Goal: Task Accomplishment & Management: Manage account settings

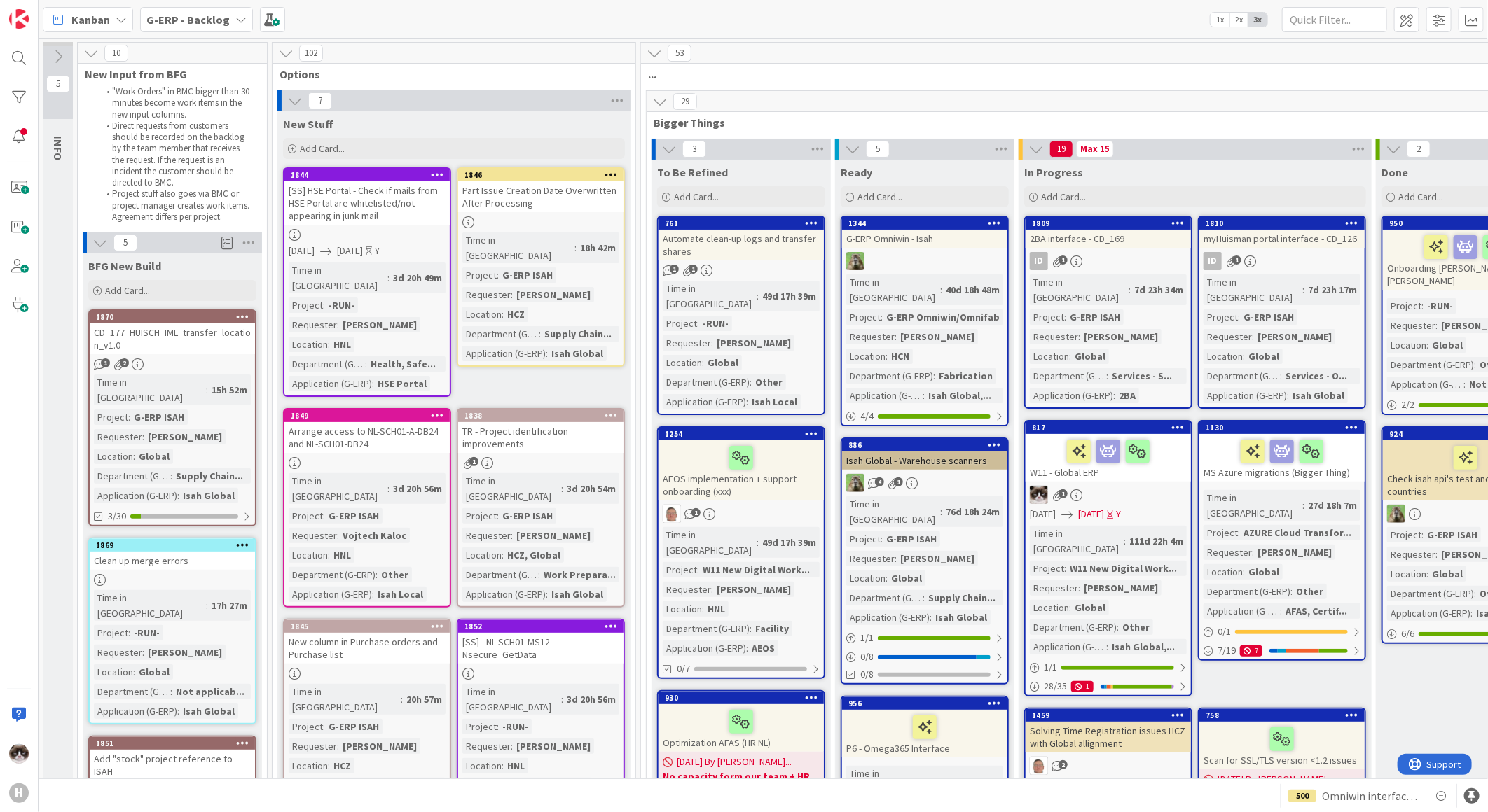
click at [215, 17] on b "G-ERP - Backlog" at bounding box center [188, 19] width 83 height 14
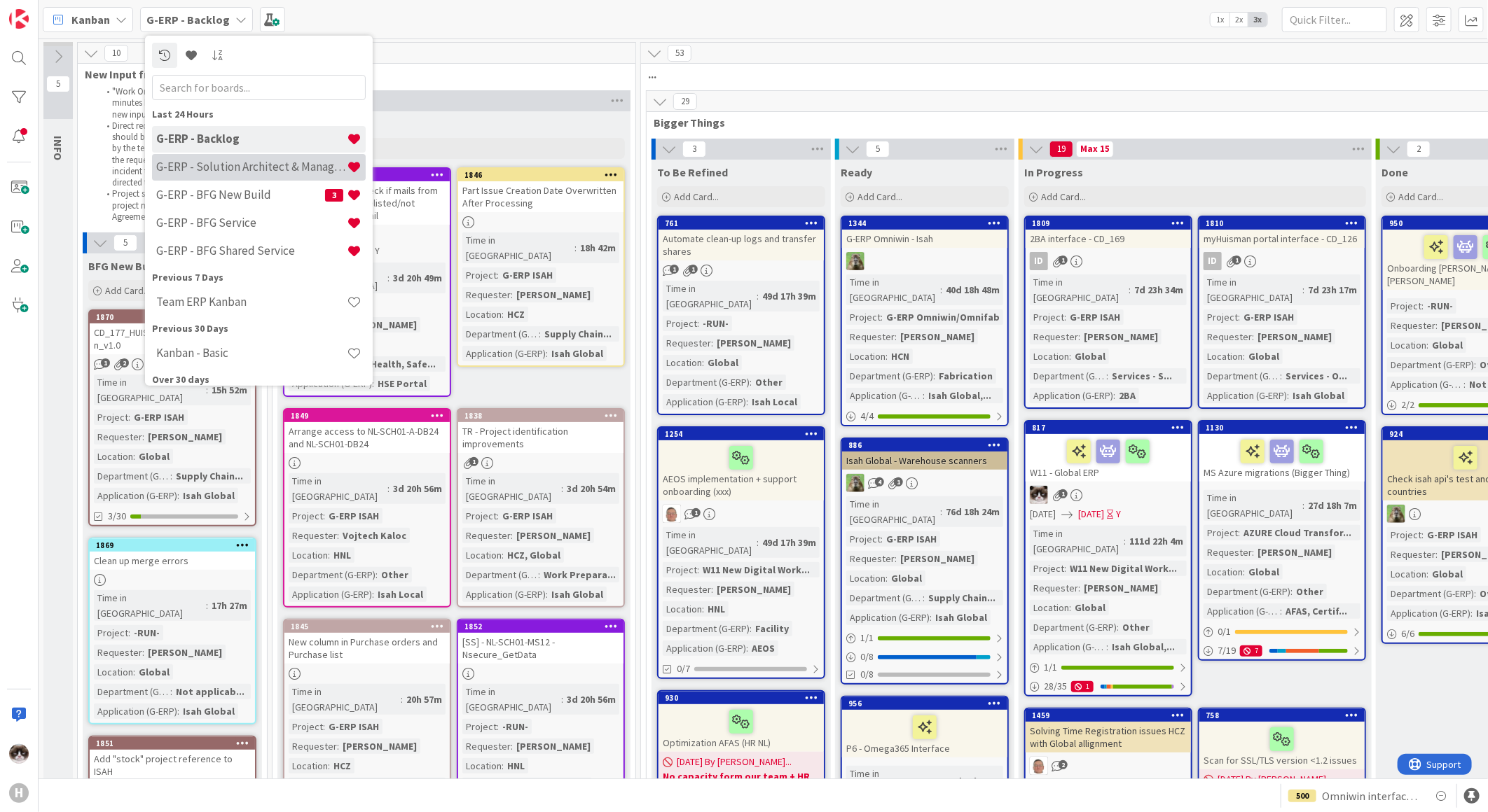
click at [271, 167] on h4 "G-ERP - Solution Architect & Management" at bounding box center [252, 166] width 190 height 14
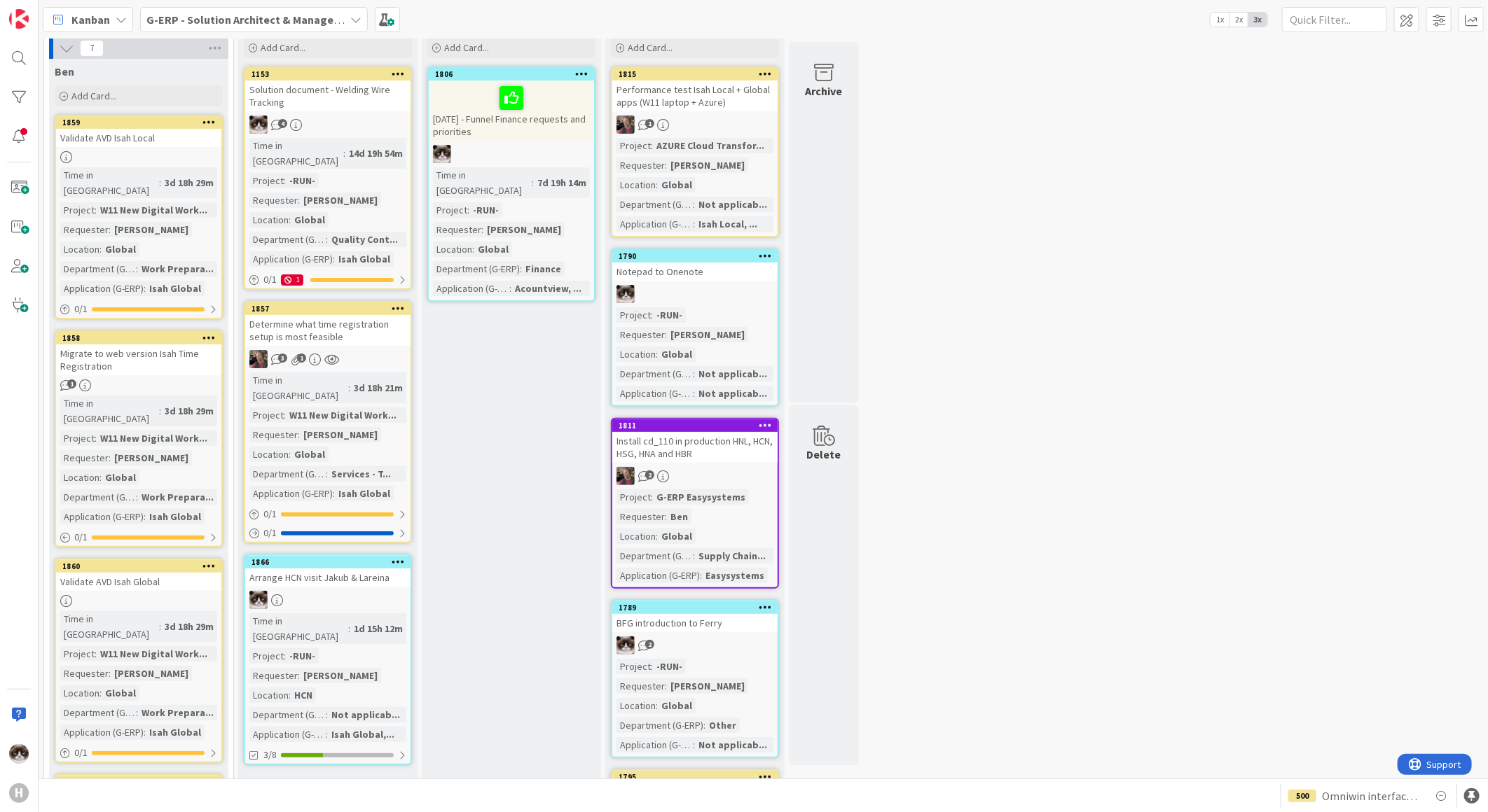
scroll to position [78, 0]
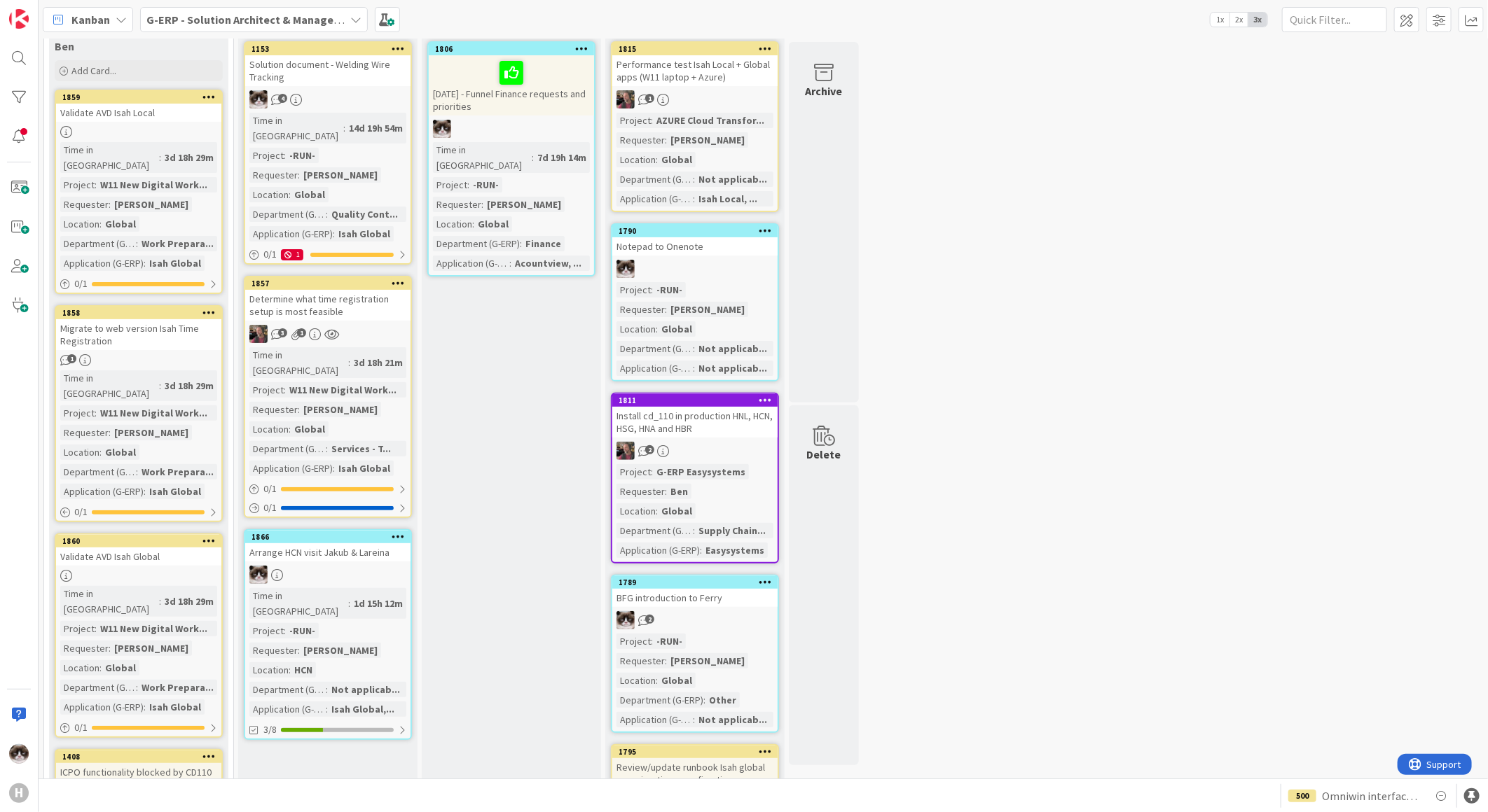
click at [384, 565] on div at bounding box center [327, 574] width 165 height 18
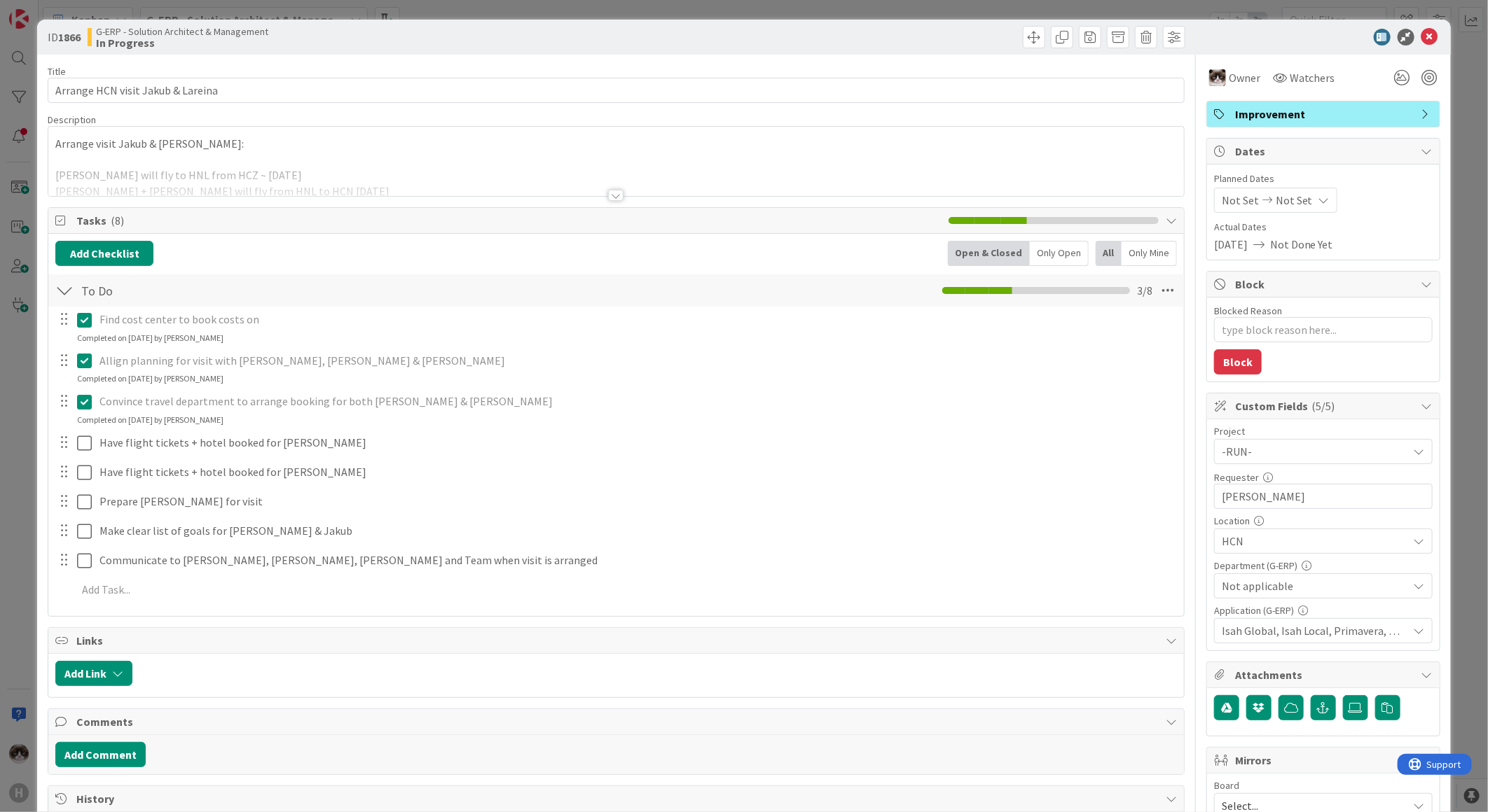
click at [610, 191] on div at bounding box center [615, 195] width 15 height 11
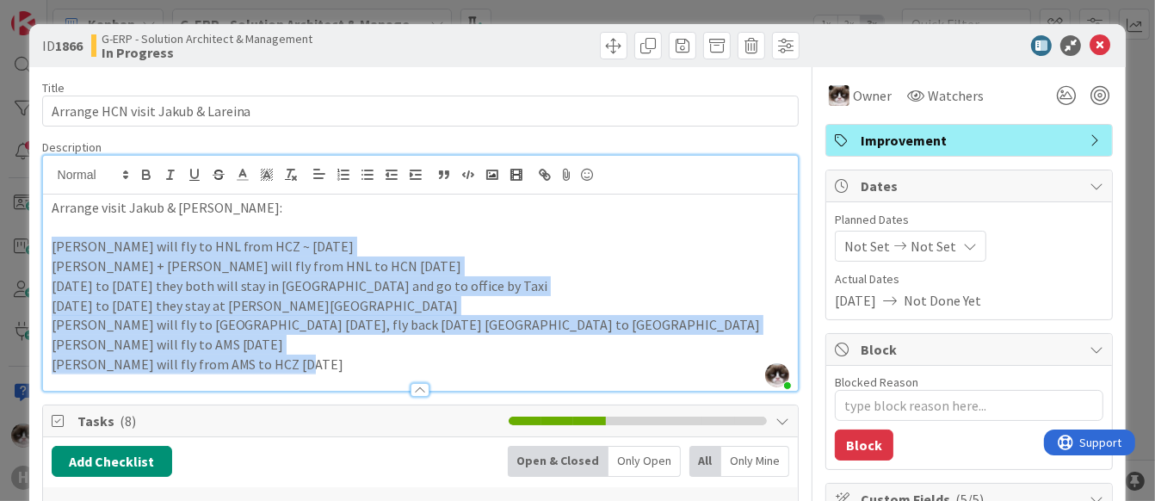
drag, startPoint x: 322, startPoint y: 363, endPoint x: 46, endPoint y: 248, distance: 298.5
click at [46, 248] on div "Arrange visit Jakub & Lareina: Jakub Kral will fly to HNL from HCZ ~ 6 October …" at bounding box center [421, 292] width 756 height 196
copy div "Jakub Kral will fly to HNL from HCZ ~ 6 October Jakub + Lareina Cheng will fly …"
click at [389, 284] on p "[DATE] to [DATE] they both will stay in [GEOGRAPHIC_DATA] and go to office by T…" at bounding box center [421, 286] width 738 height 20
drag, startPoint x: 267, startPoint y: 348, endPoint x: 29, endPoint y: 243, distance: 260.0
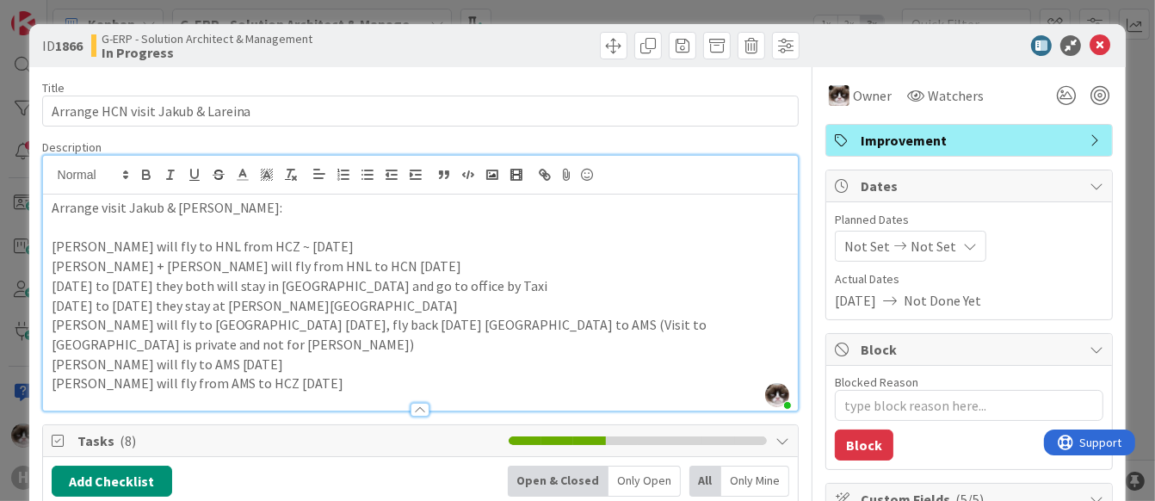
click at [503, 373] on p "[PERSON_NAME] will fly from AMS to HCZ [DATE]" at bounding box center [421, 383] width 738 height 20
type textarea "x"
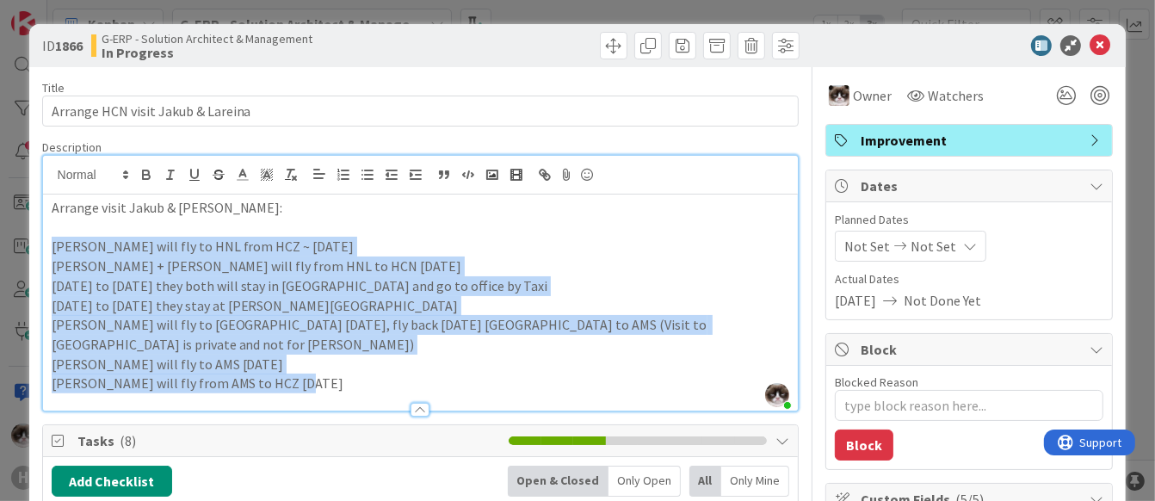
drag, startPoint x: 303, startPoint y: 367, endPoint x: 27, endPoint y: 244, distance: 302.4
click at [27, 244] on div "ID 1866 G-ERP - Solution Architect & Management In Progress Title 33 / 128 Arra…" at bounding box center [577, 250] width 1155 height 501
copy div "Jakub Kral will fly to HNL from HCZ ~ 6 October Jakub + Lareina Cheng will fly …"
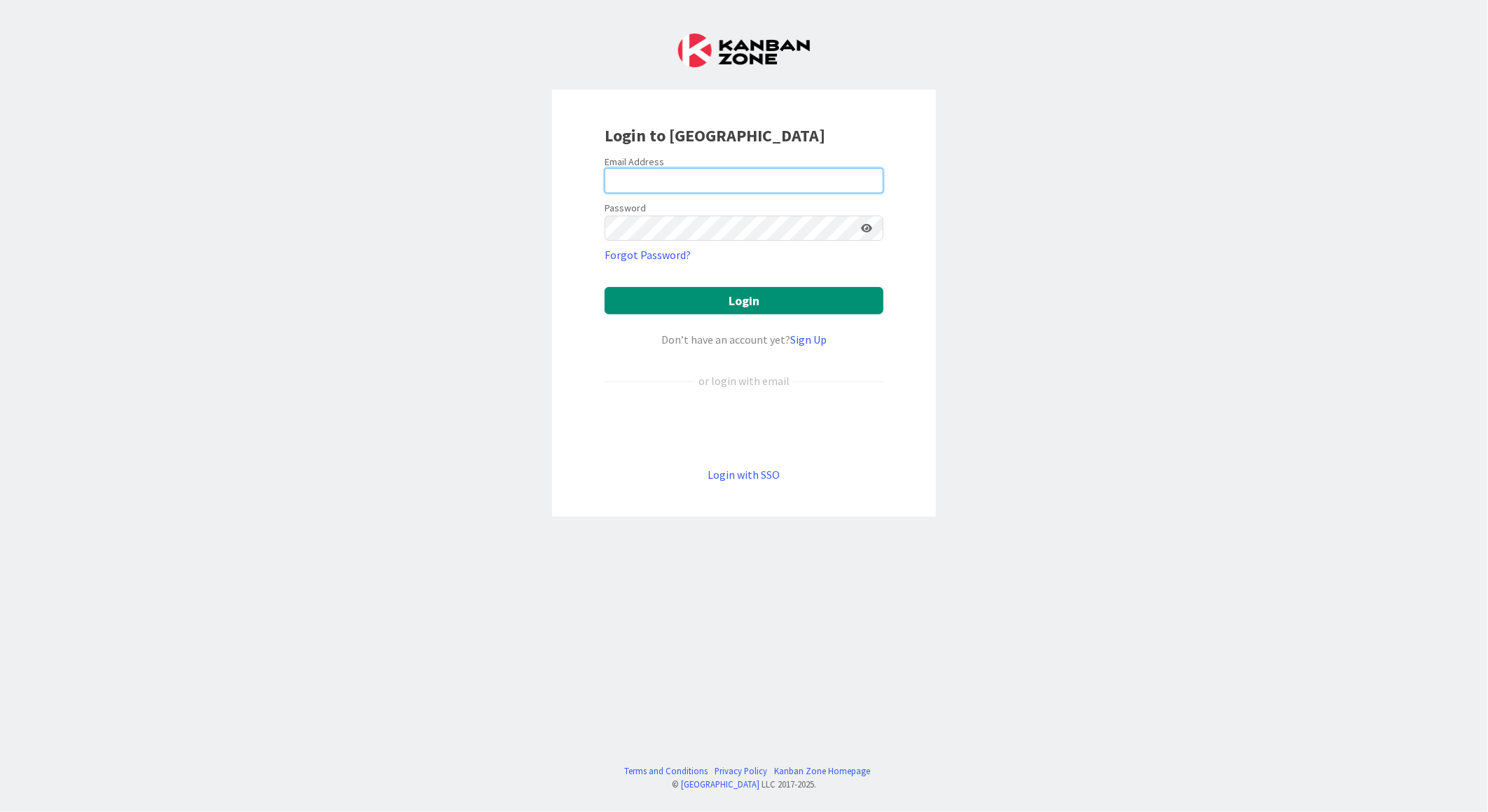
click at [684, 183] on input "email" at bounding box center [744, 181] width 278 height 25
type input "[EMAIL_ADDRESS][PERSON_NAME][DOMAIN_NAME]"
click at [605, 287] on button "Login" at bounding box center [744, 301] width 278 height 28
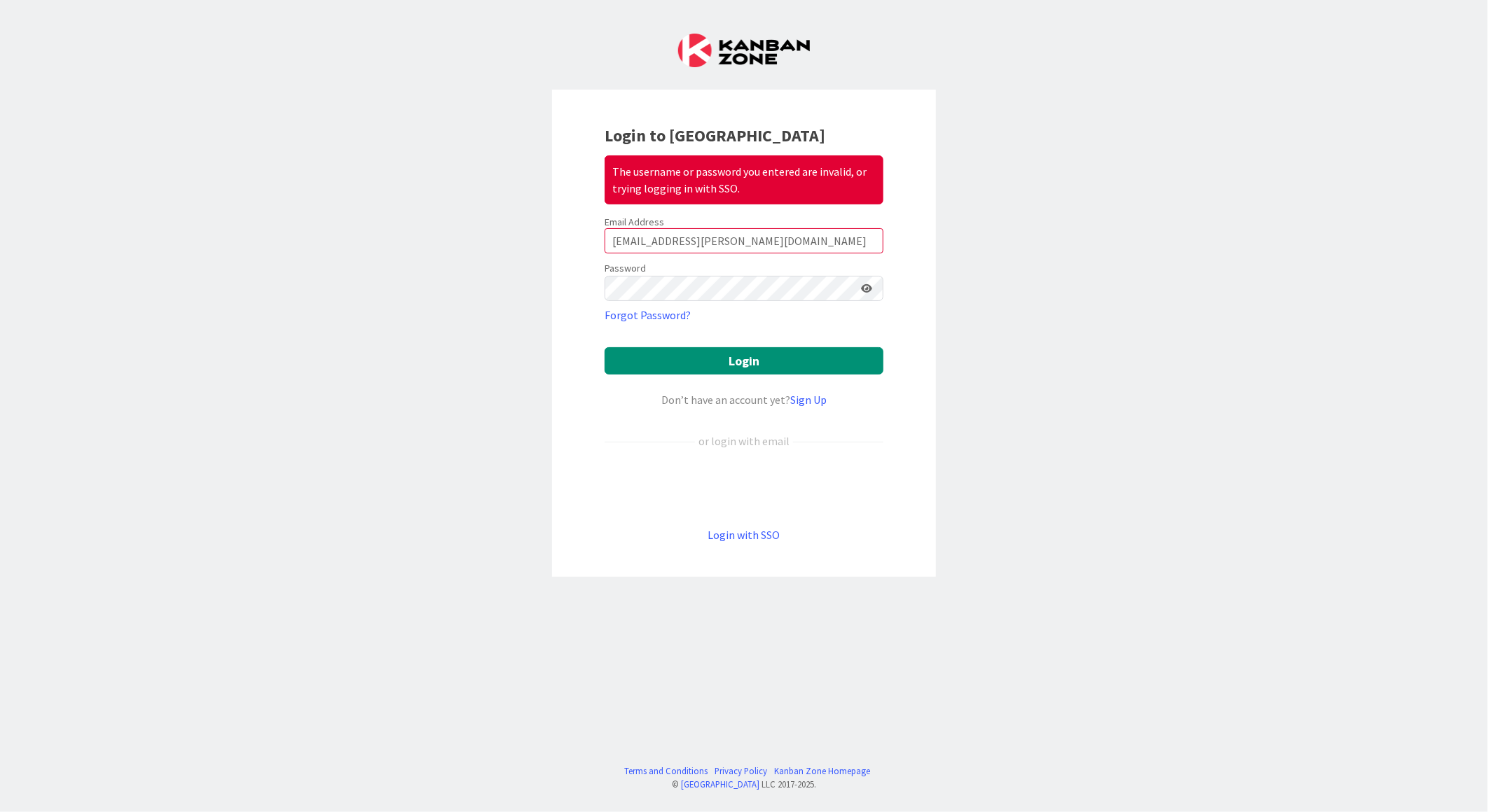
click at [865, 289] on icon at bounding box center [867, 288] width 11 height 10
click at [605, 347] on button "Login" at bounding box center [744, 361] width 278 height 28
click at [725, 365] on button "Login" at bounding box center [744, 361] width 278 height 28
click at [605, 347] on button "Login" at bounding box center [744, 361] width 278 height 28
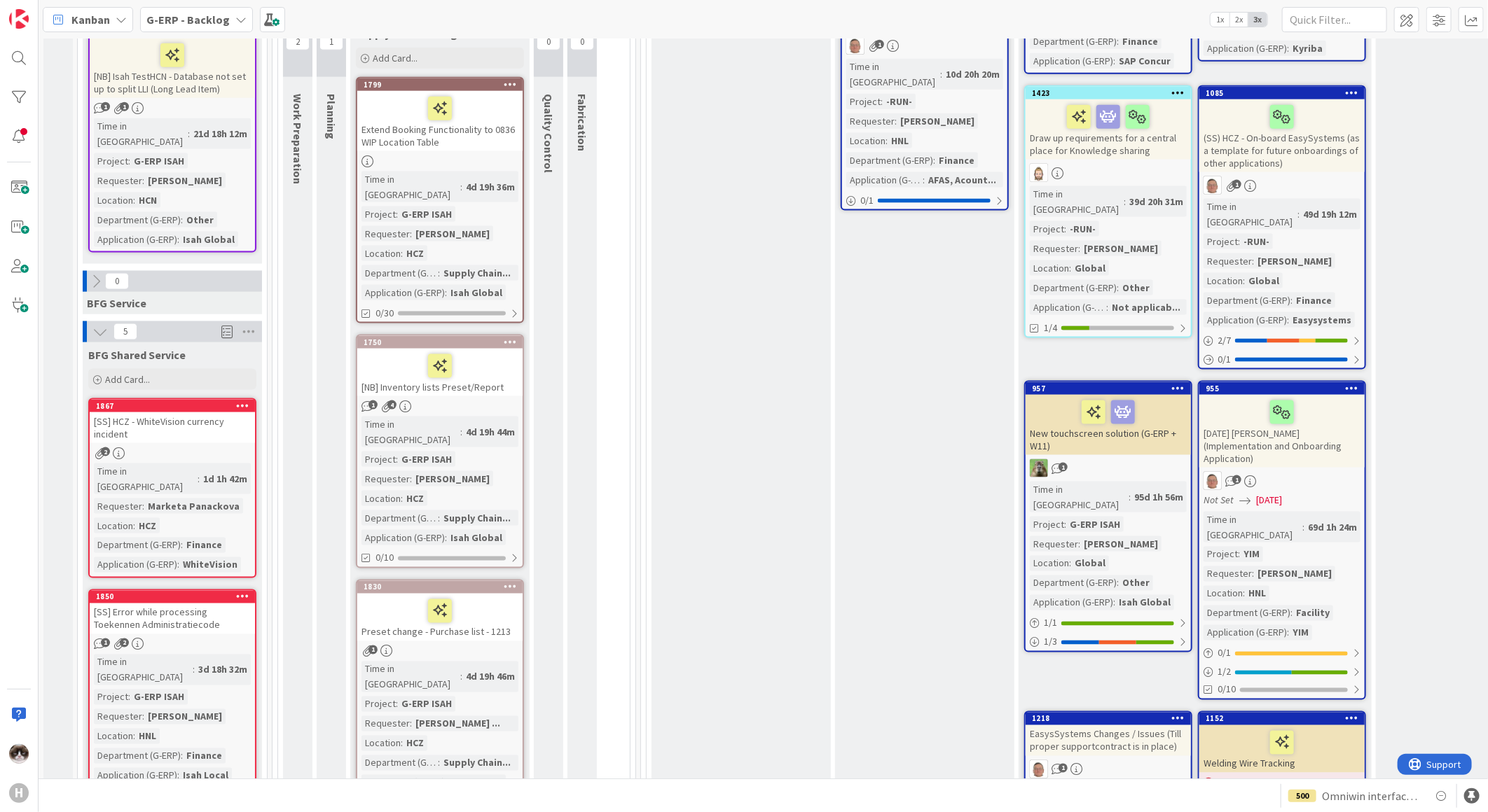
scroll to position [1244, 0]
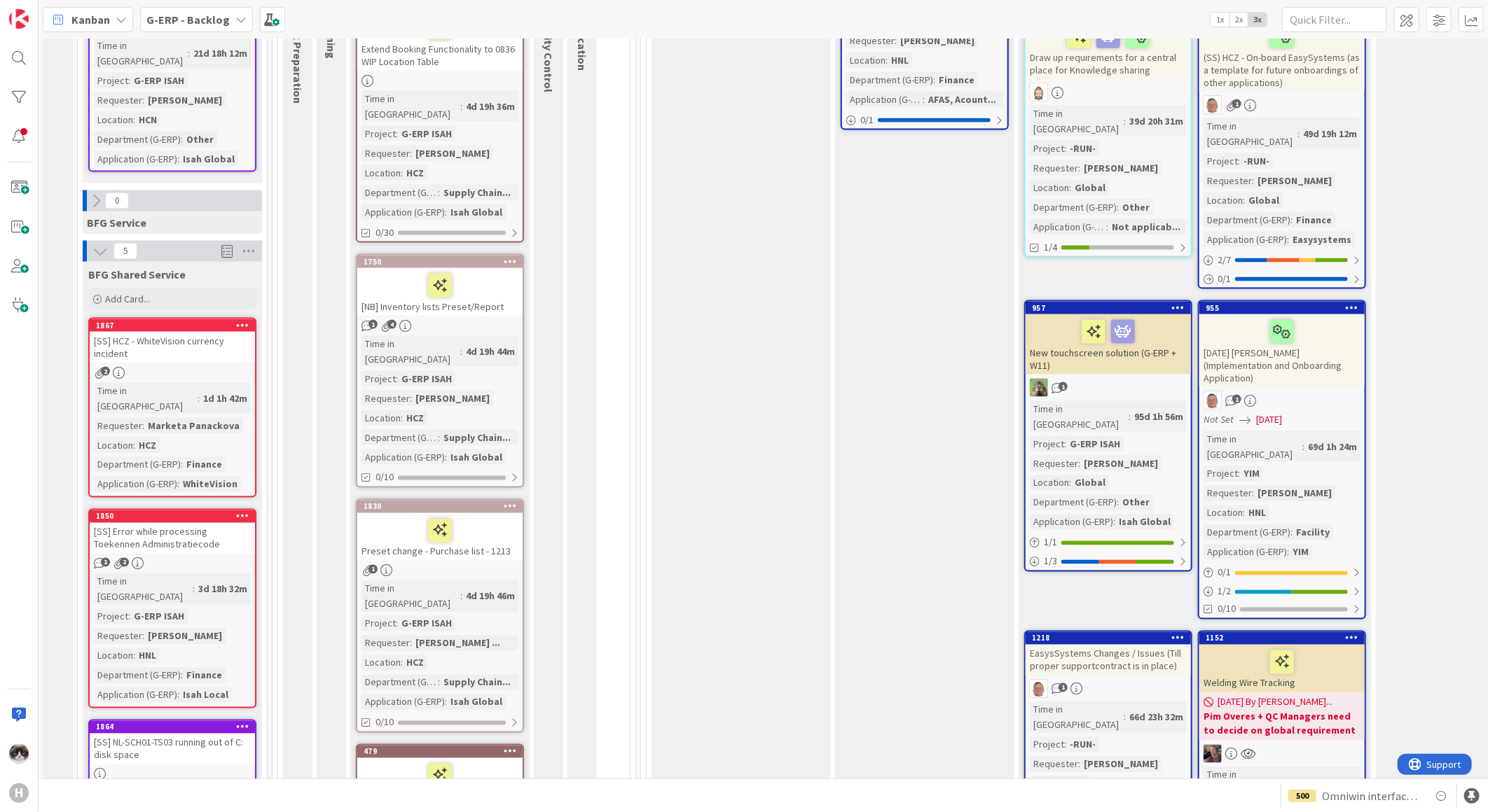
click at [223, 383] on div "Time in Column : 1d 1h 42m Requester : Marketa Panackova Location : HCZ Departm…" at bounding box center [172, 438] width 157 height 109
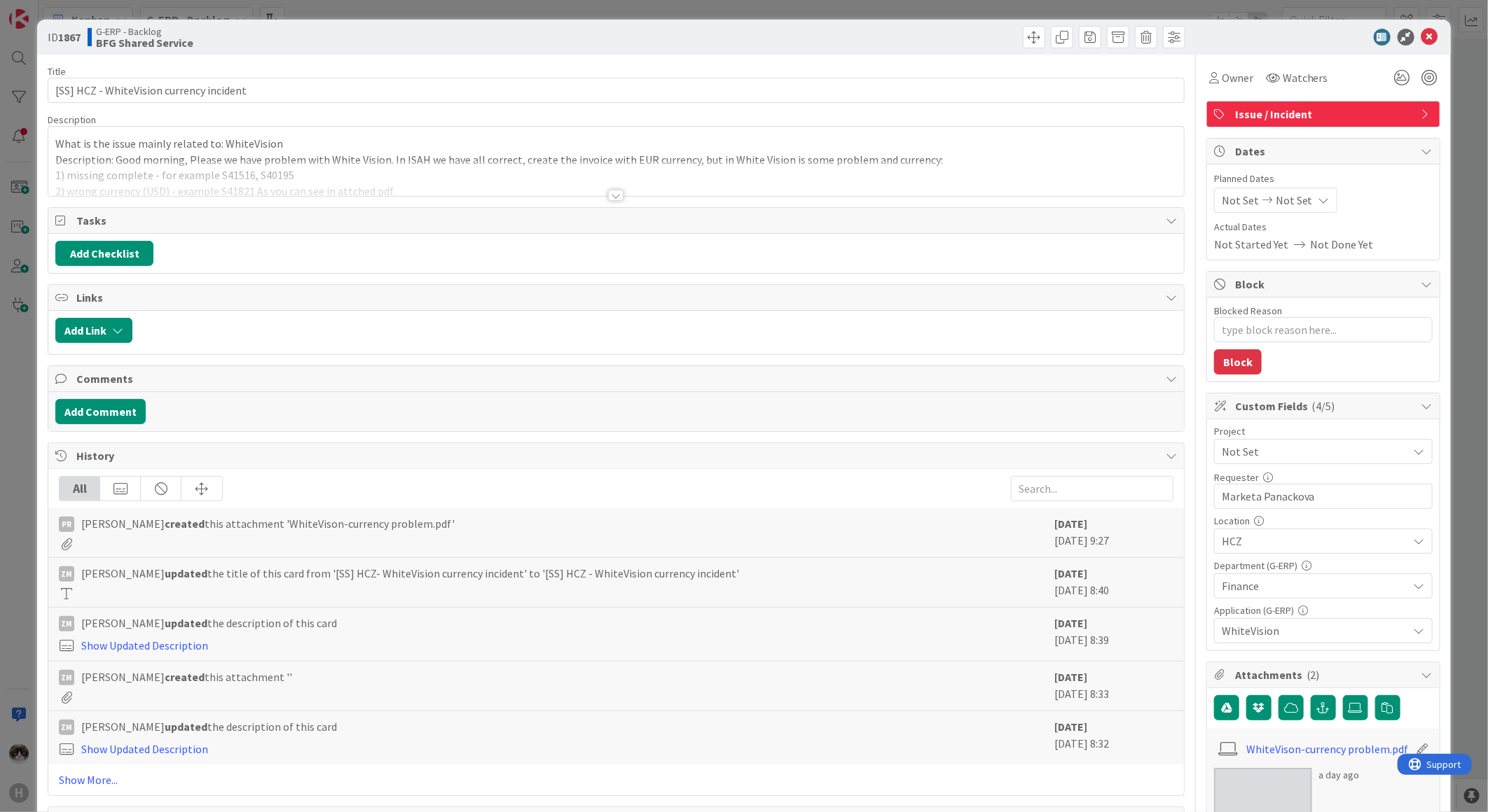
click at [580, 216] on span "Tasks" at bounding box center [617, 220] width 1082 height 17
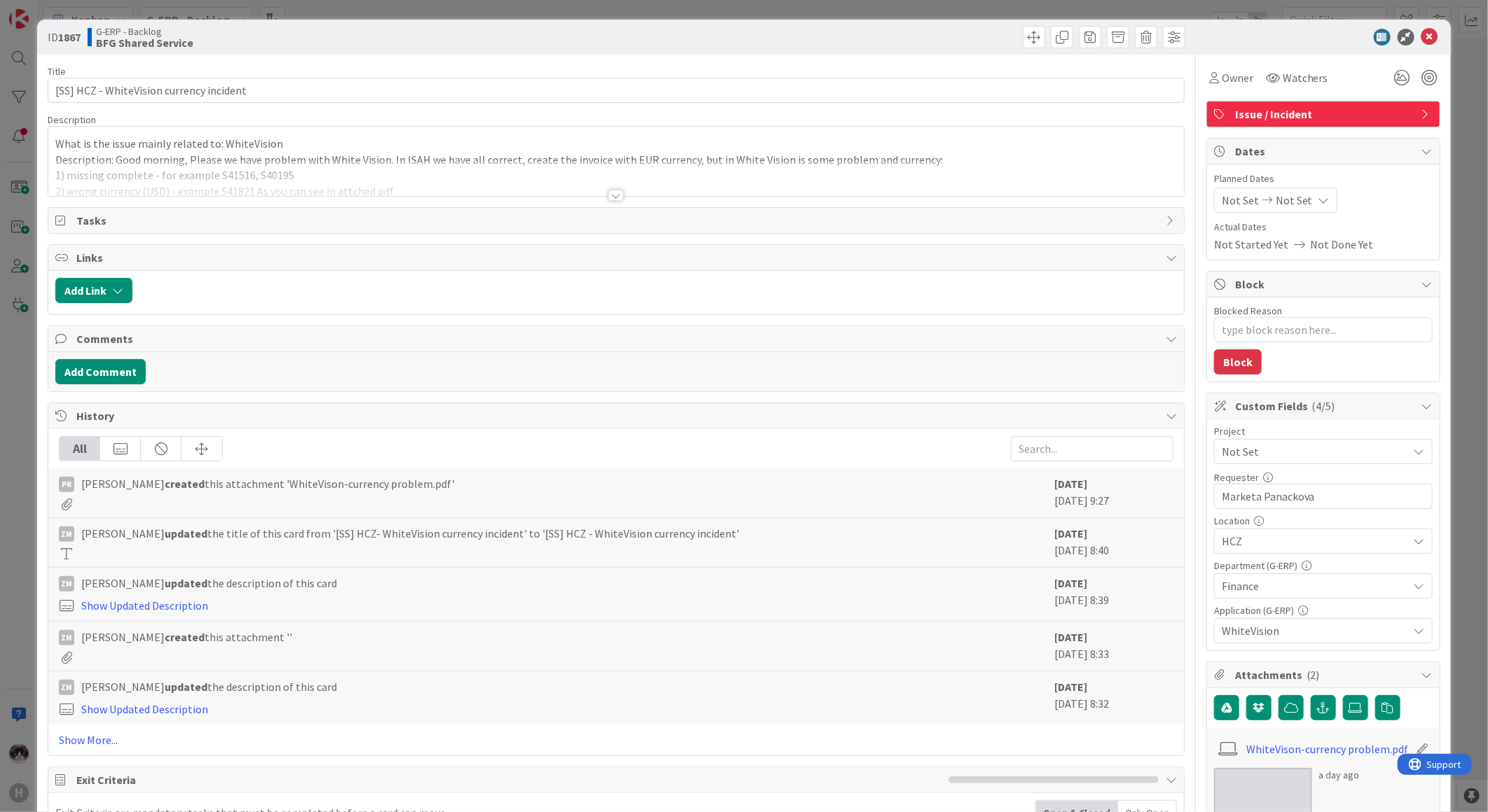
click at [584, 204] on div "Title 40 / 128 [SS] HCZ - WhiteVision currency incident Description What is the…" at bounding box center [616, 720] width 1137 height 1331
click at [611, 199] on div at bounding box center [615, 195] width 15 height 11
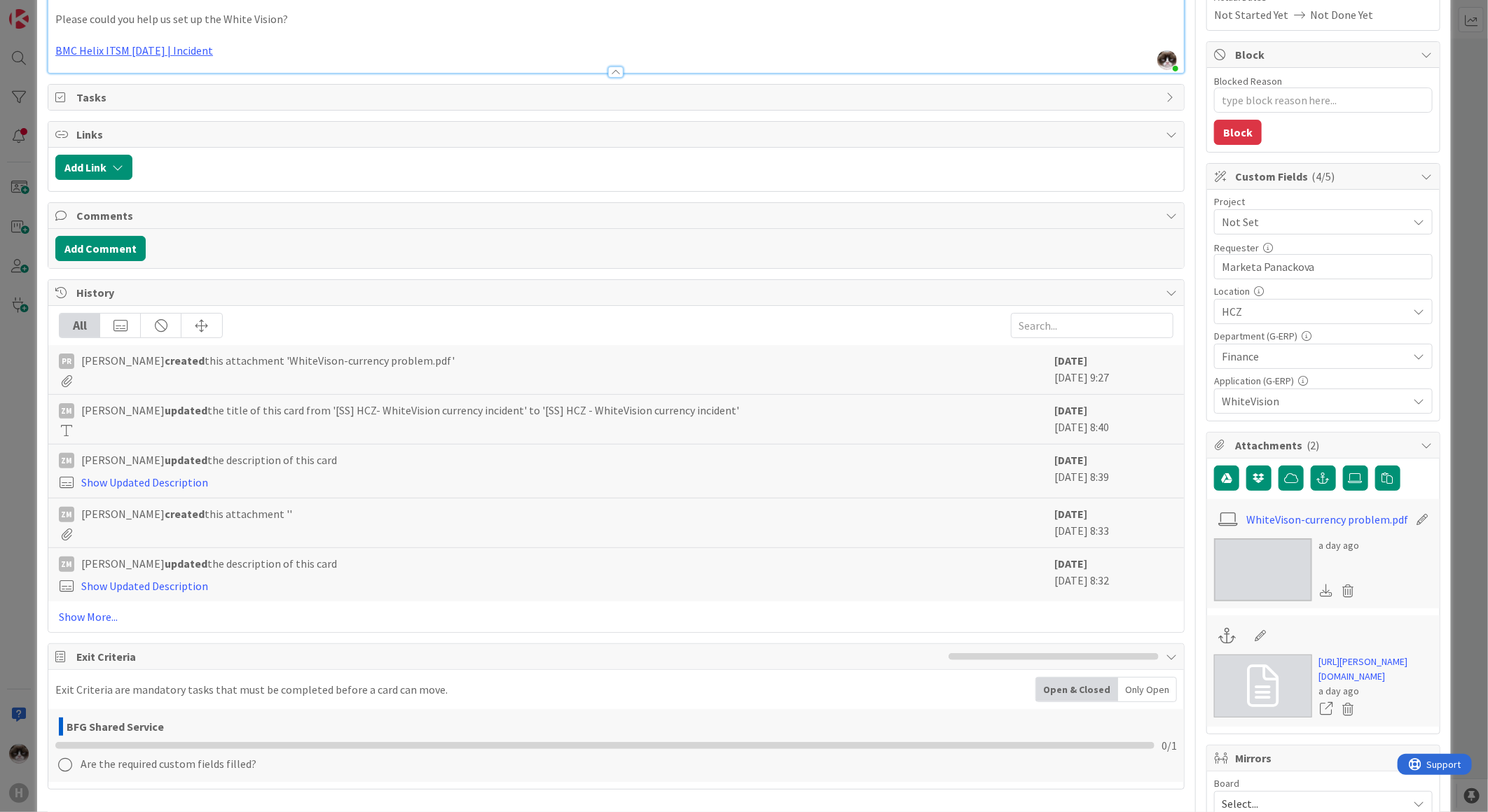
scroll to position [234, 0]
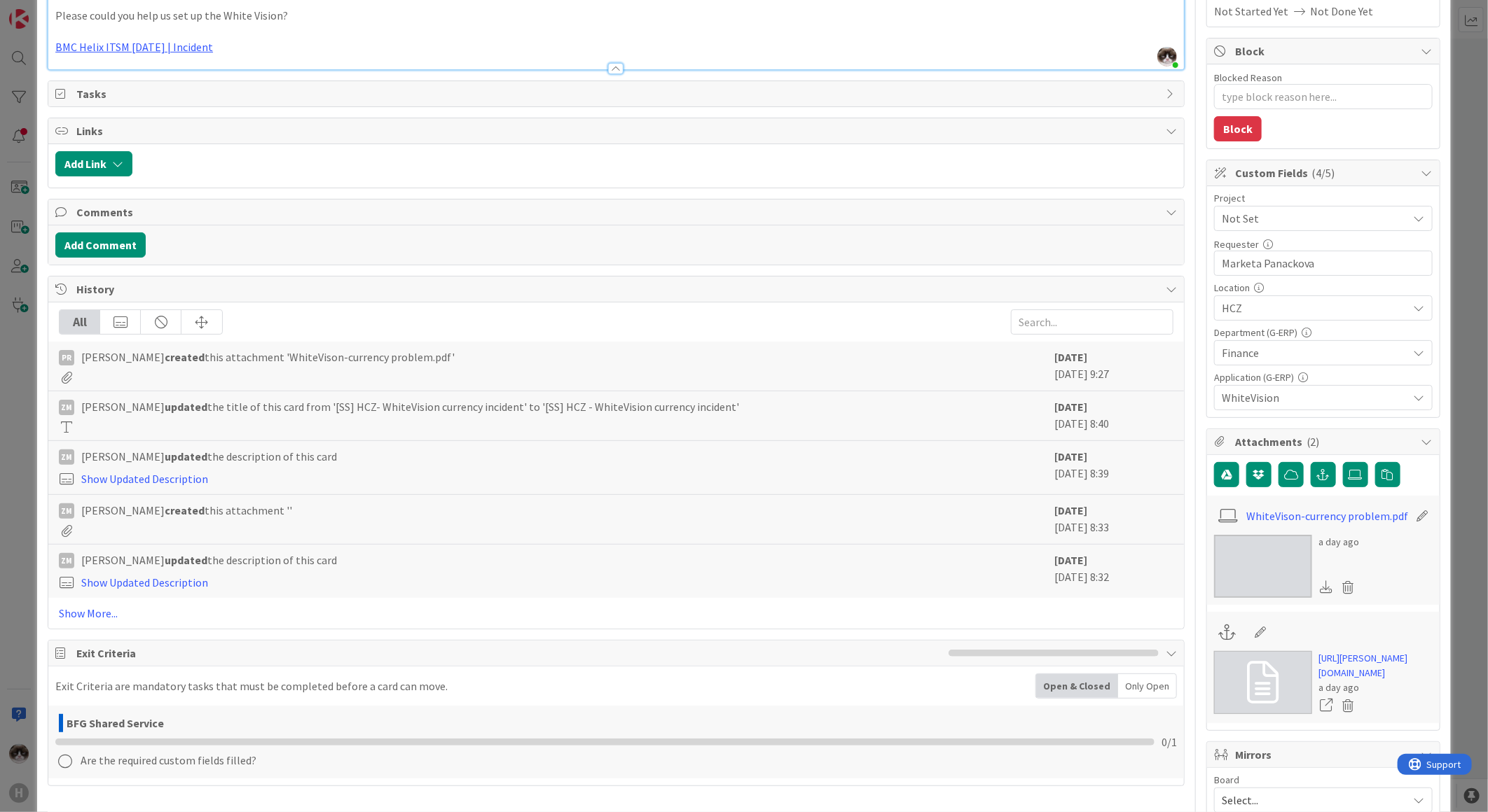
click at [1263, 560] on img at bounding box center [1263, 565] width 98 height 63
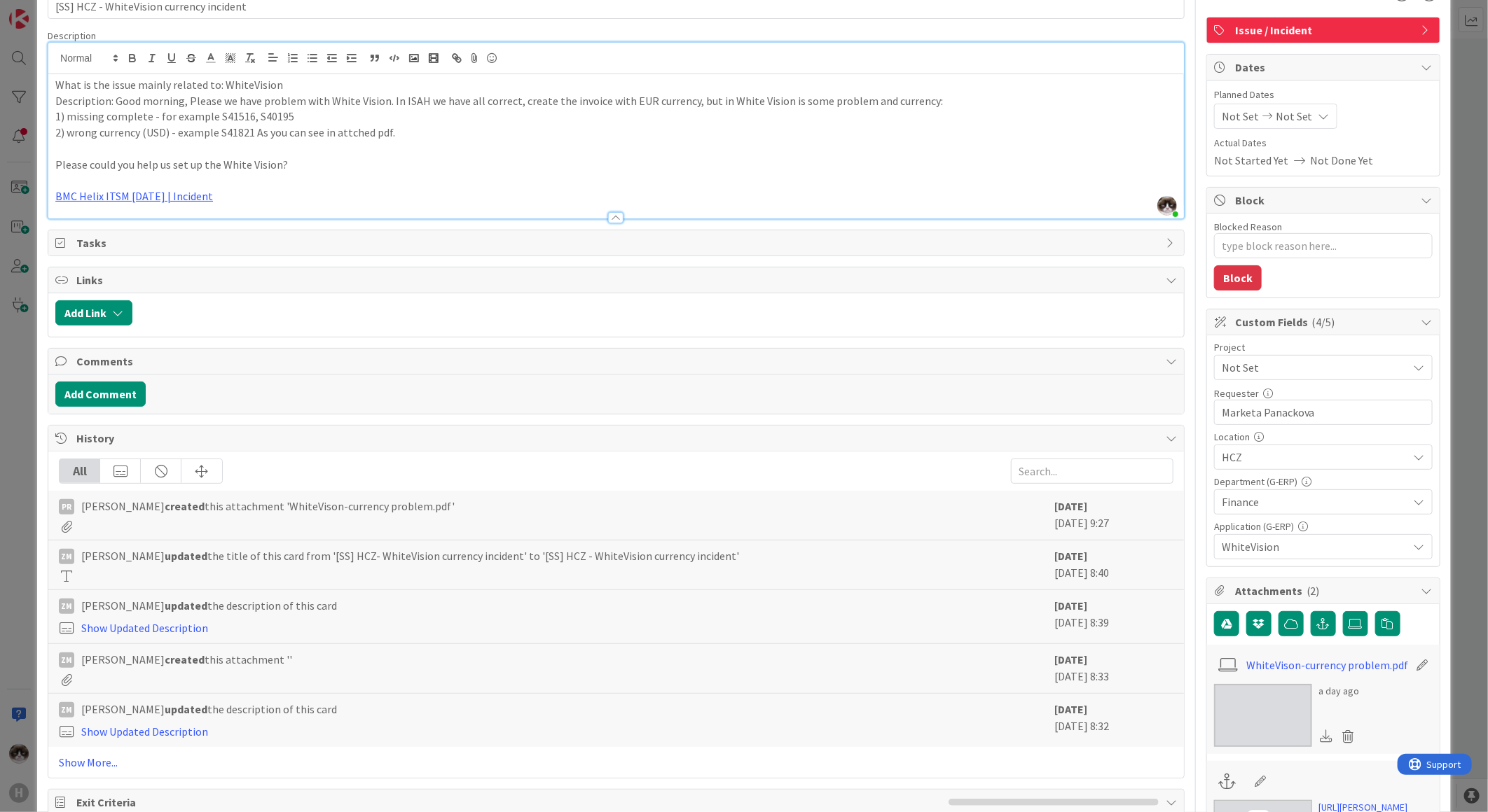
scroll to position [0, 0]
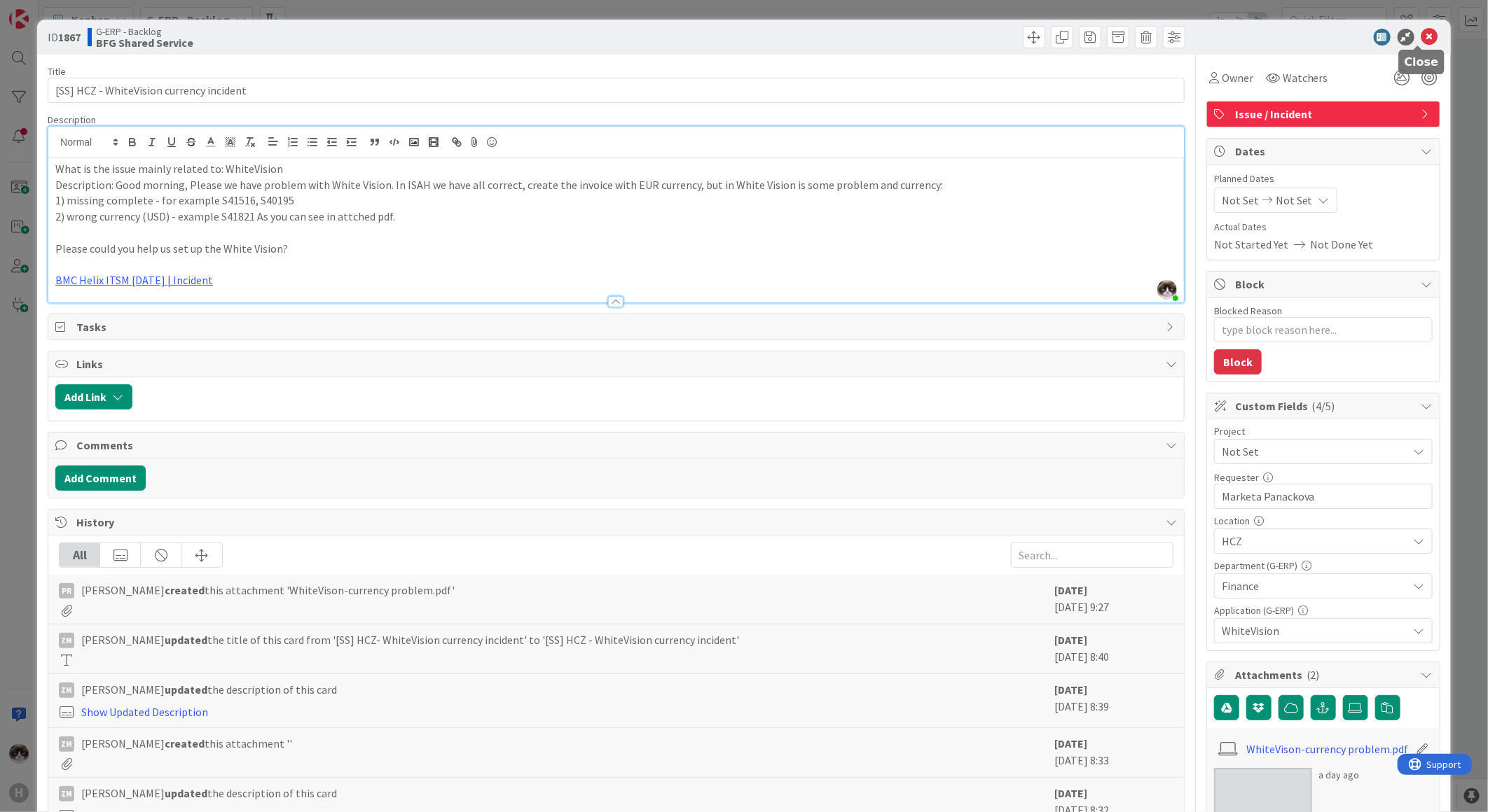
click at [1421, 41] on icon at bounding box center [1429, 37] width 17 height 17
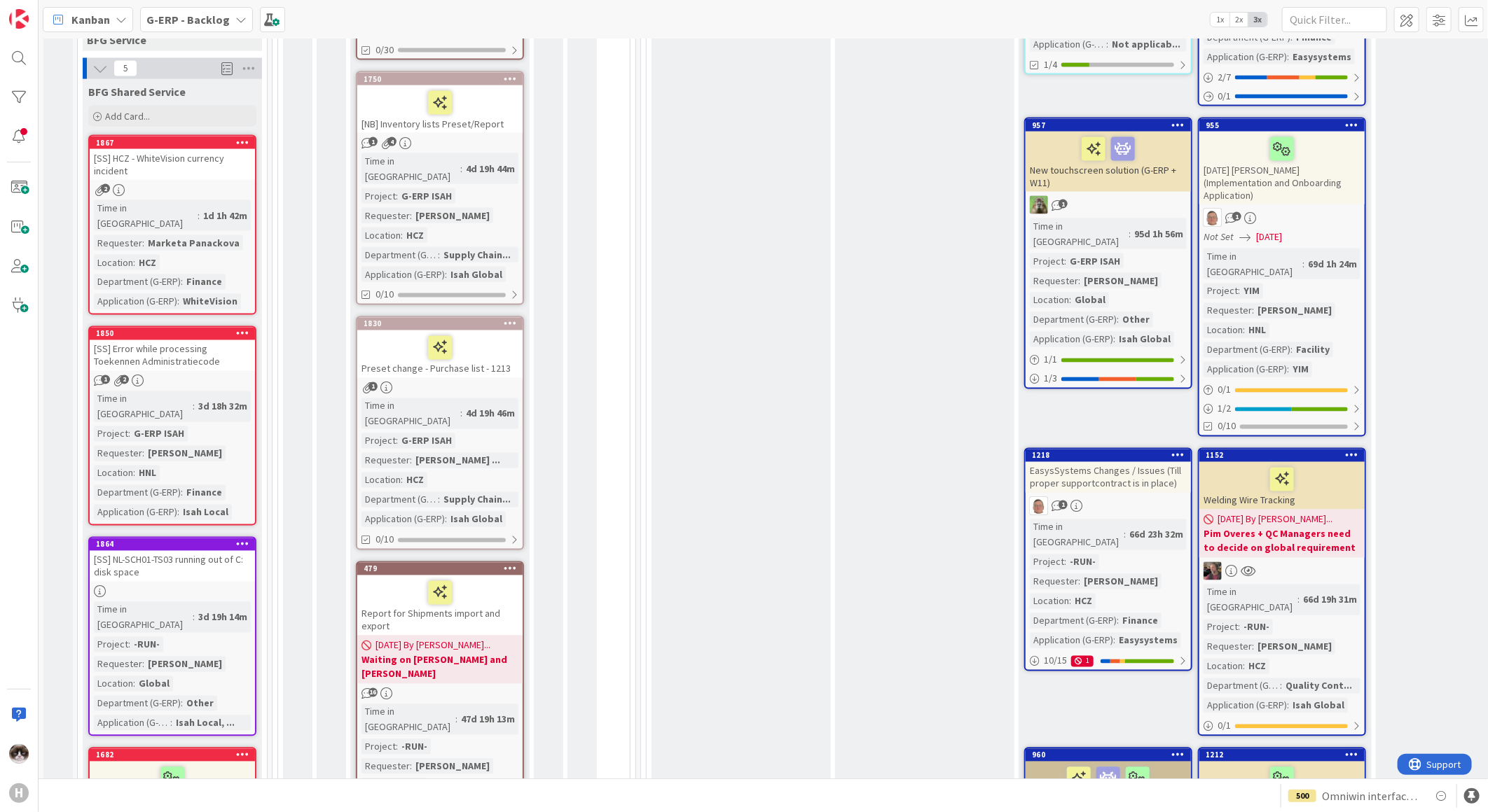
scroll to position [1400, 0]
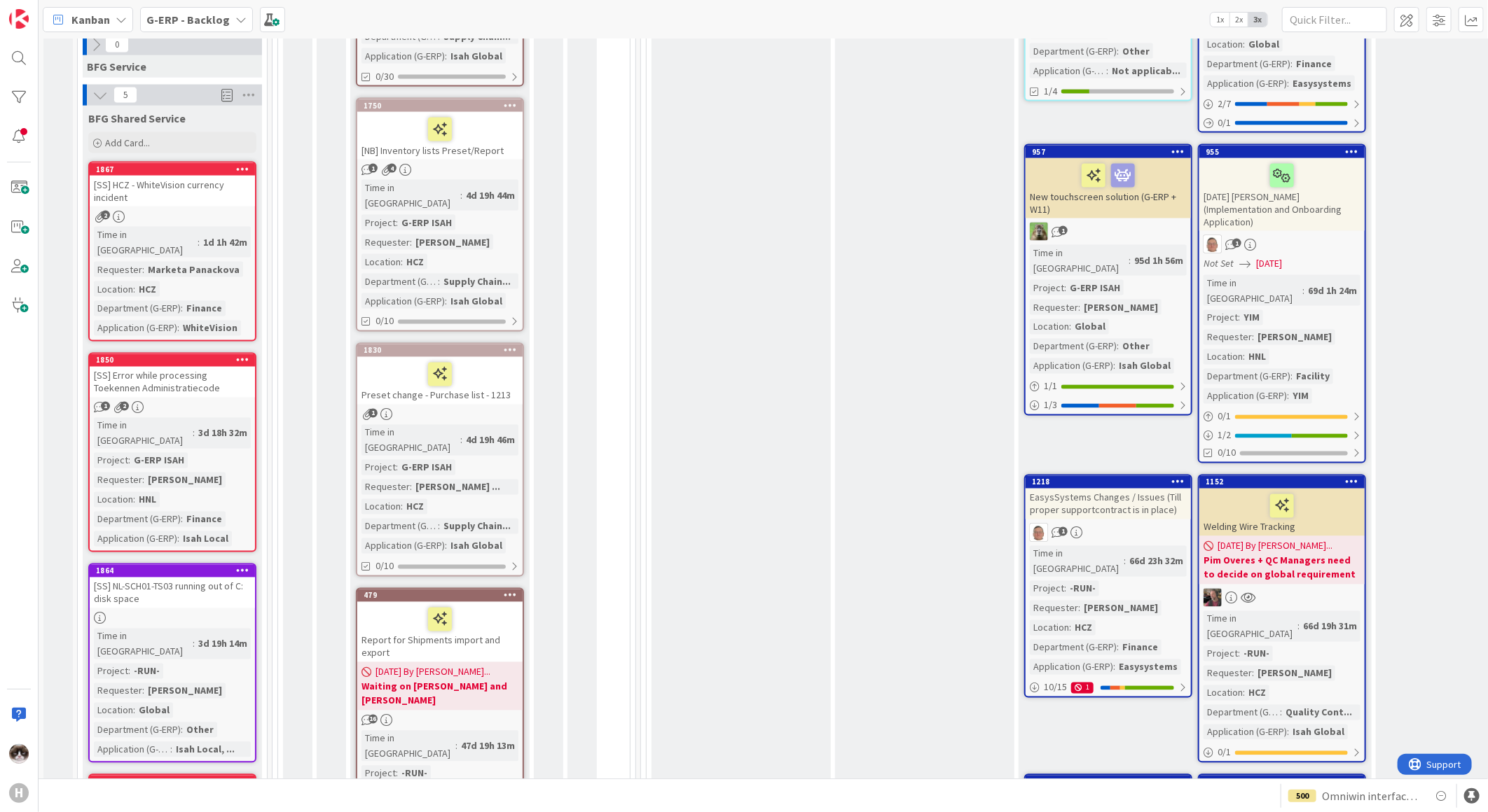
click at [232, 353] on link "1850 [SS] Error while processing Toekennen Administratiecode 1 2 Time in Column…" at bounding box center [172, 452] width 168 height 199
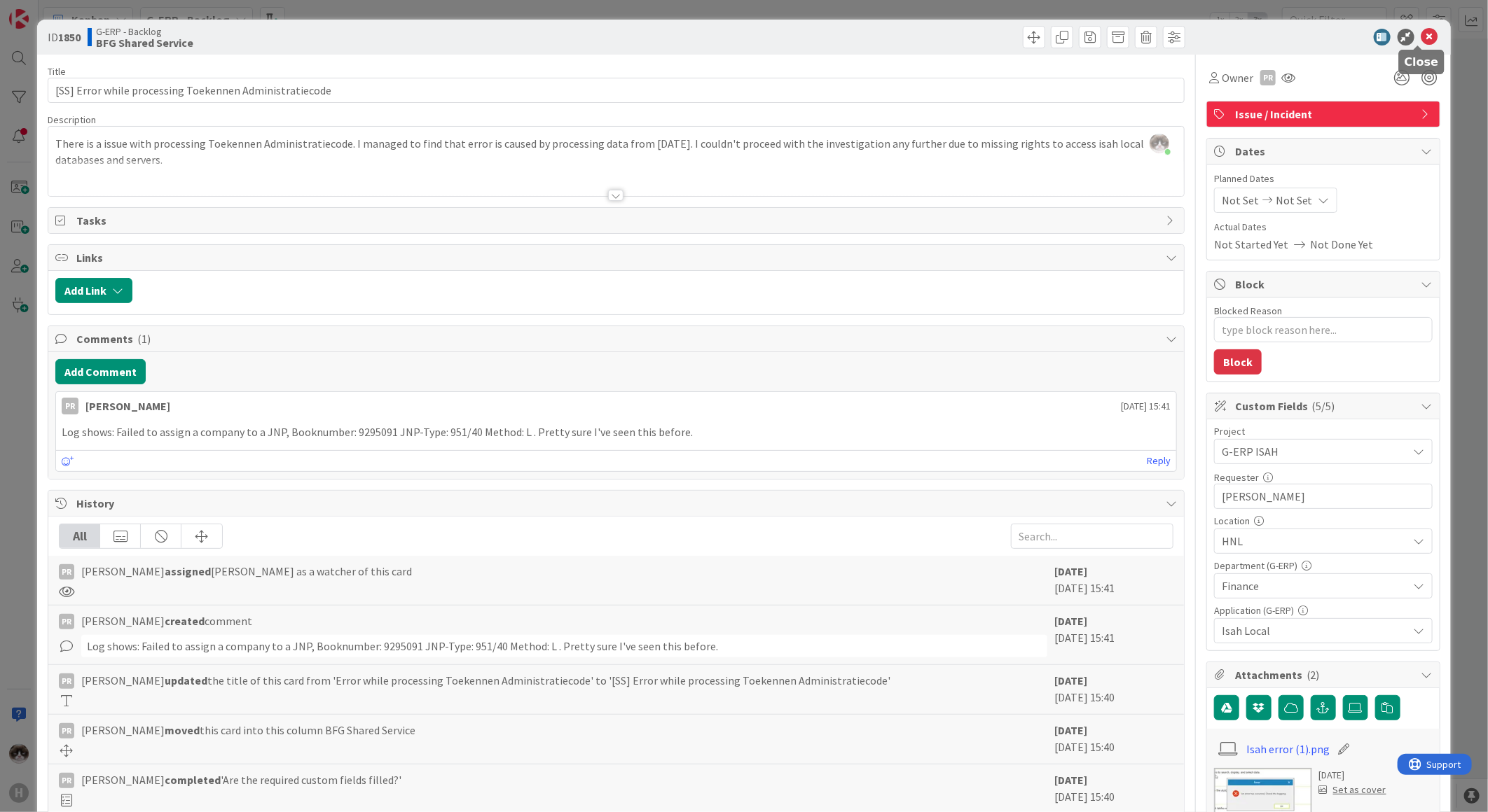
click at [1422, 33] on icon at bounding box center [1429, 37] width 17 height 17
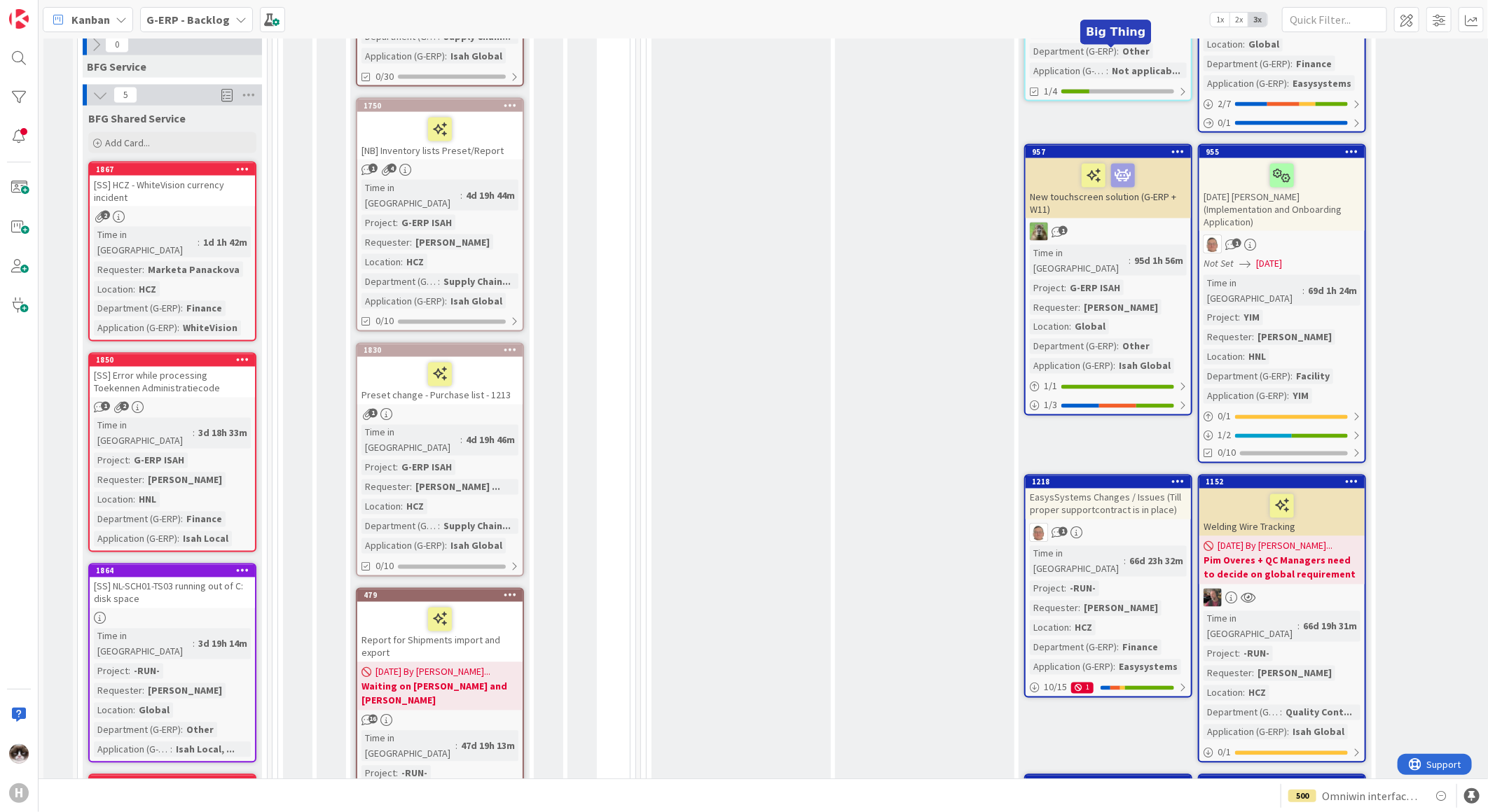
click at [233, 402] on div "1 2" at bounding box center [172, 408] width 165 height 12
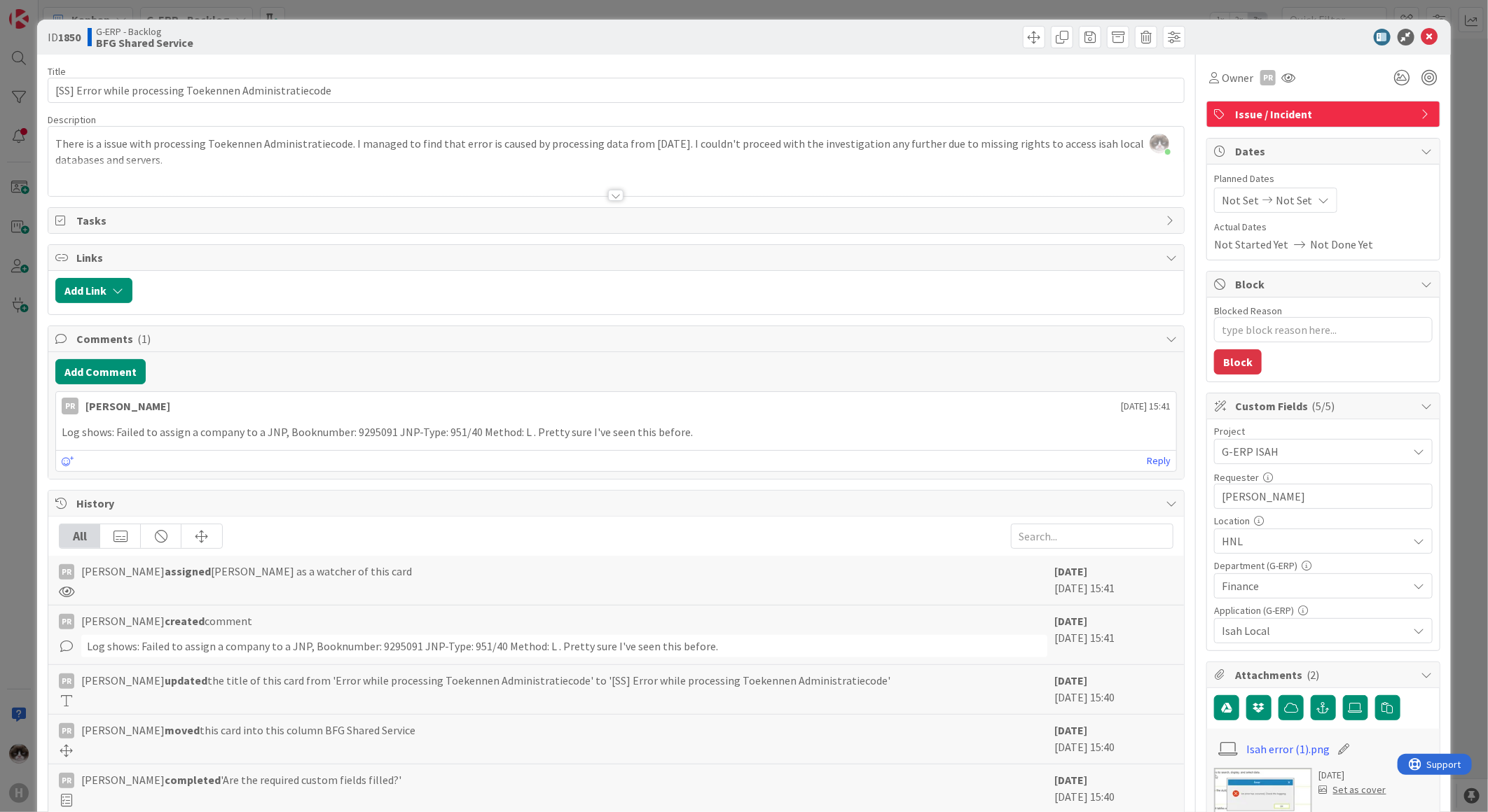
click at [1416, 46] on div "ID 1850 G-ERP - Backlog BFG Shared Service" at bounding box center [744, 37] width 1413 height 35
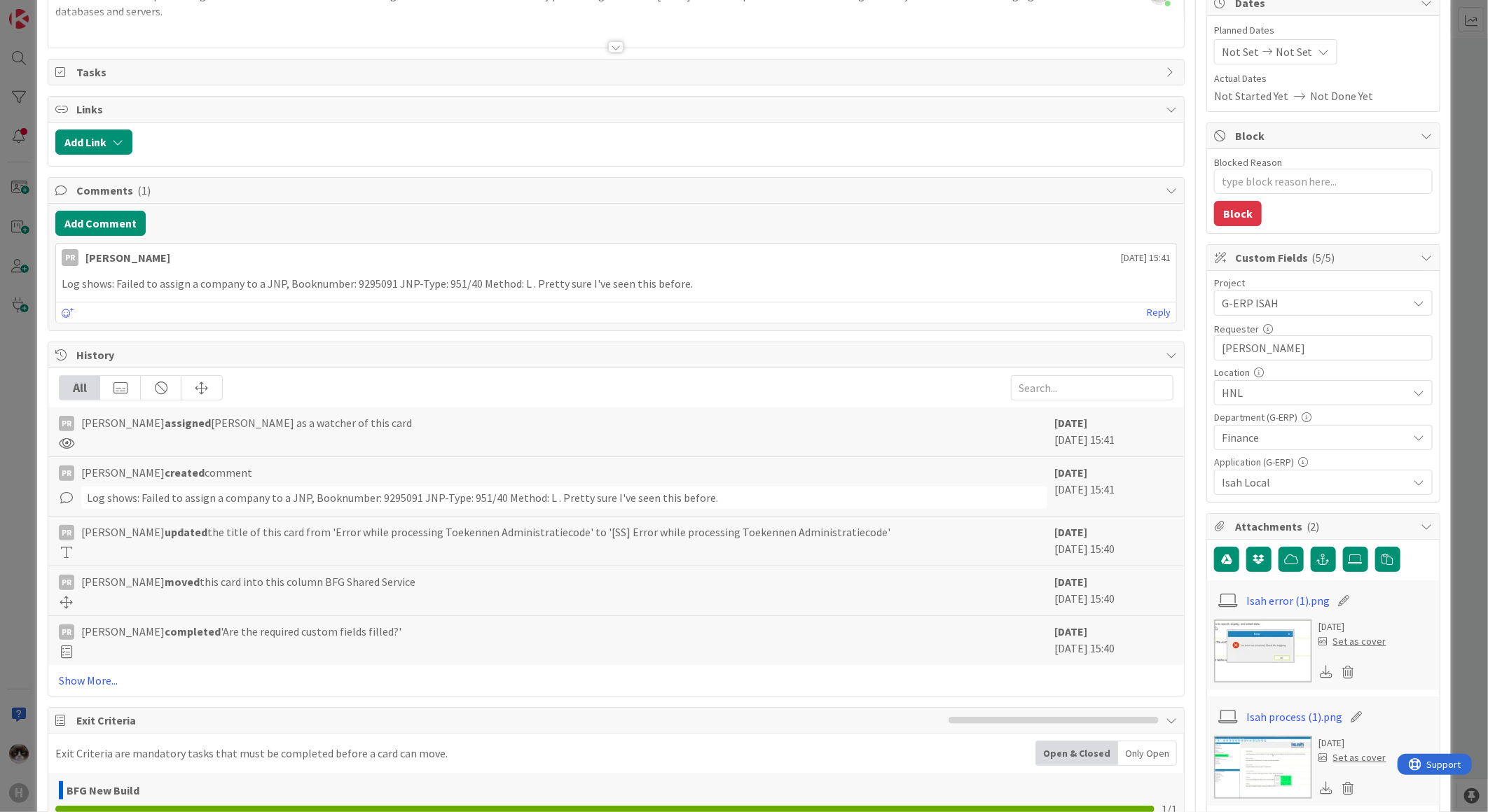
scroll to position [311, 0]
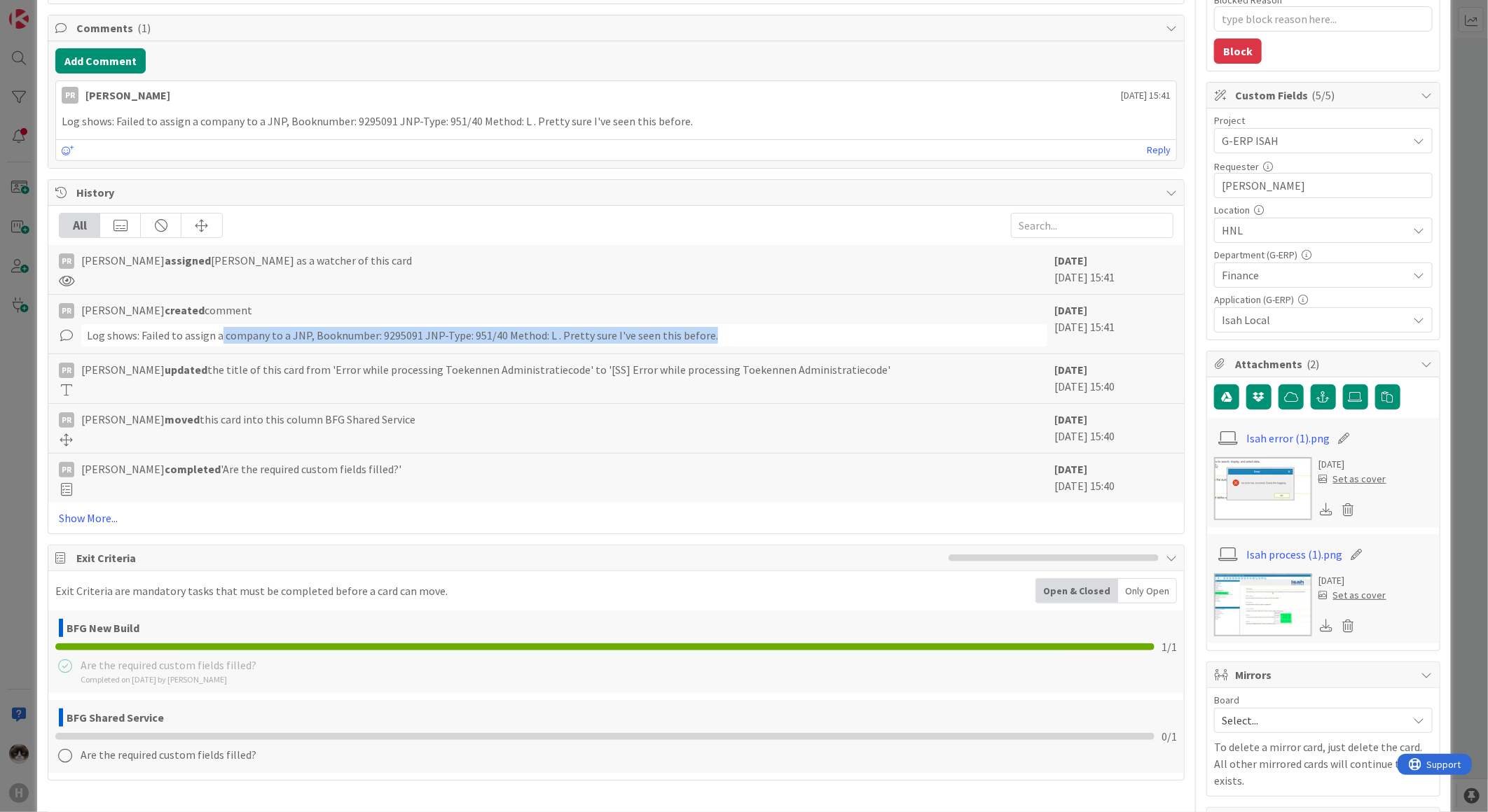
drag, startPoint x: 218, startPoint y: 336, endPoint x: 820, endPoint y: 324, distance: 602.1
click at [820, 324] on div "PR [PERSON_NAME] created comment Log shows: Failed to assign a company to a JNP…" at bounding box center [553, 324] width 988 height 45
drag, startPoint x: 820, startPoint y: 324, endPoint x: 720, endPoint y: 340, distance: 101.3
click at [720, 340] on div "Log shows: Failed to assign a company to a JNP, Booknumber: 9295091 JNP-Type: 9…" at bounding box center [564, 335] width 966 height 23
drag, startPoint x: 720, startPoint y: 340, endPoint x: 108, endPoint y: 347, distance: 612.0
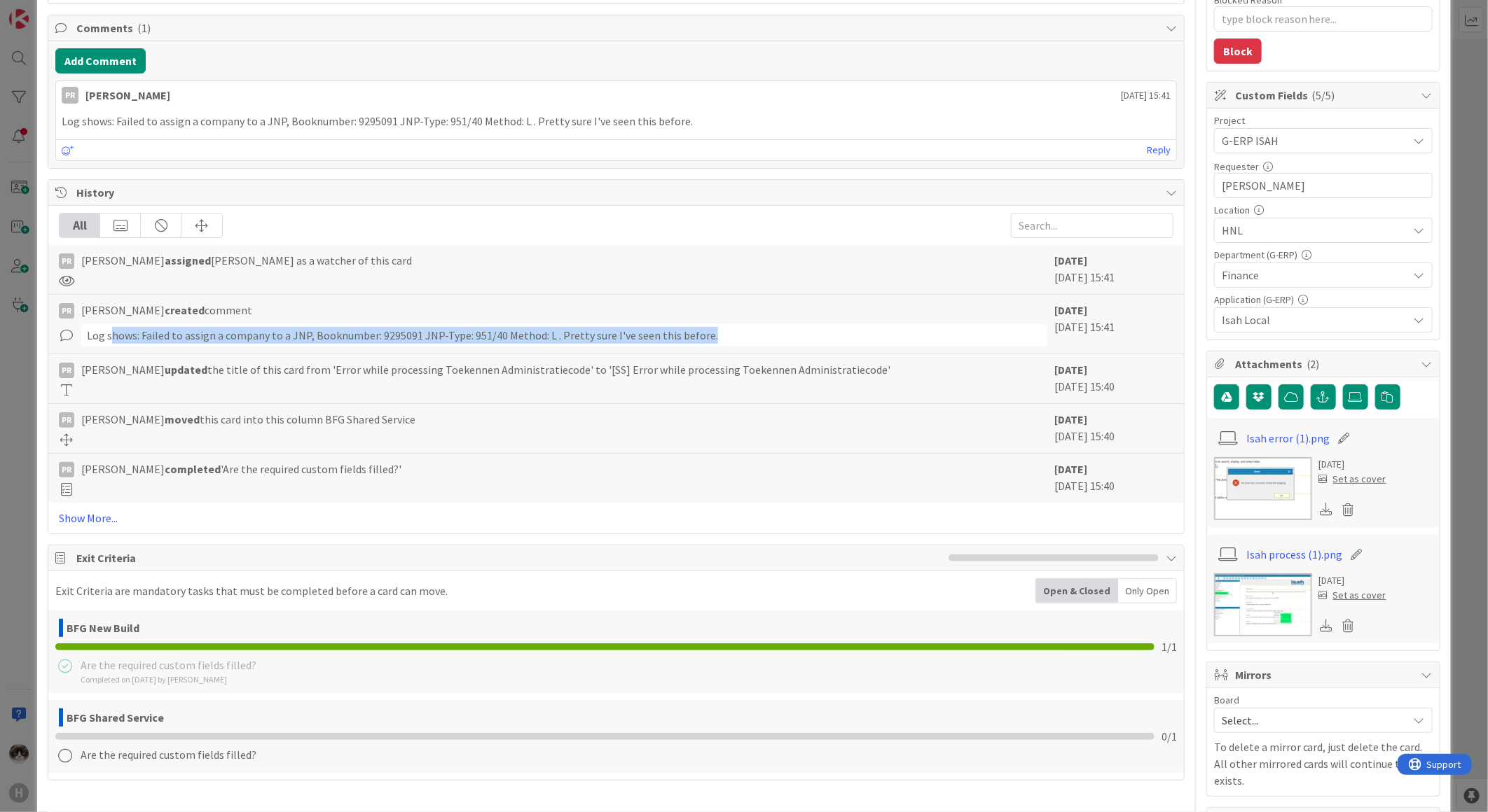
click at [108, 347] on div "Log shows: Failed to assign a company to a JNP, Booknumber: 9295091 JNP-Type: 9…" at bounding box center [564, 335] width 966 height 23
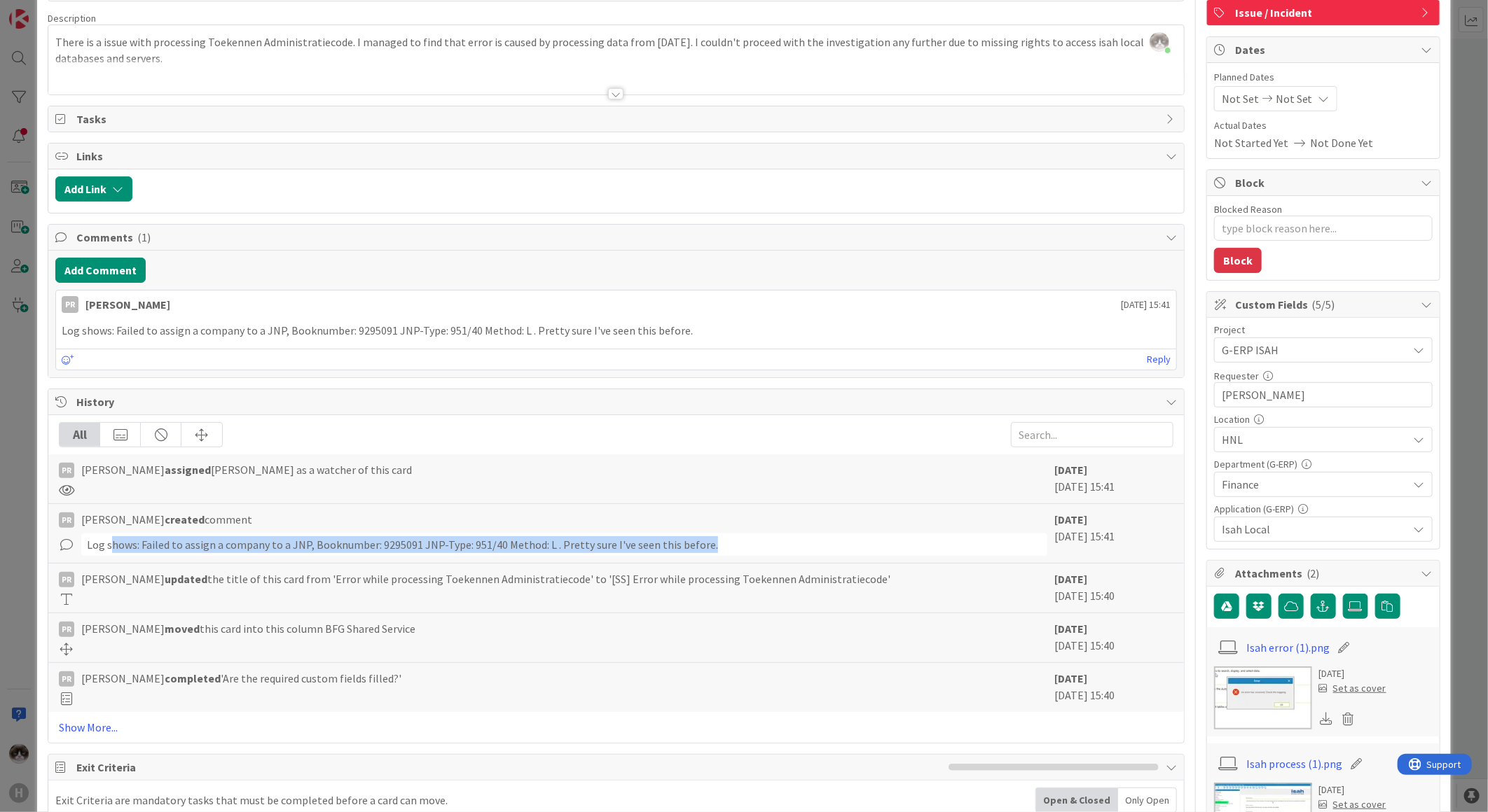
scroll to position [0, 0]
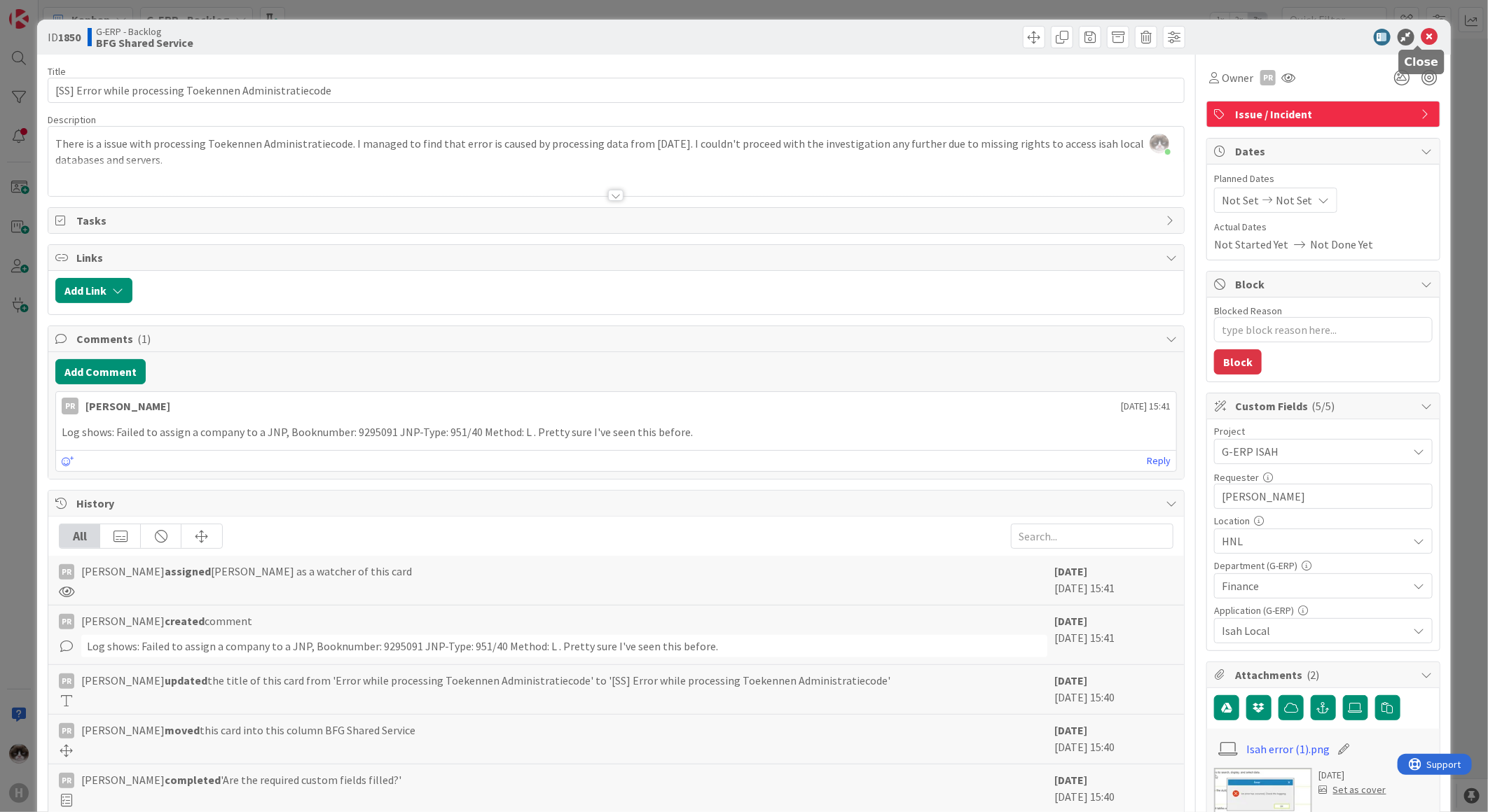
click at [1424, 35] on icon at bounding box center [1429, 37] width 17 height 17
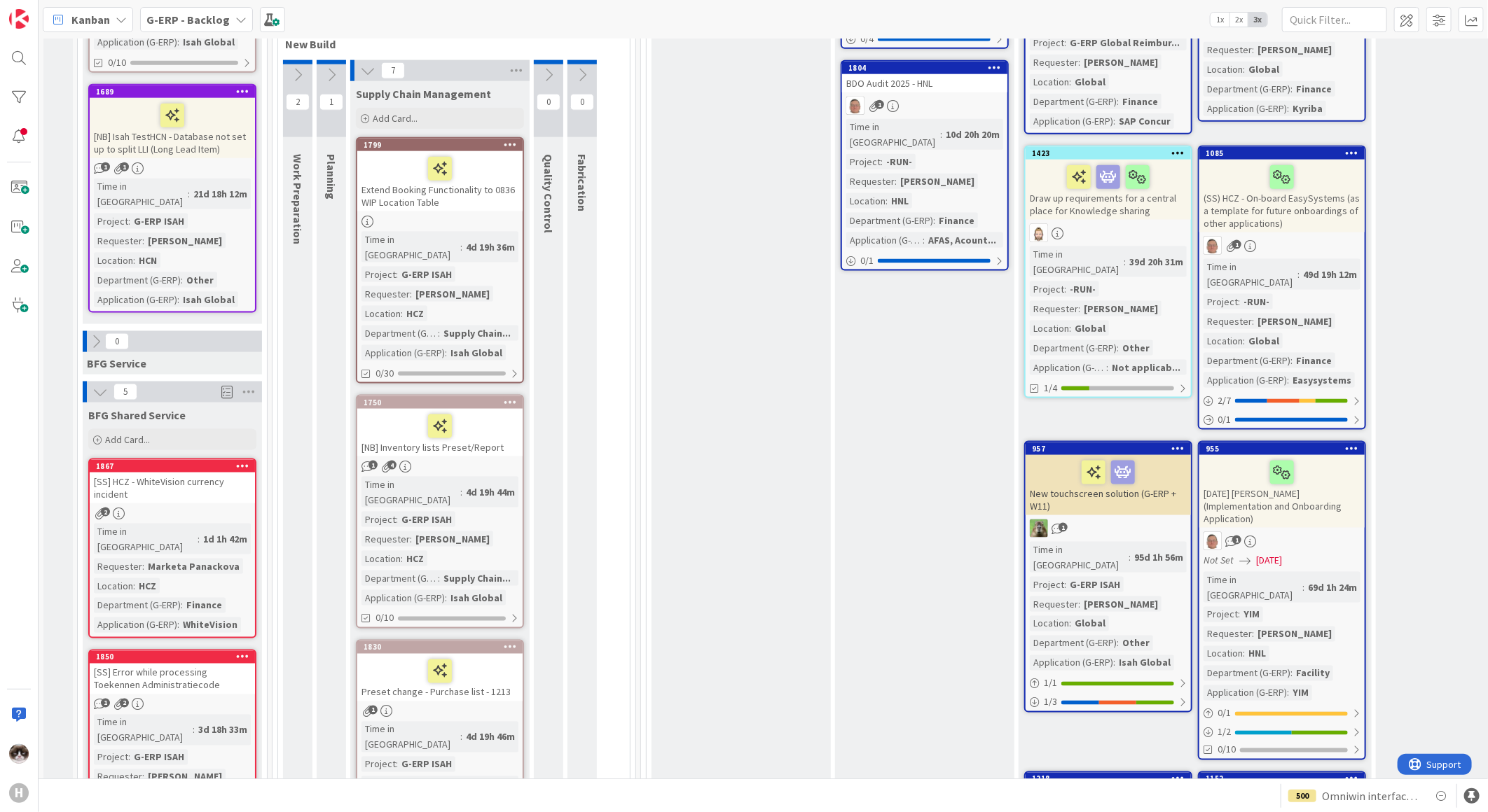
scroll to position [1167, 0]
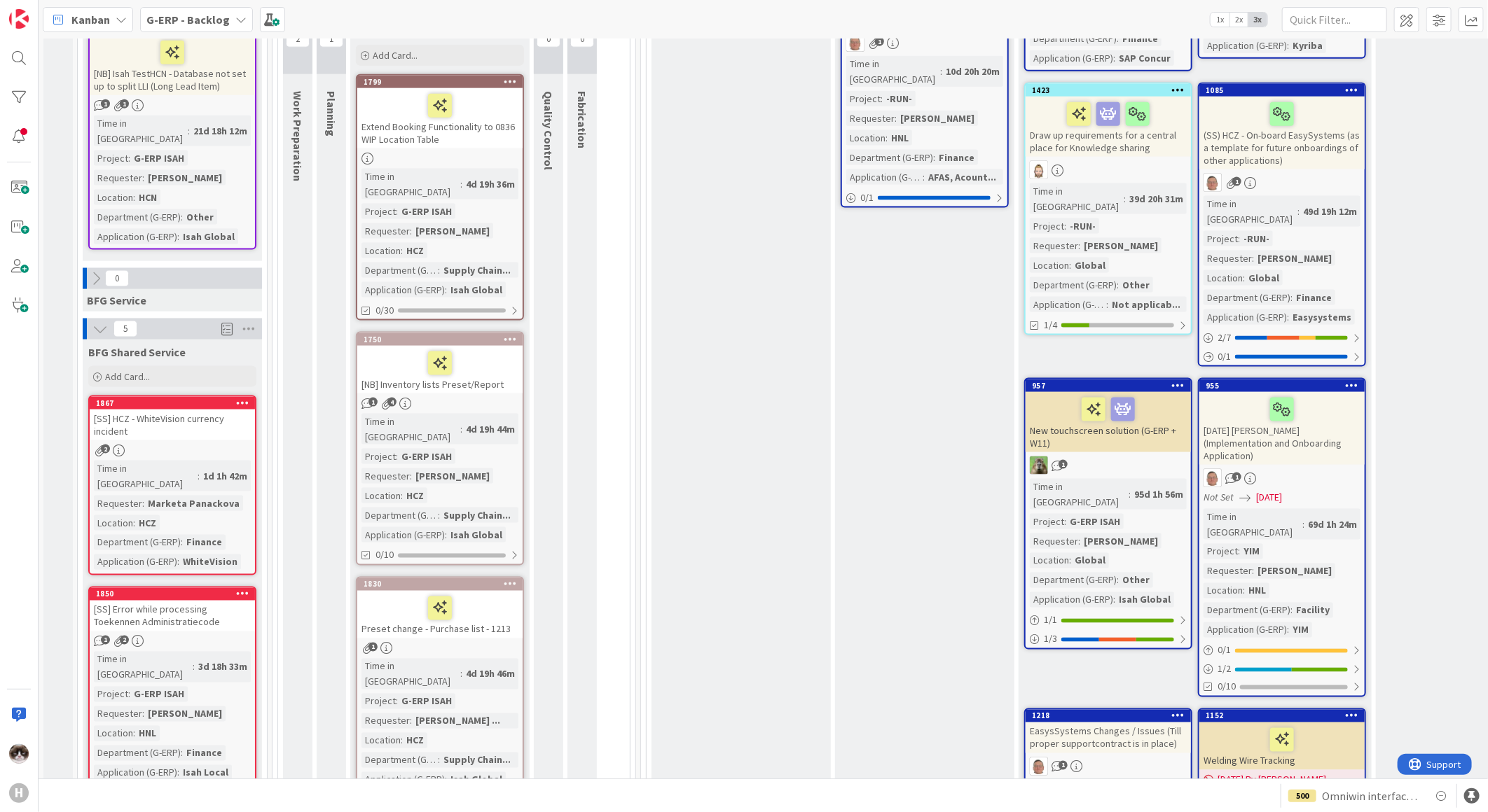
click at [231, 652] on div "Time in Column : 3d 18h 33m Project : G-ERP ISAH Requester : [PERSON_NAME] Loca…" at bounding box center [172, 716] width 157 height 129
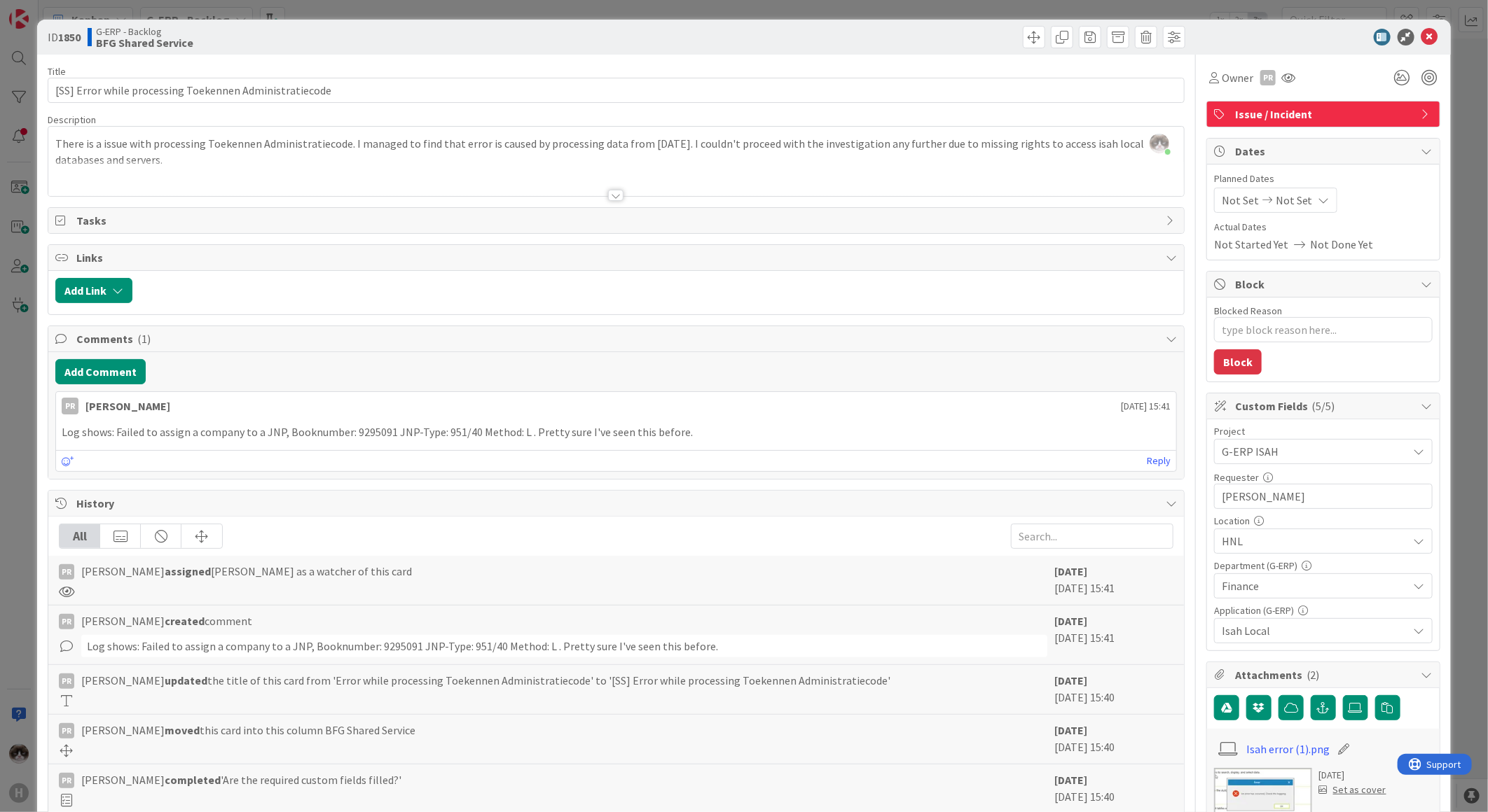
click at [1263, 449] on span "G-ERP ISAH" at bounding box center [1311, 452] width 179 height 20
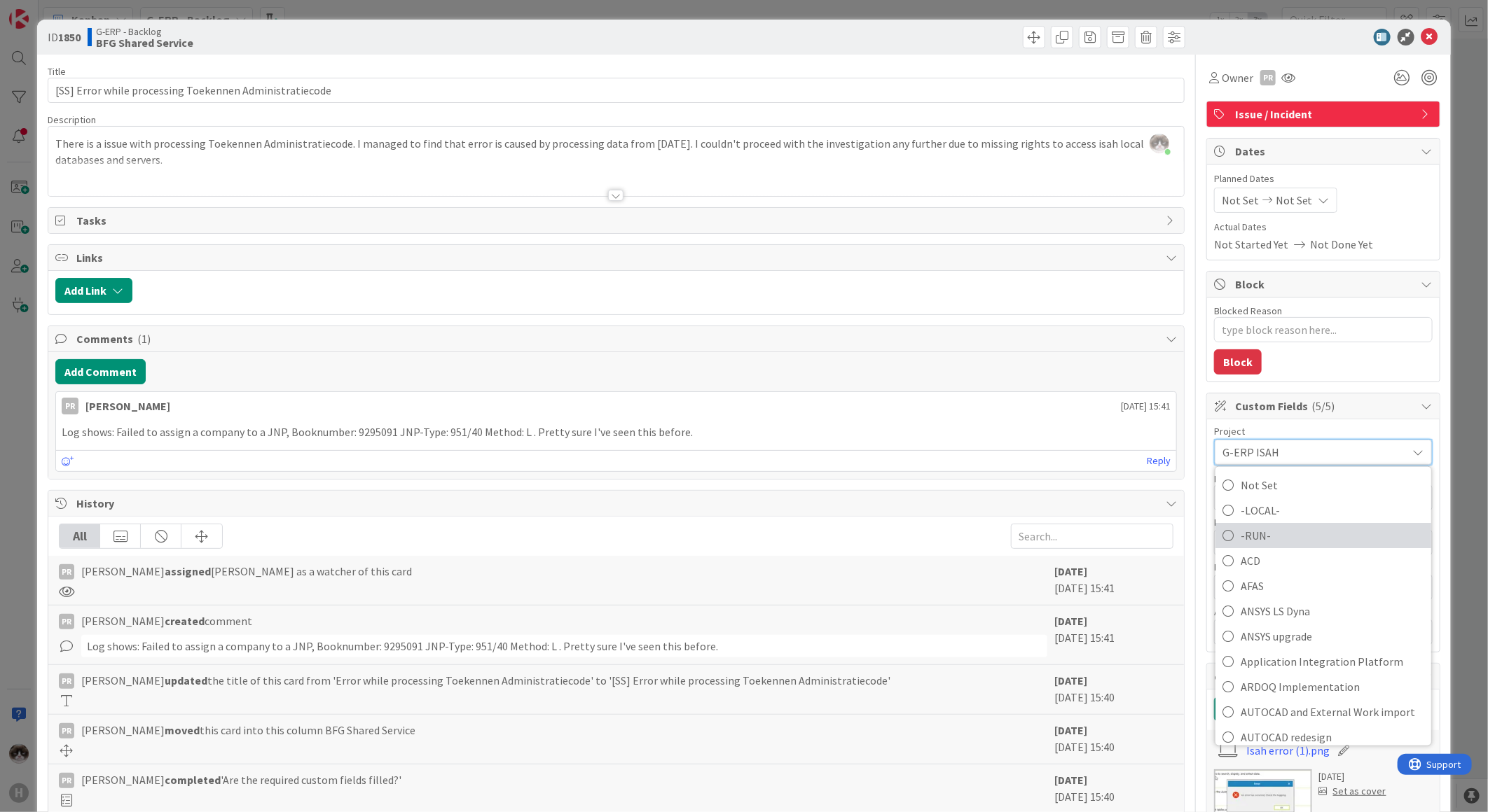
click at [1284, 535] on span "-RUN-" at bounding box center [1332, 535] width 183 height 21
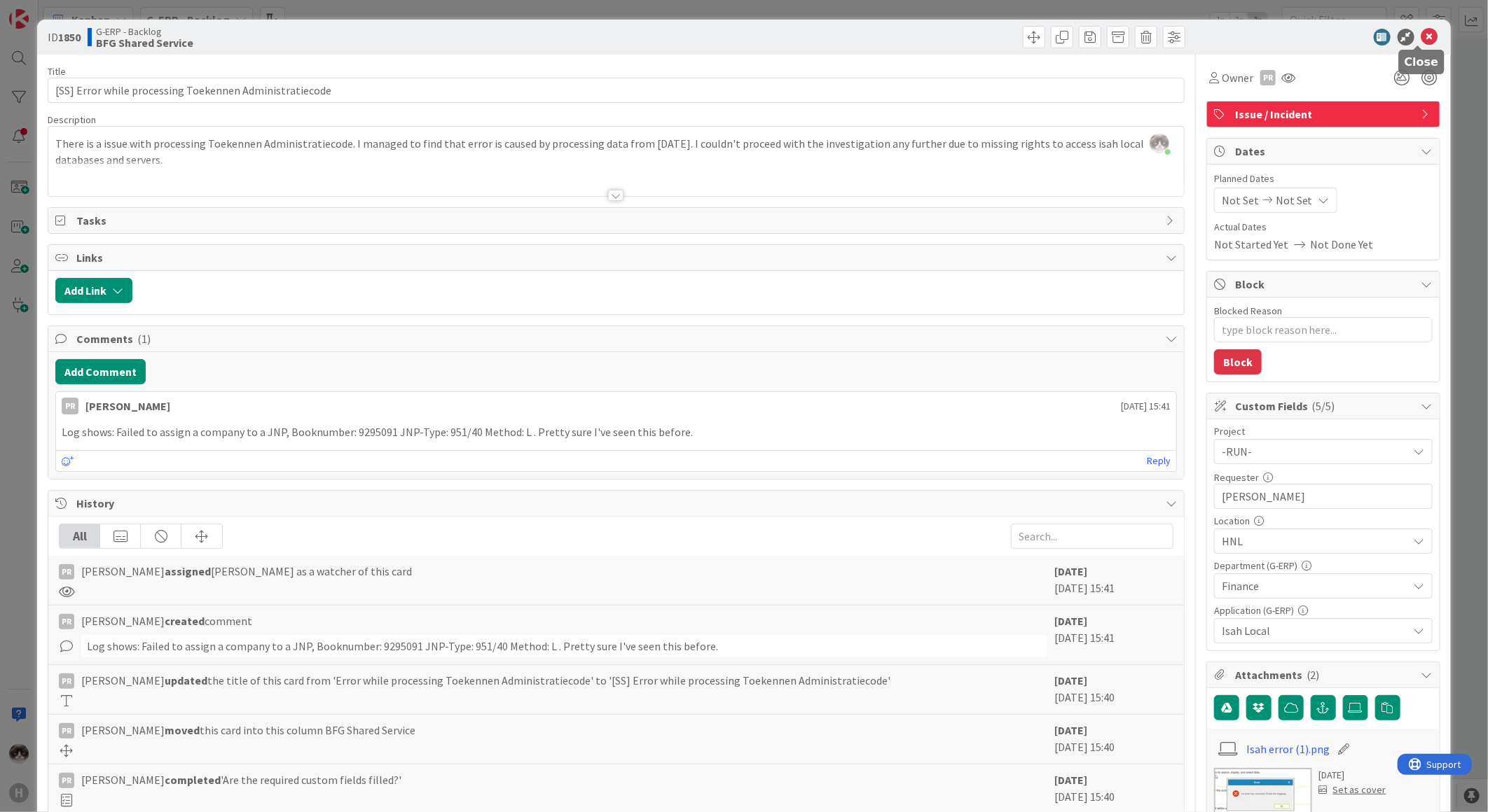
click at [1422, 42] on icon at bounding box center [1429, 37] width 17 height 17
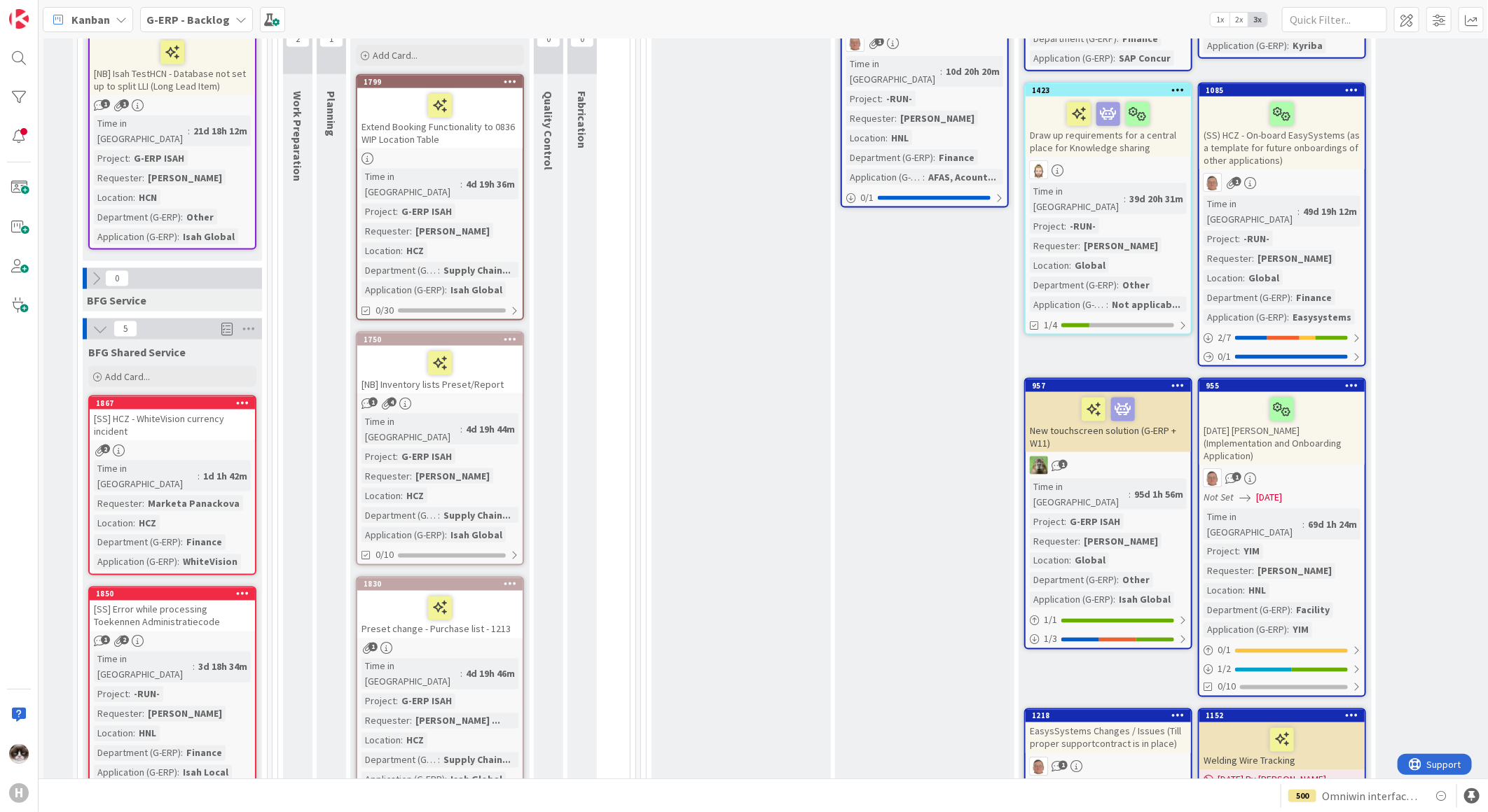
click at [218, 495] on div "Marketa Panackova" at bounding box center [193, 503] width 98 height 15
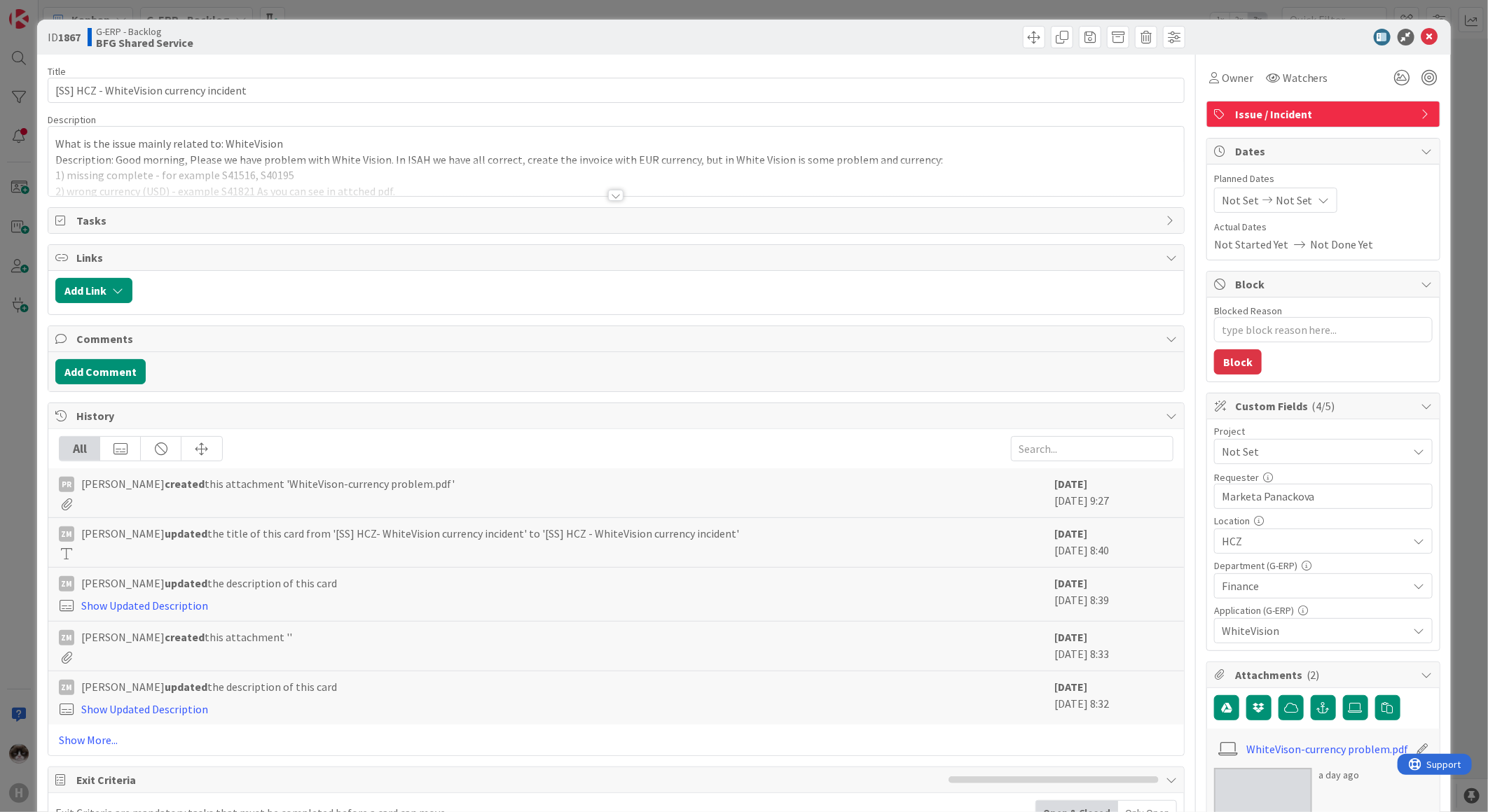
click at [1336, 443] on span "Not Set" at bounding box center [1311, 452] width 179 height 20
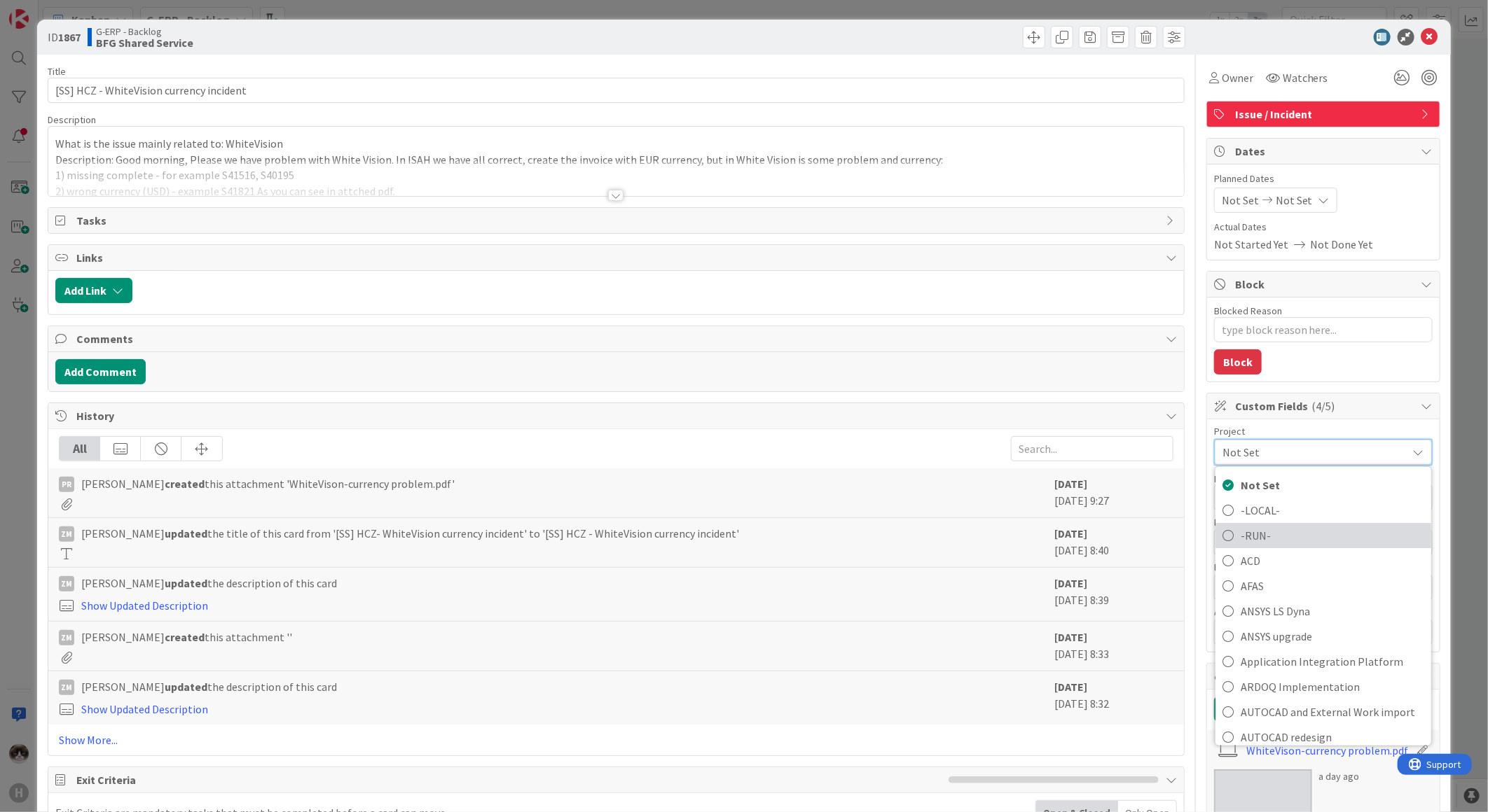
click at [1271, 530] on span "-RUN-" at bounding box center [1332, 535] width 183 height 21
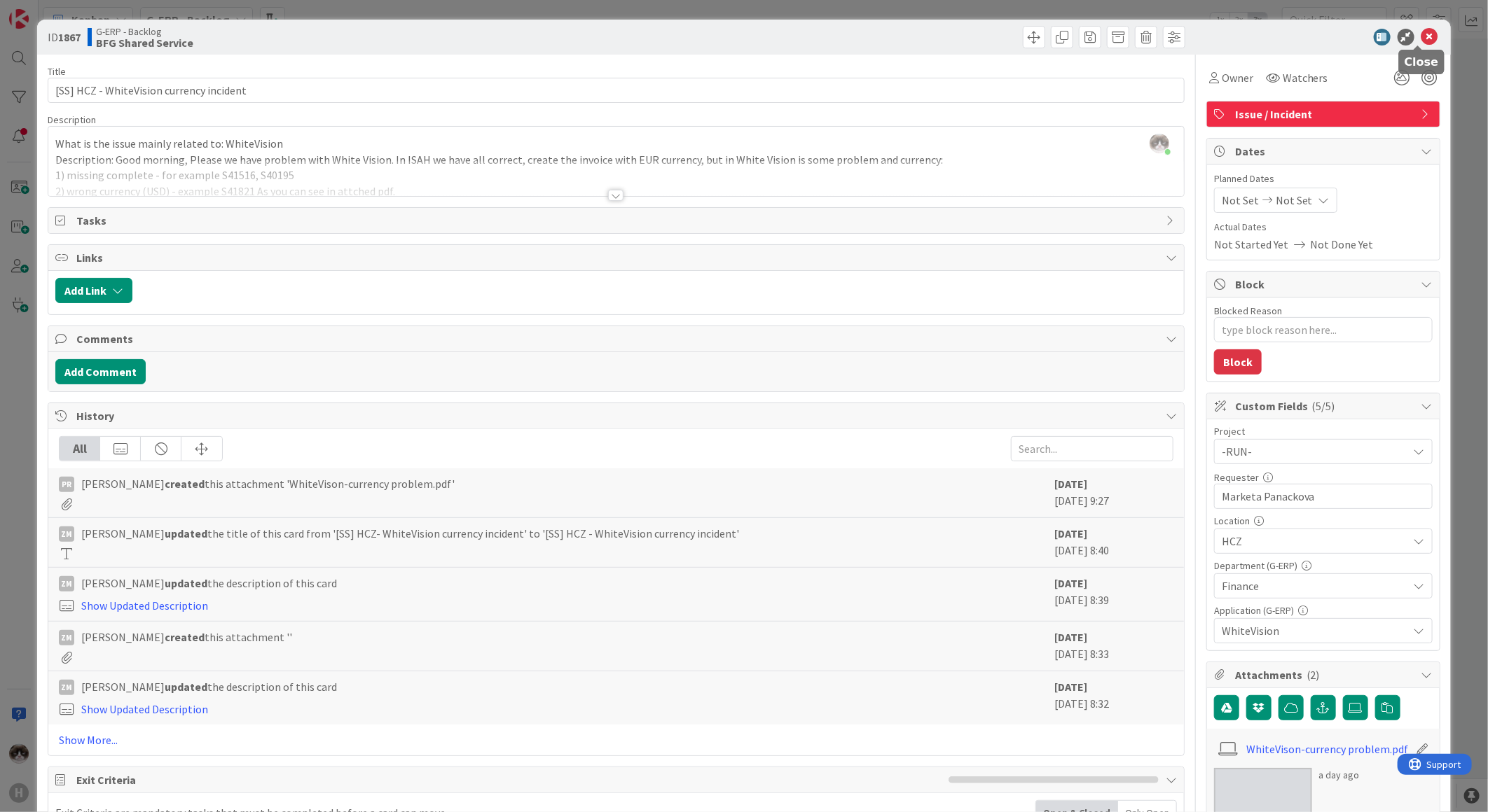
click at [1421, 30] on icon at bounding box center [1429, 37] width 17 height 17
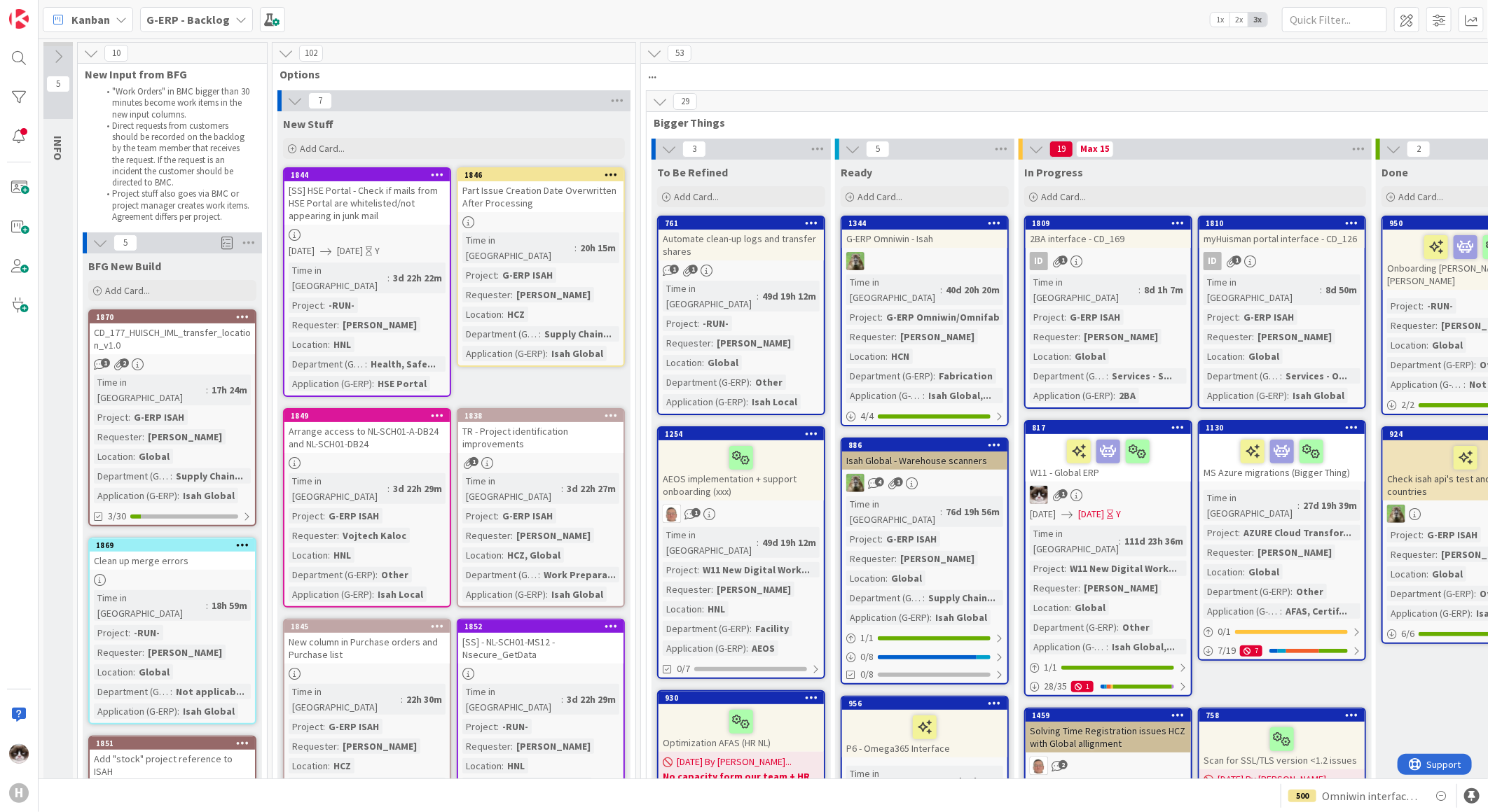
click at [199, 18] on b "G-ERP - Backlog" at bounding box center [188, 19] width 83 height 14
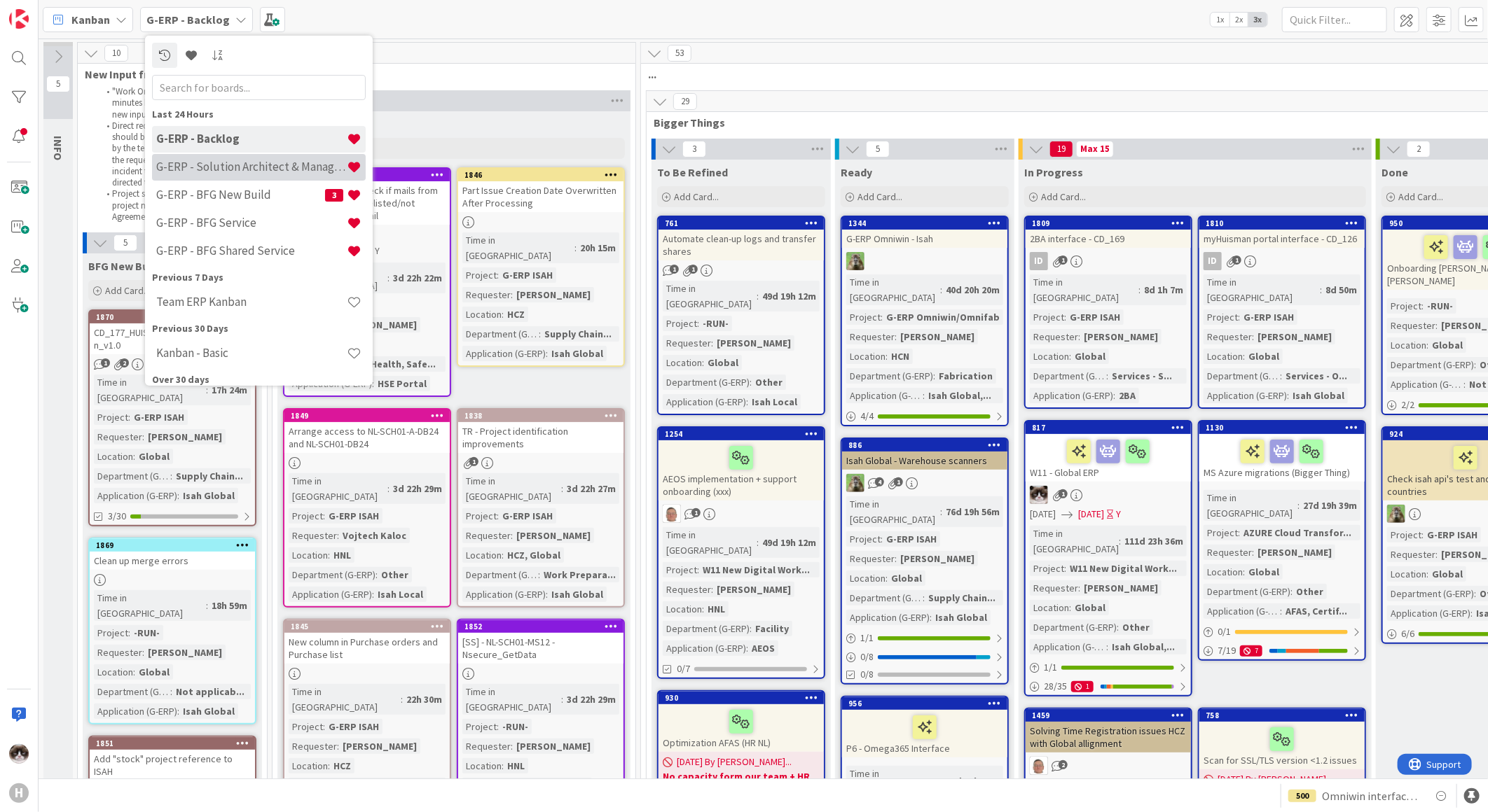
click at [249, 173] on h4 "G-ERP - Solution Architect & Management" at bounding box center [252, 166] width 190 height 14
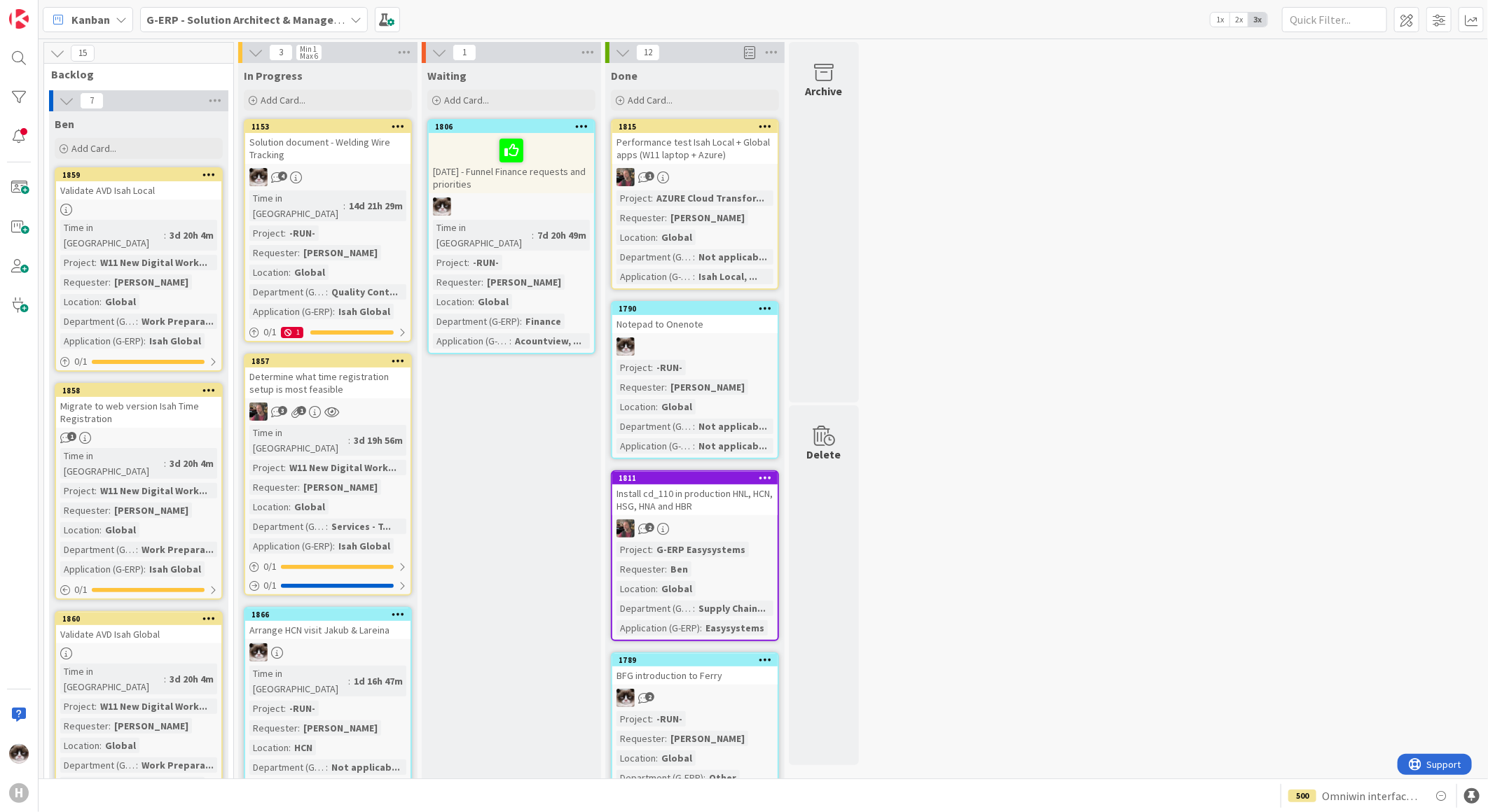
click at [544, 147] on div at bounding box center [511, 151] width 157 height 29
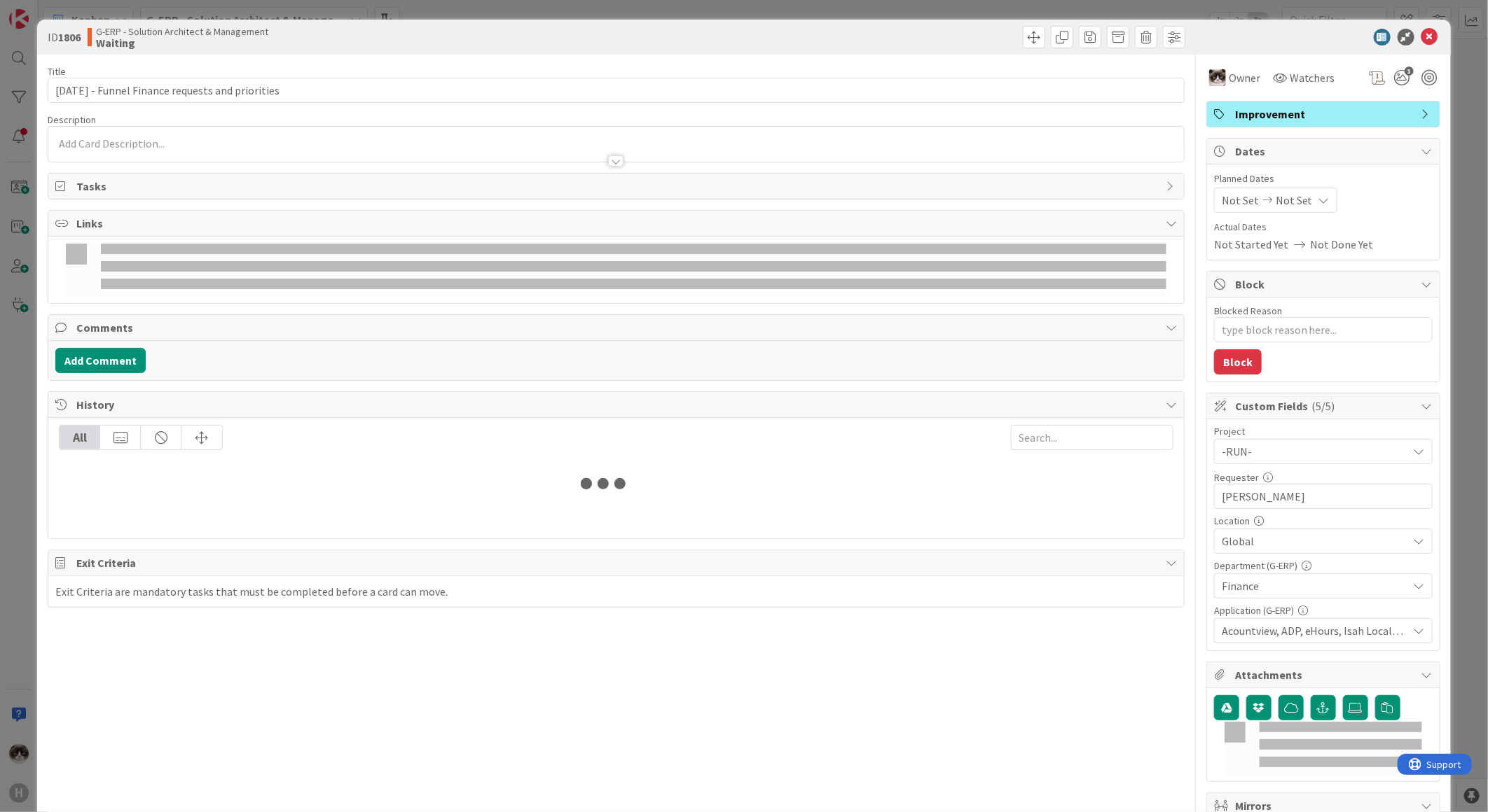
type textarea "x"
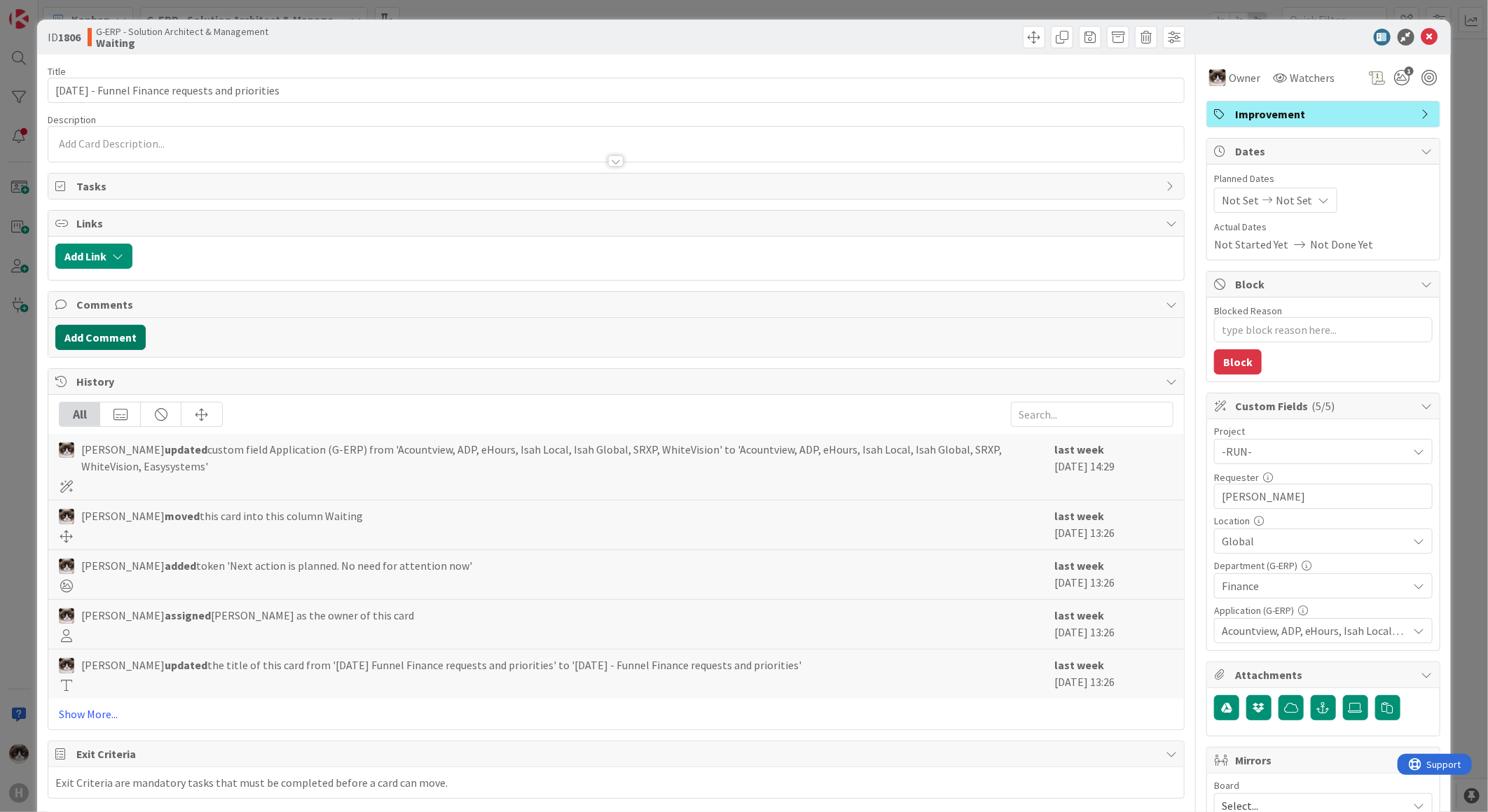
click at [113, 334] on button "Add Comment" at bounding box center [100, 337] width 90 height 25
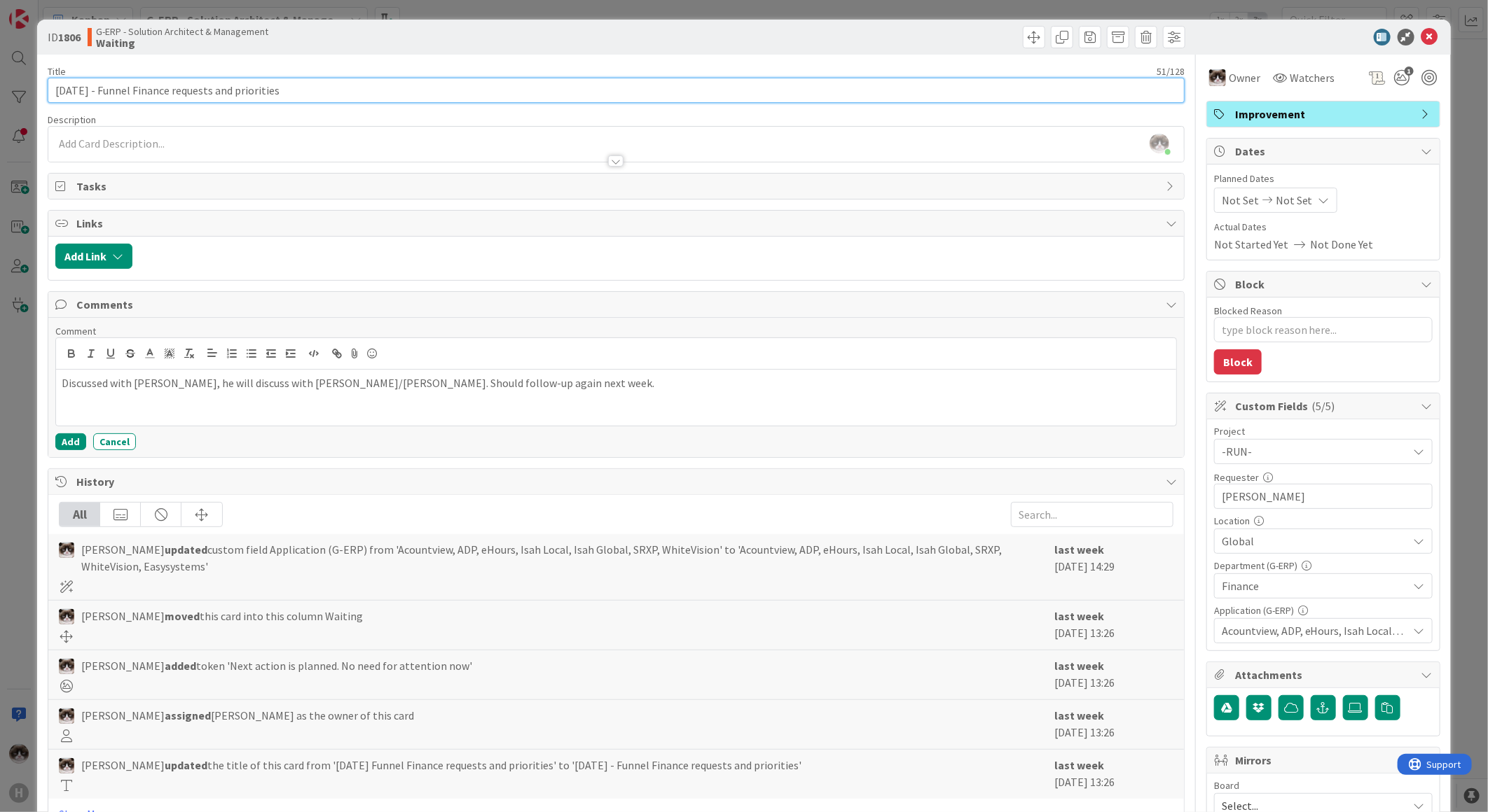
click at [61, 91] on input "[DATE] - Funnel Finance requests and priorities" at bounding box center [616, 90] width 1137 height 25
click at [64, 95] on input "[DATE] - Funnel Finance requests and priorities" at bounding box center [616, 90] width 1137 height 25
type input "[DATE] - Funnel Finance requests and priorities"
type textarea "x"
type input "[DATE] - Funnel Finance requests and priorities"
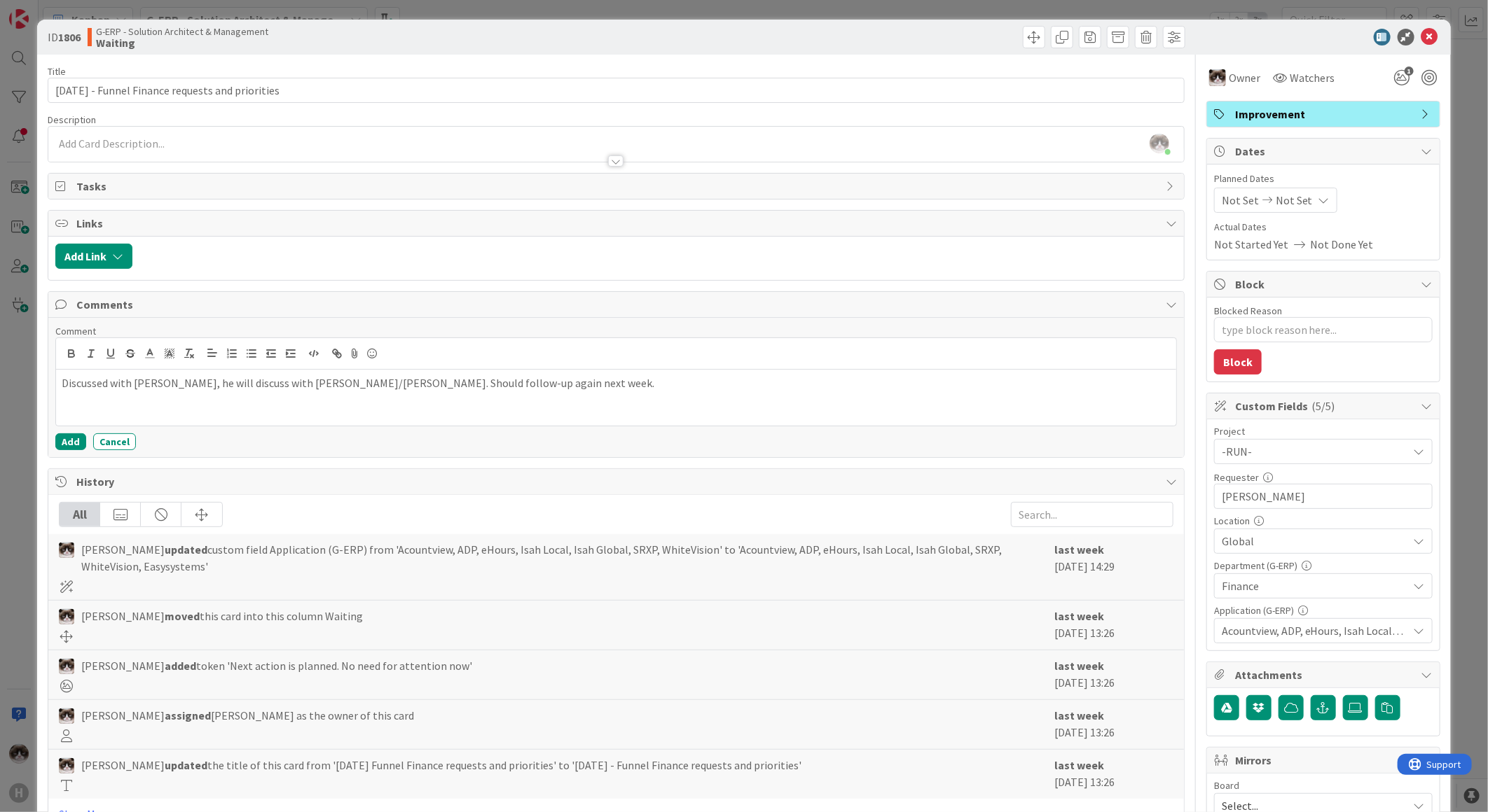
click at [1044, 107] on div "Title 51 / 128 [DATE] - Funnel Finance requests and priorities Description [PER…" at bounding box center [616, 606] width 1137 height 1103
click at [1422, 29] on icon at bounding box center [1429, 37] width 17 height 17
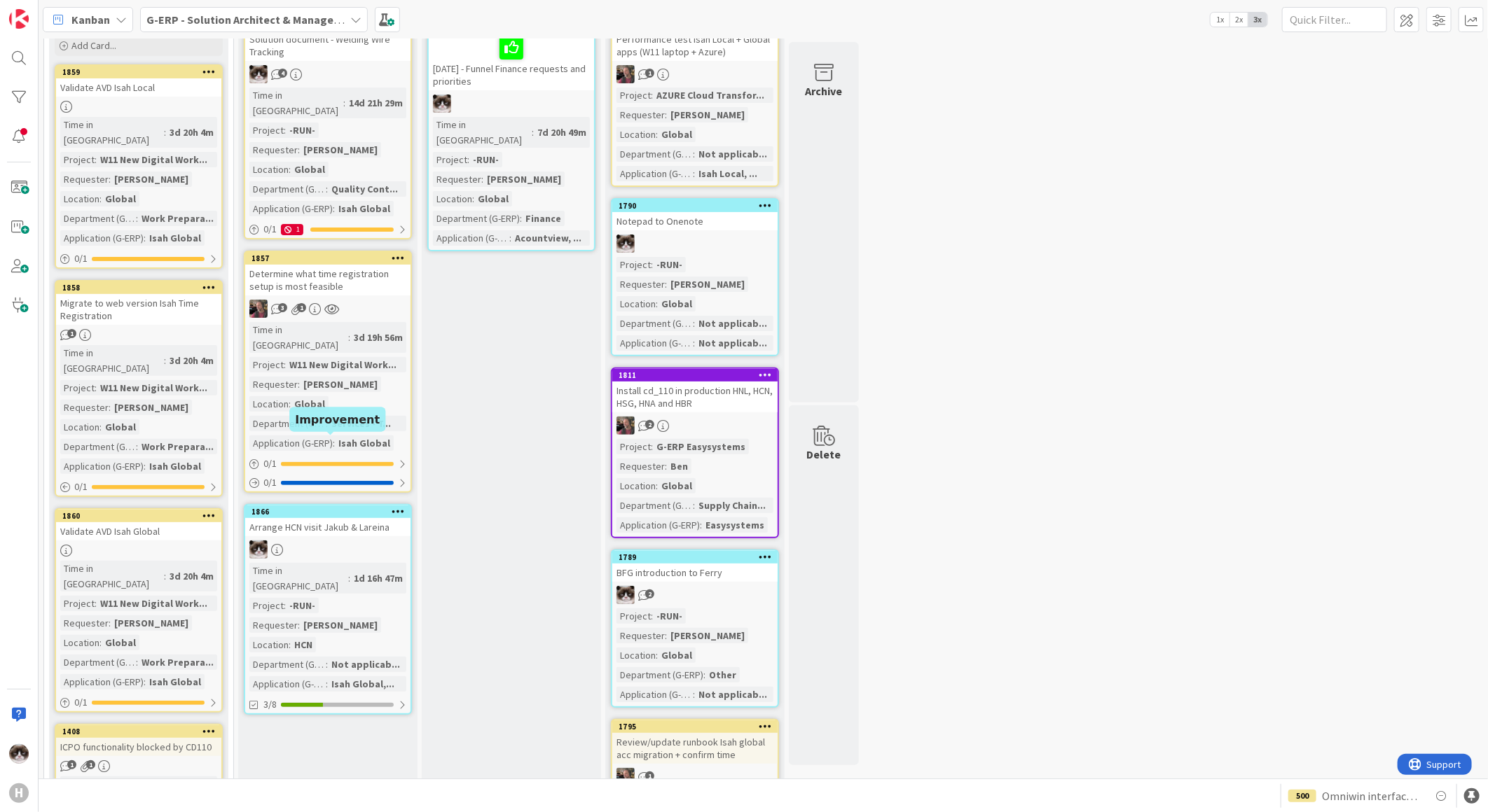
scroll to position [155, 0]
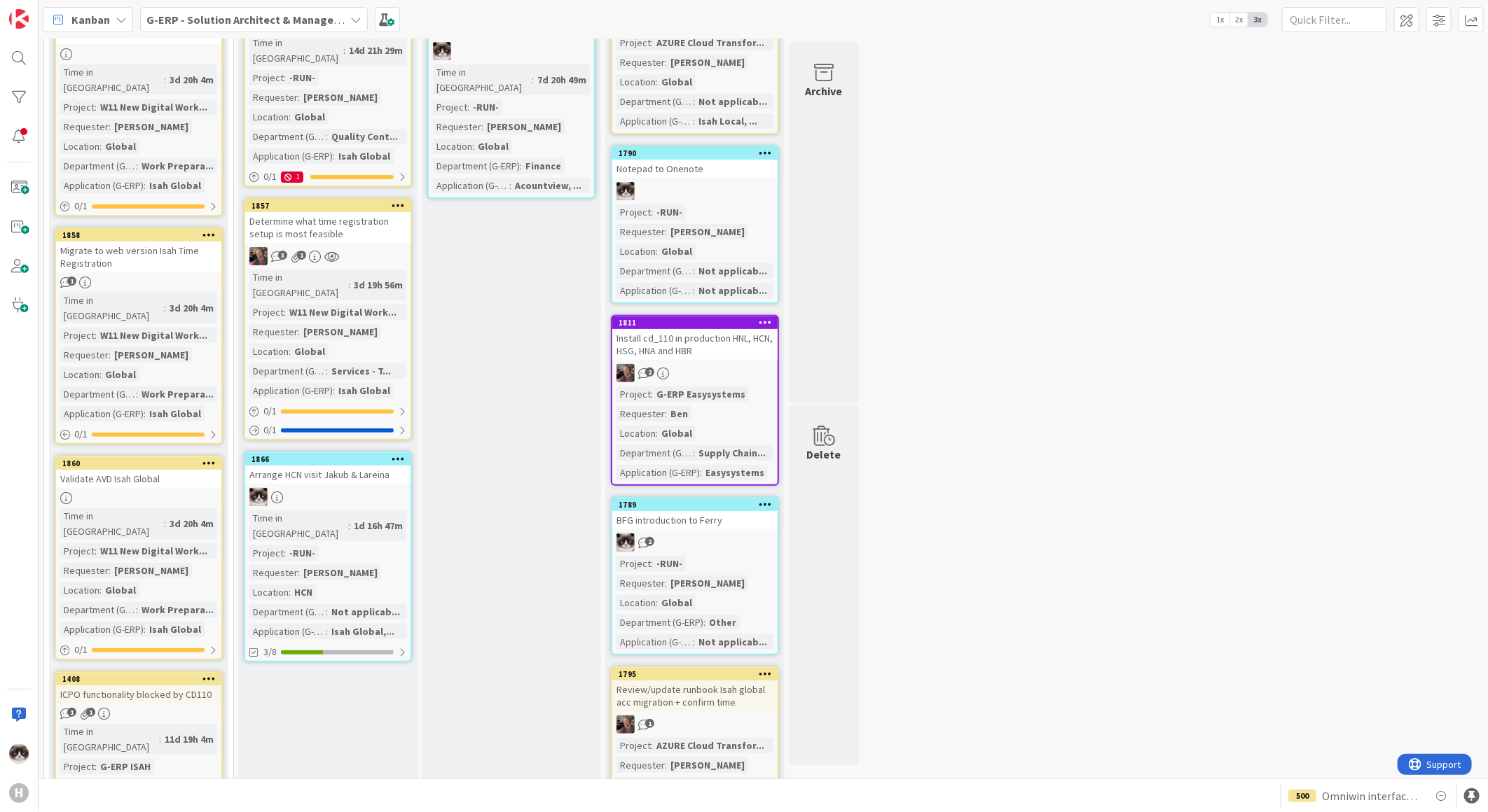
click at [383, 488] on div at bounding box center [327, 497] width 165 height 18
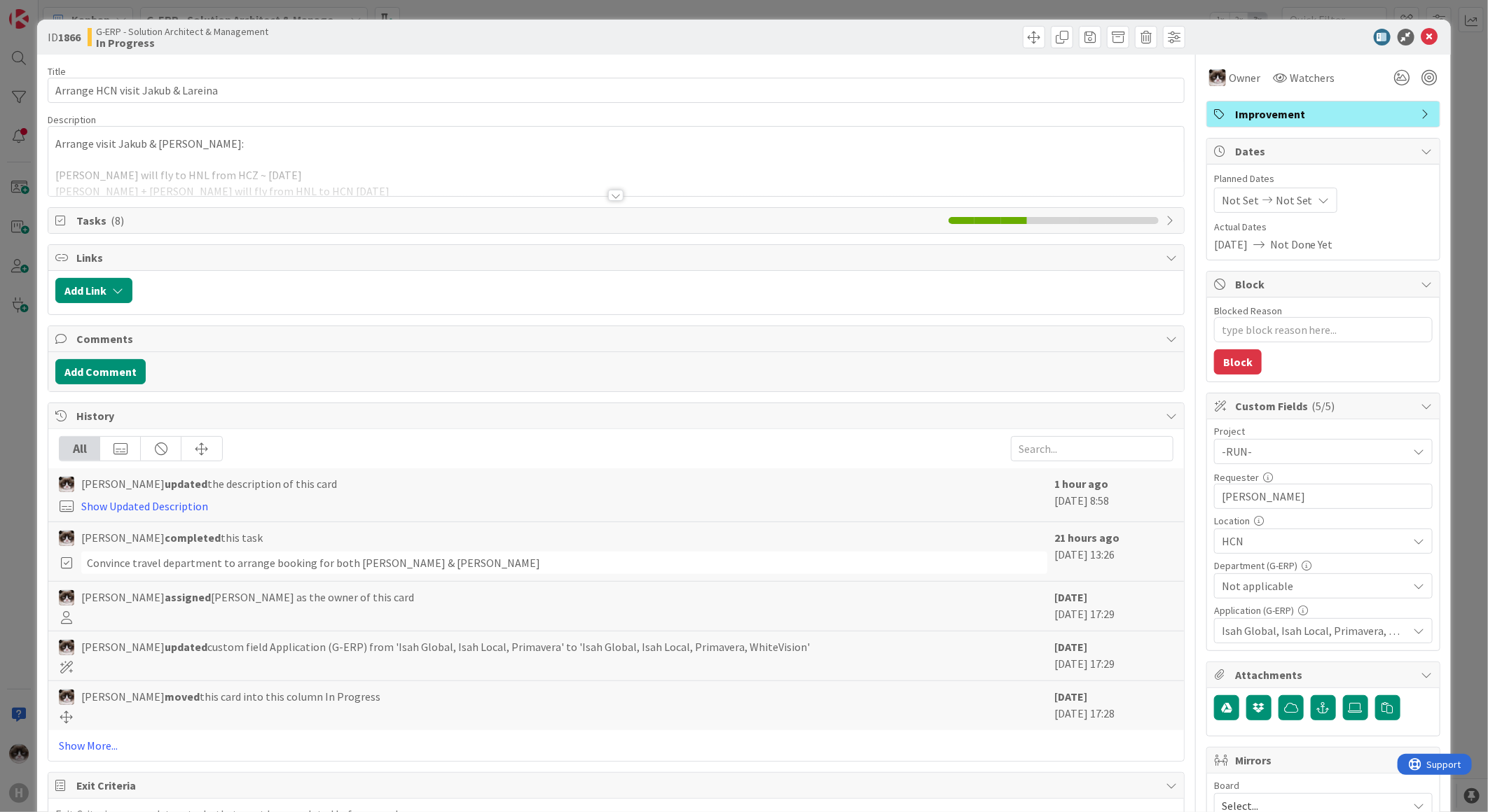
click at [173, 218] on span "Tasks ( 8 )" at bounding box center [509, 220] width 865 height 17
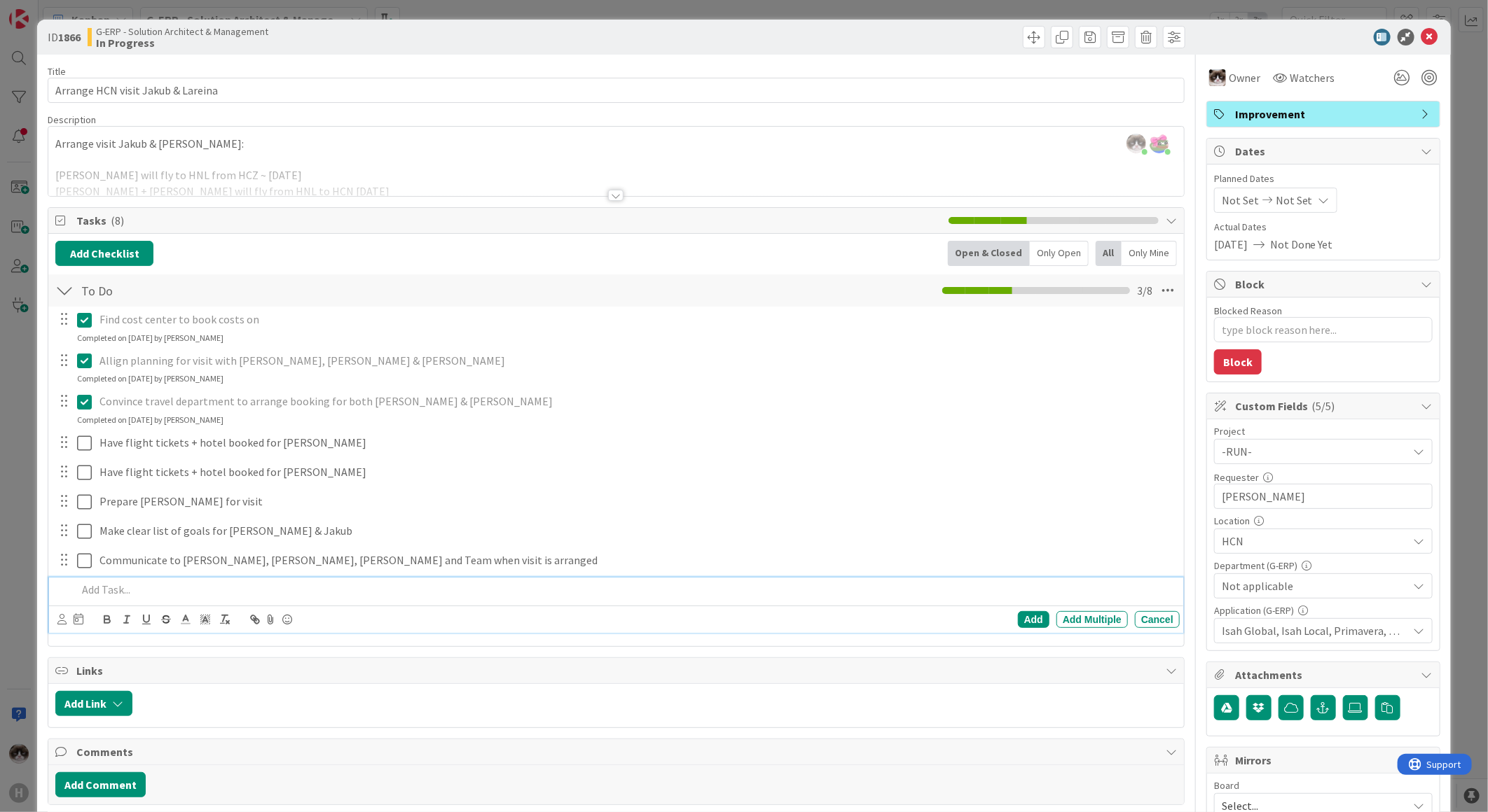
type textarea "x"
click at [118, 594] on p at bounding box center [626, 590] width 1097 height 16
click at [678, 544] on div "Make clear list of goals for [PERSON_NAME] & [PERSON_NAME] Update Cancel" at bounding box center [615, 531] width 1134 height 25
click at [164, 585] on p "Visa [PERSON_NAME]" at bounding box center [626, 590] width 1097 height 16
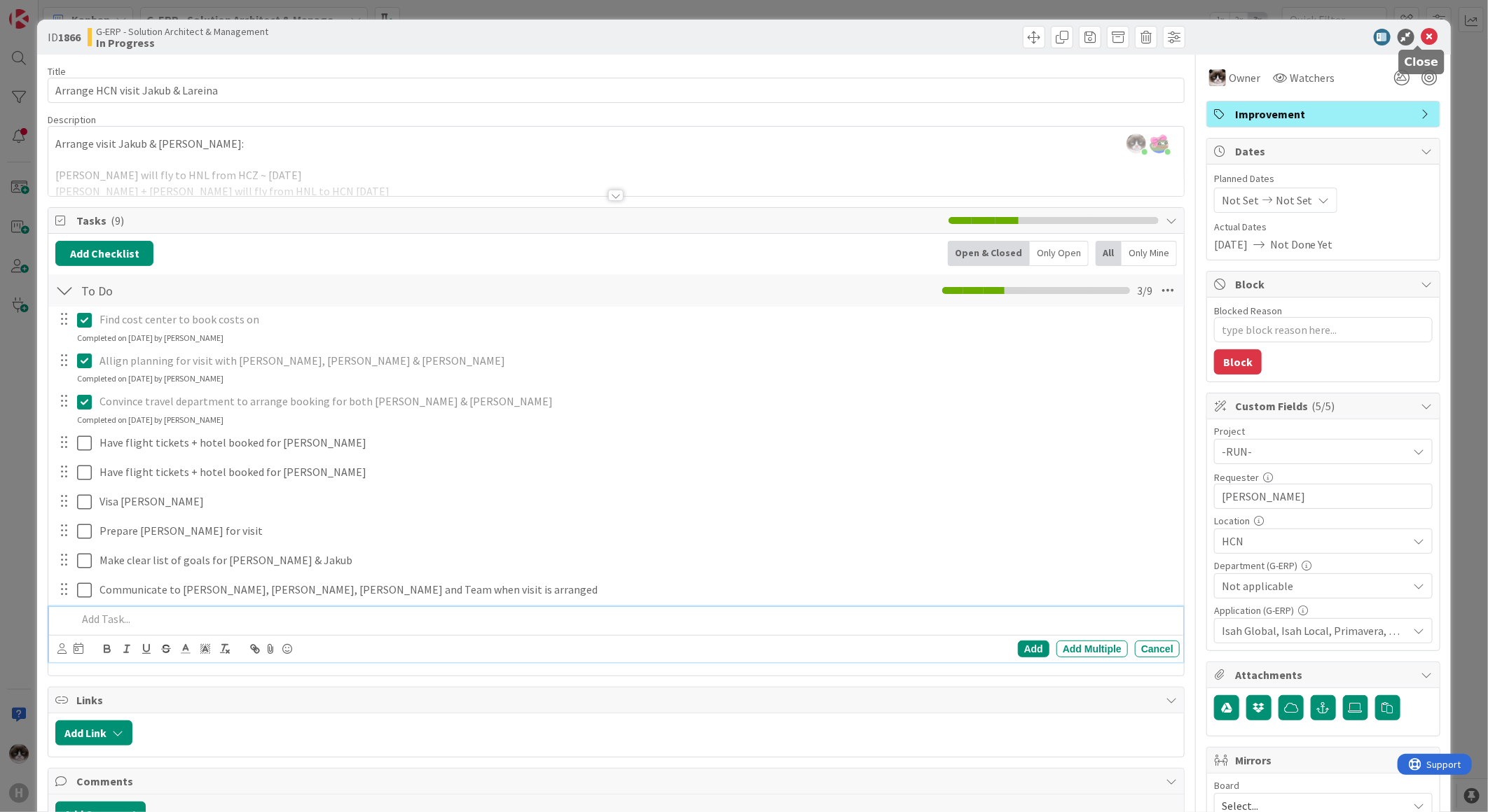
click at [1421, 33] on icon at bounding box center [1429, 37] width 17 height 17
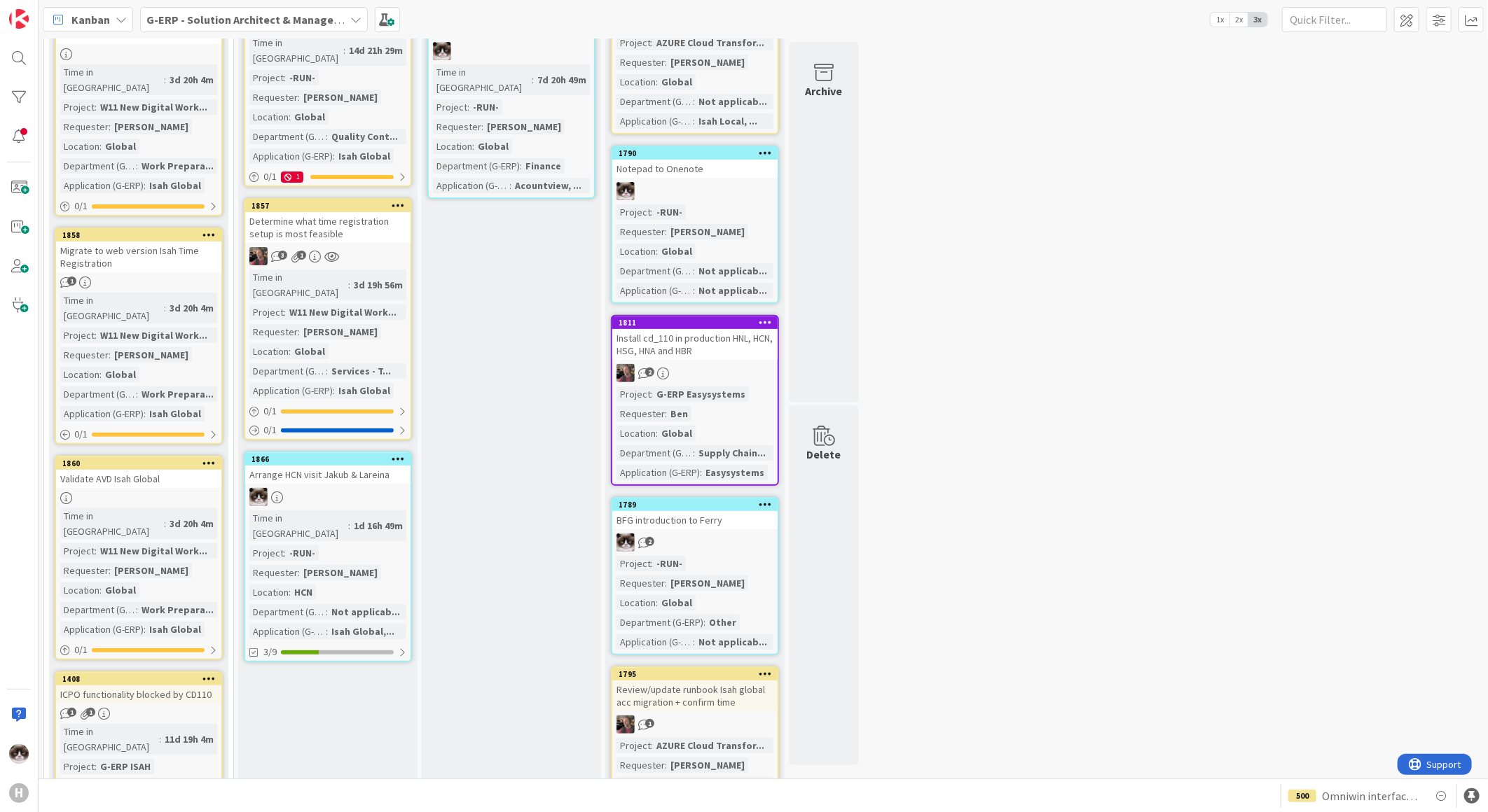
click at [390, 269] on div "Time in Column : 3d 19h 56m Project : W11 New Digital Work... Requester : [PERS…" at bounding box center [327, 334] width 157 height 129
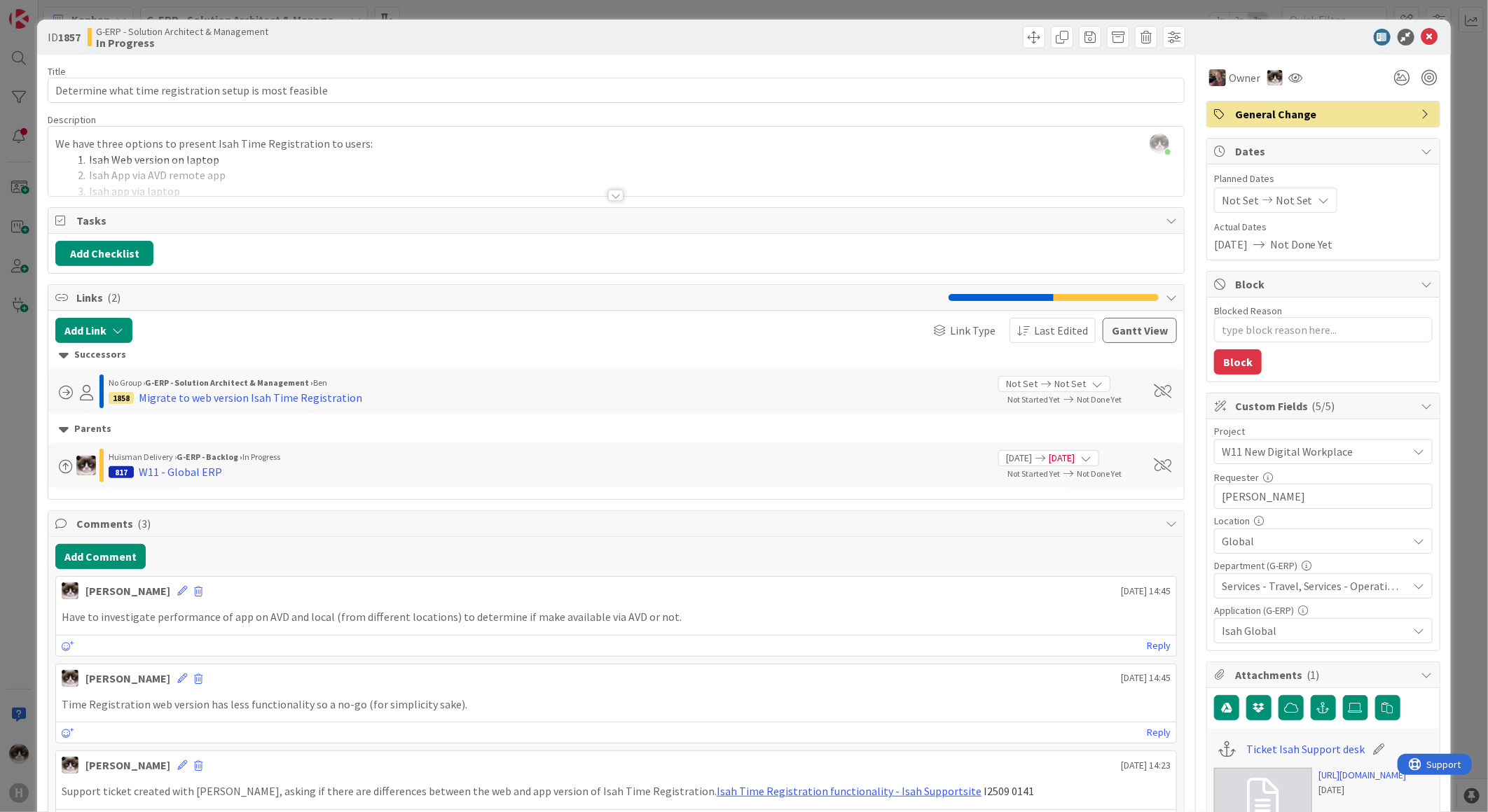
click at [620, 187] on div at bounding box center [615, 178] width 1136 height 36
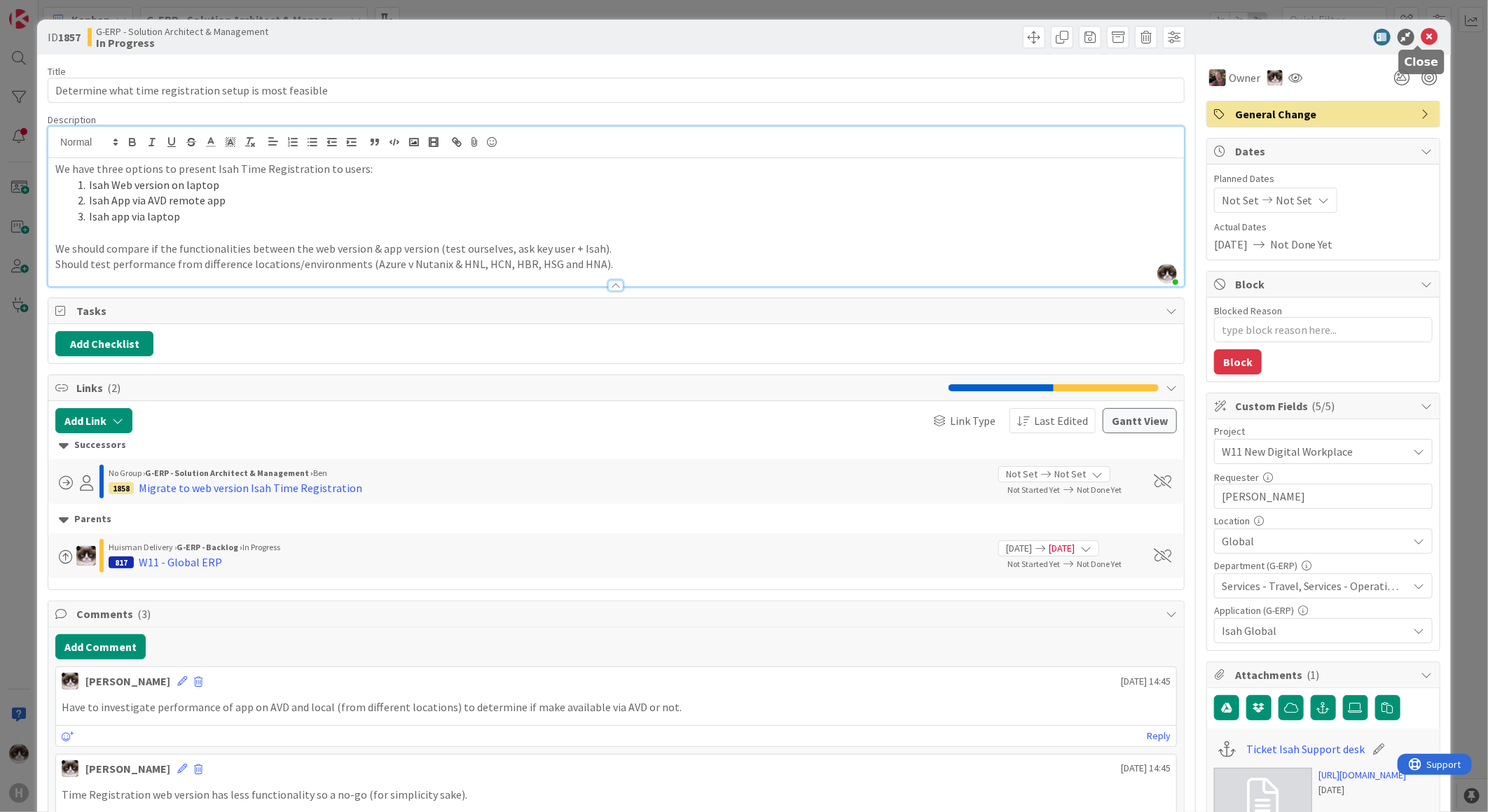
click at [1421, 38] on icon at bounding box center [1429, 37] width 17 height 17
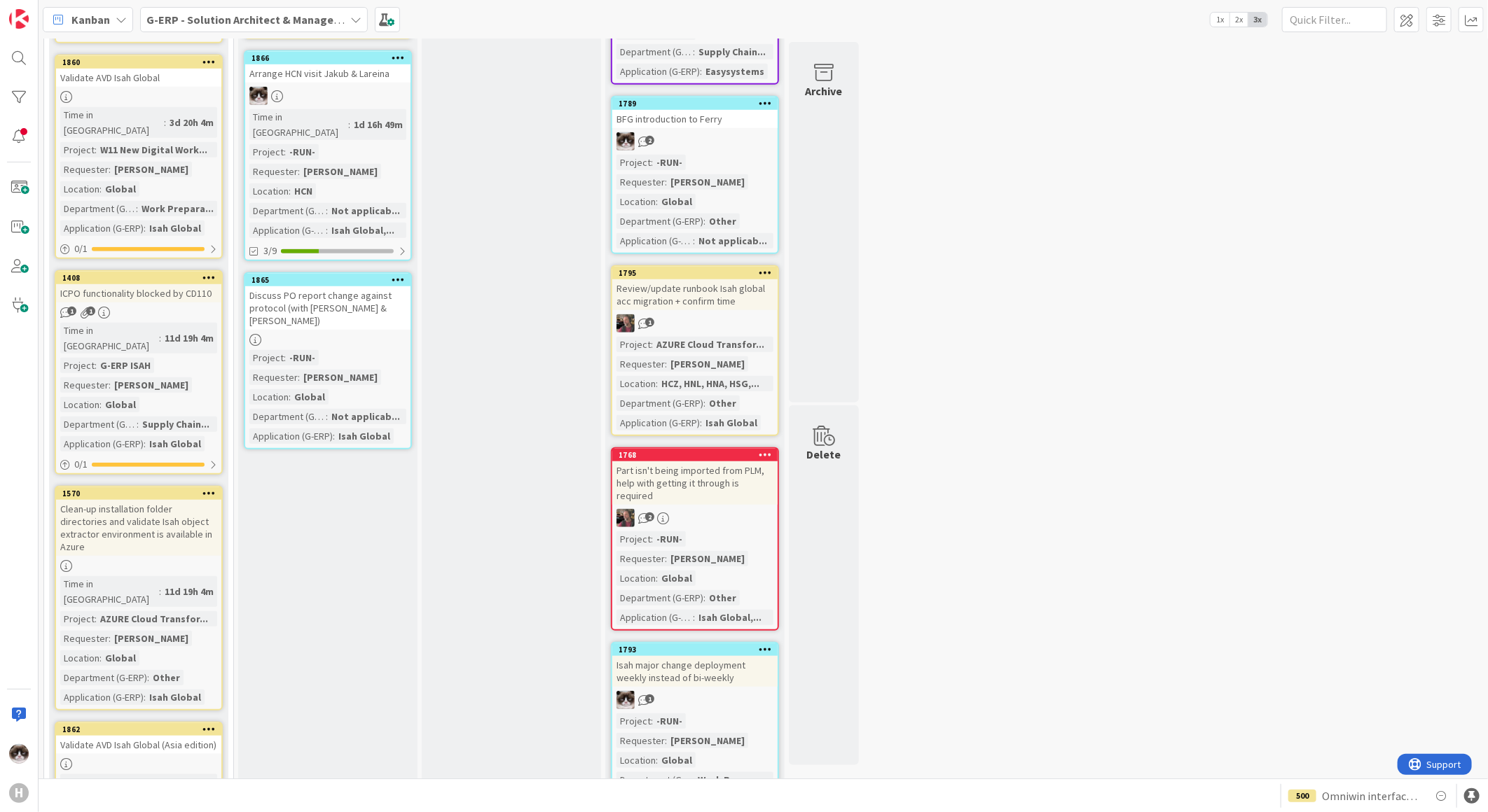
scroll to position [466, 0]
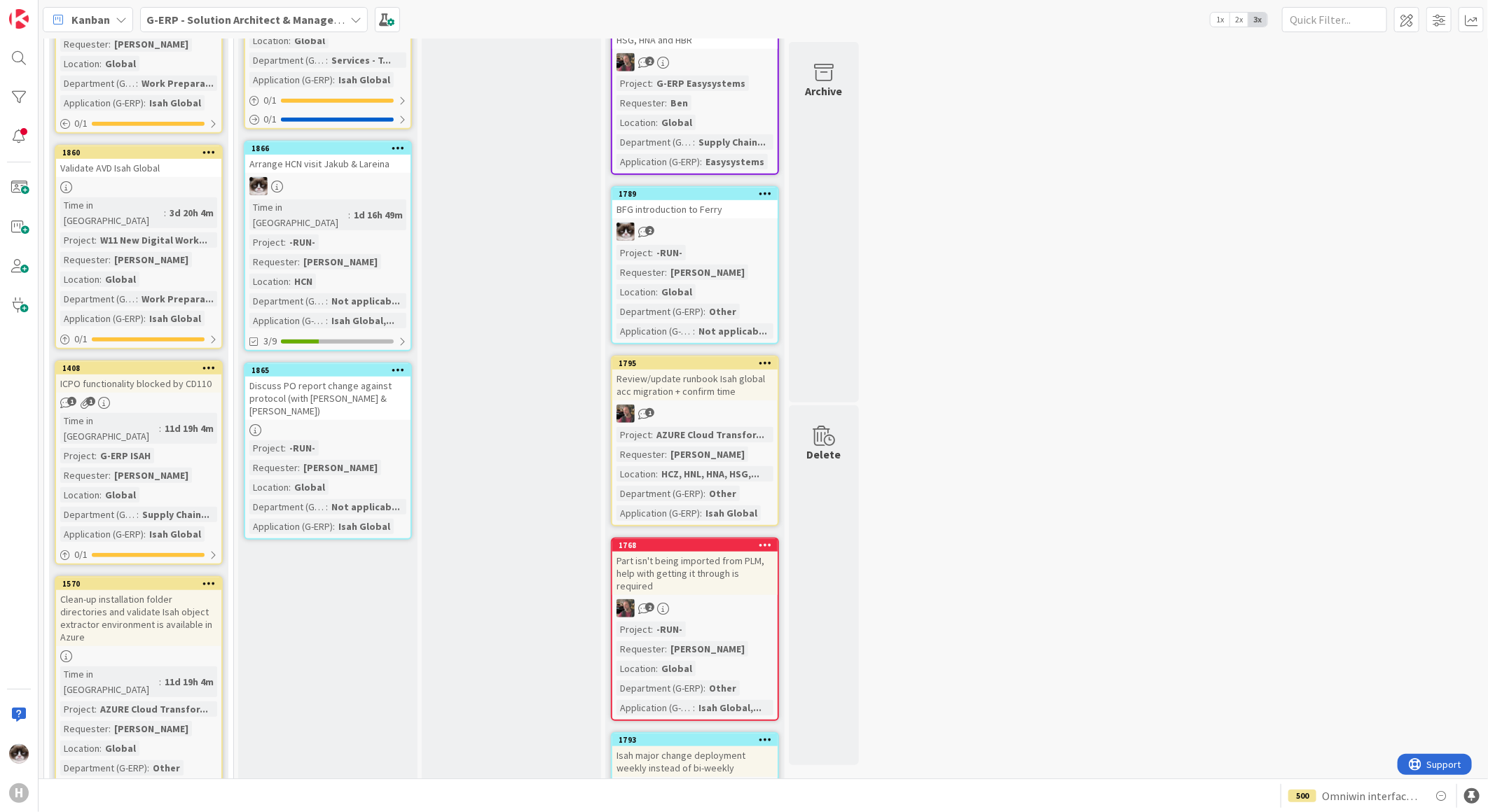
click at [357, 424] on div at bounding box center [327, 430] width 165 height 12
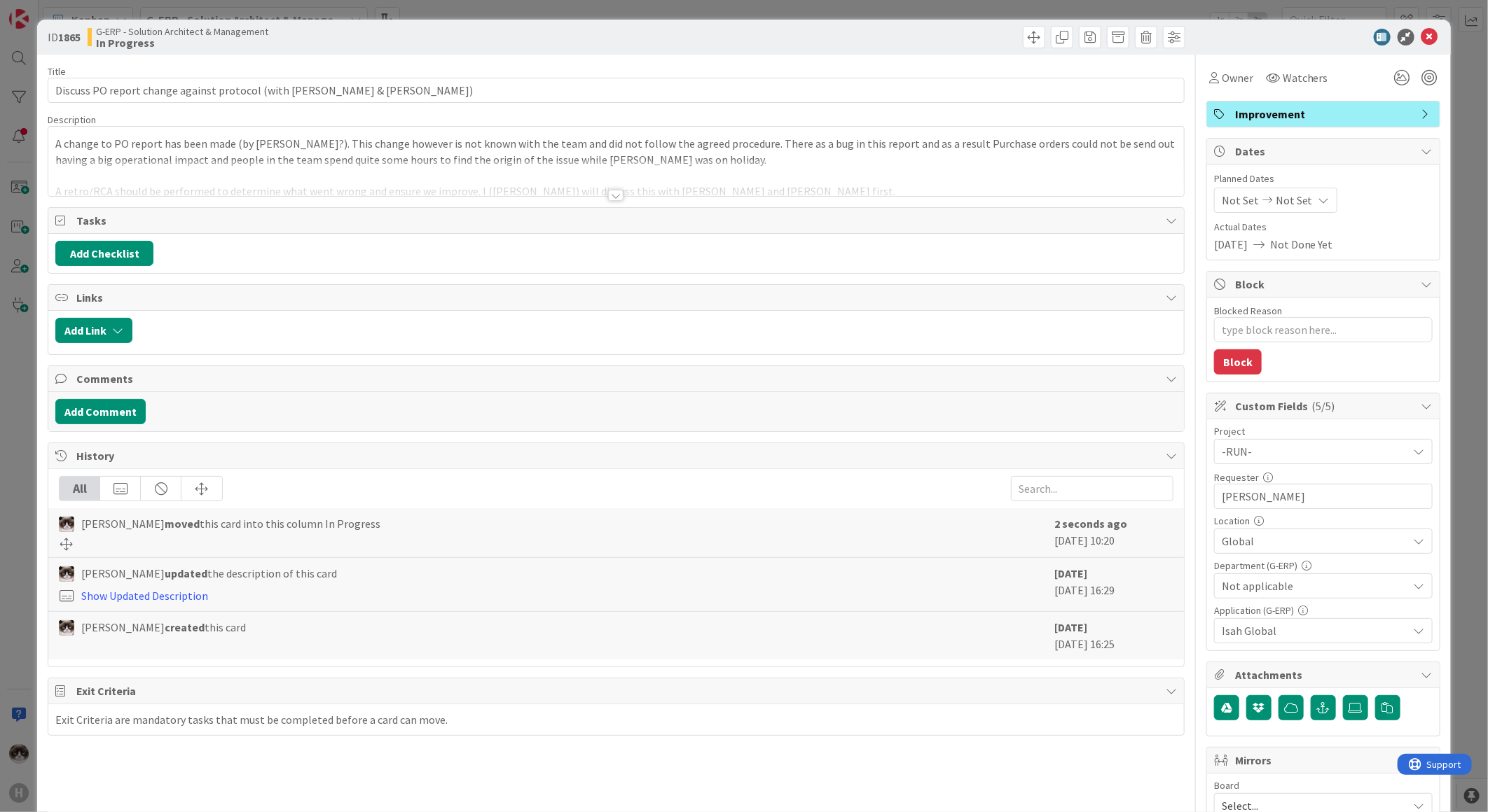
click at [600, 178] on div at bounding box center [615, 178] width 1136 height 36
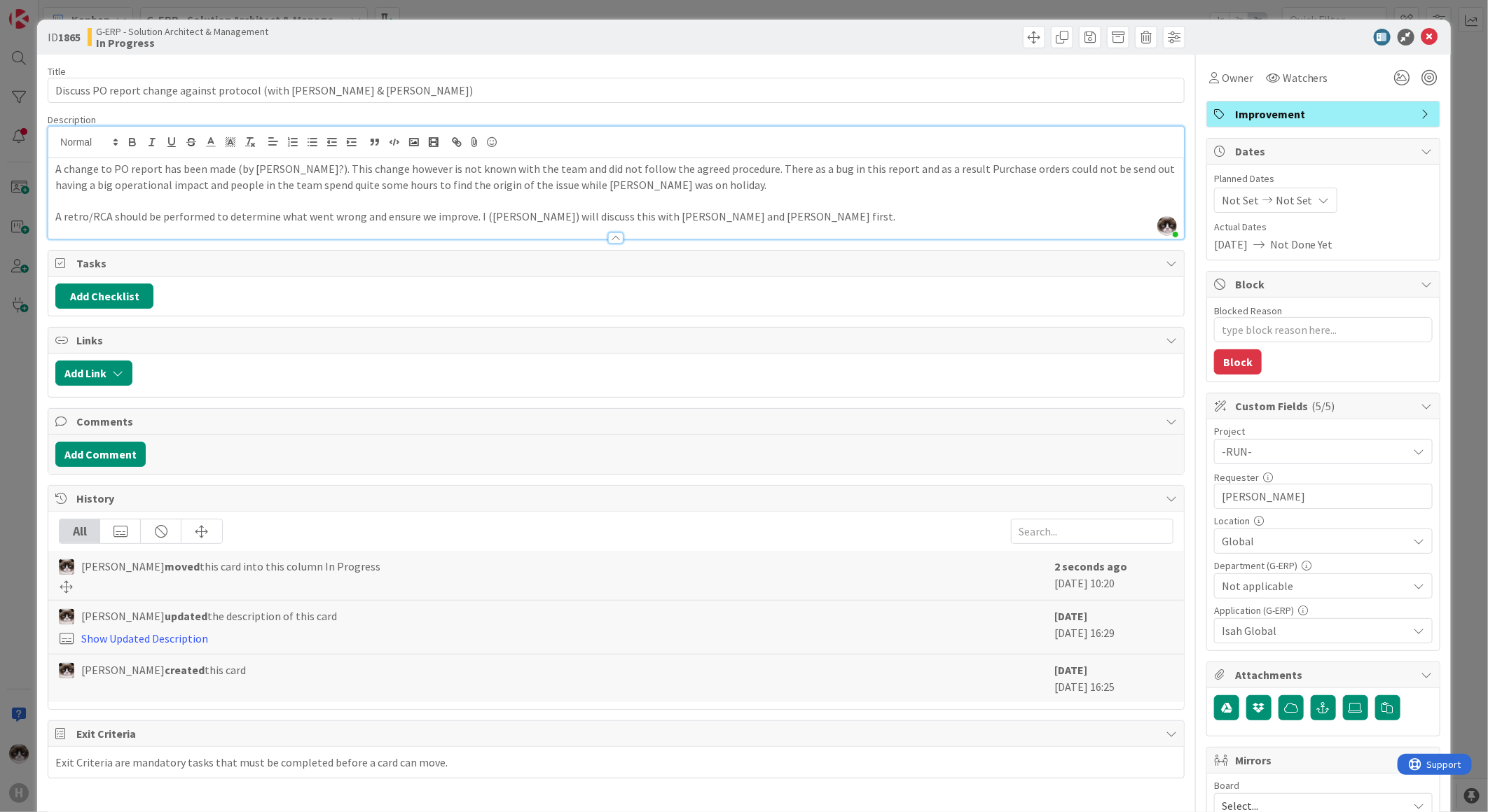
click at [778, 206] on p at bounding box center [616, 201] width 1122 height 16
click at [767, 212] on p "A retro/RCA should be performed to determine what went wrong and ensure we impr…" at bounding box center [616, 216] width 1122 height 16
drag, startPoint x: 730, startPoint y: 190, endPoint x: 720, endPoint y: 193, distance: 10.4
click at [722, 193] on div "A change to PO report has been made (by [PERSON_NAME]?). This change however is…" at bounding box center [615, 198] width 1136 height 81
click at [1421, 37] on icon at bounding box center [1429, 37] width 17 height 17
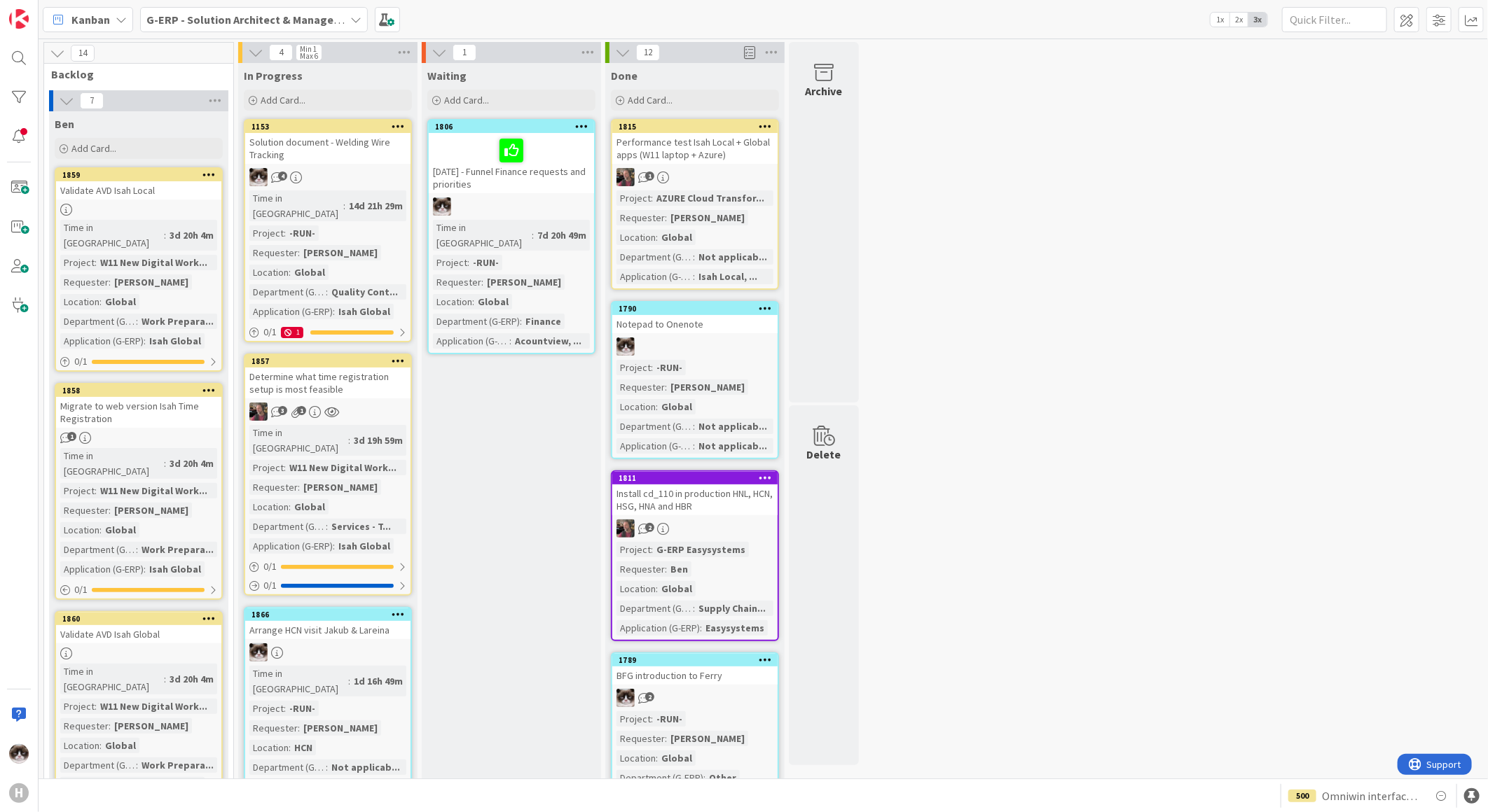
click at [253, 18] on b "G-ERP - Solution Architect & Management" at bounding box center [253, 19] width 214 height 14
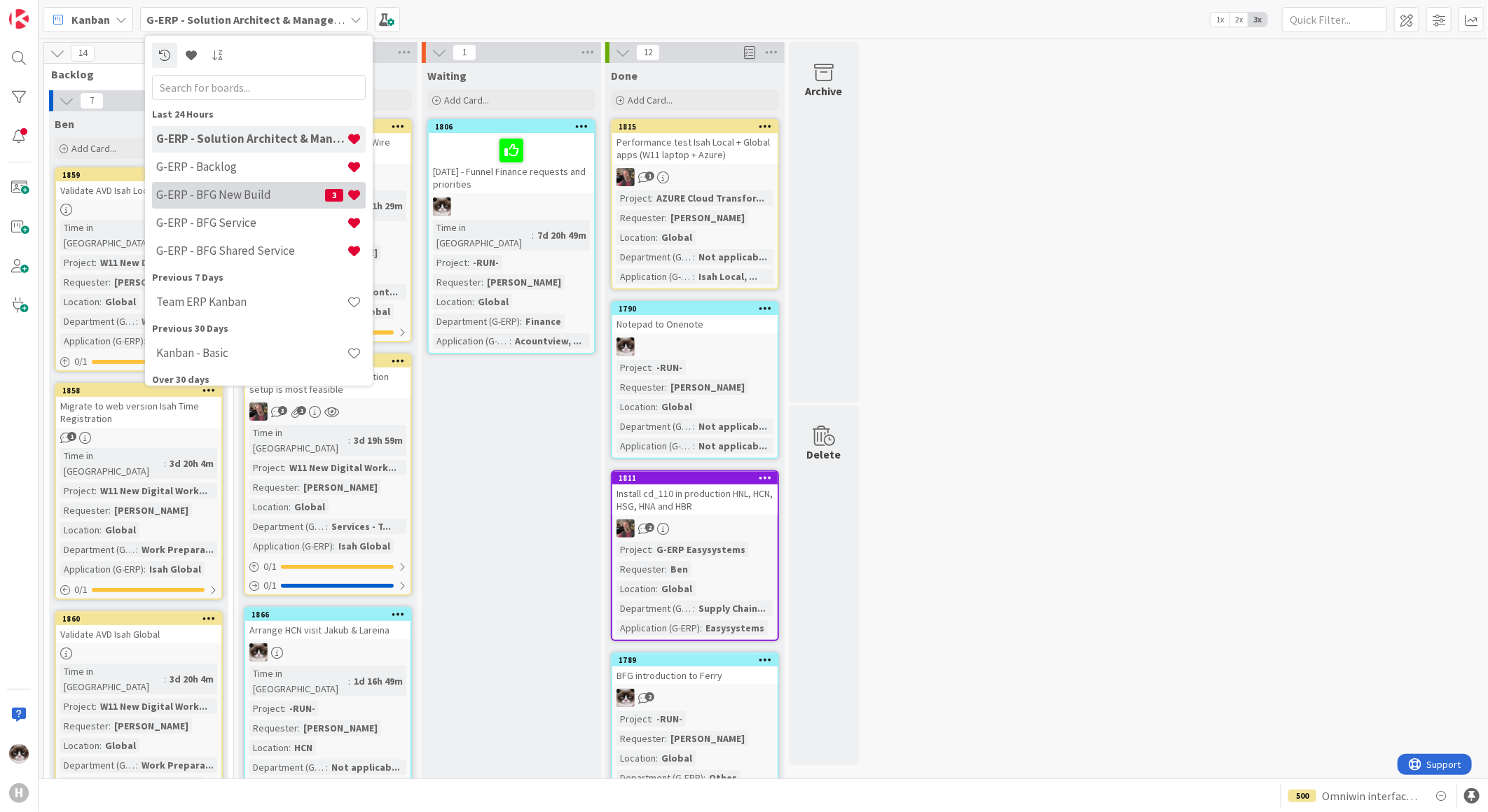
click at [274, 193] on h4 "G-ERP - BFG New Build" at bounding box center [240, 194] width 168 height 14
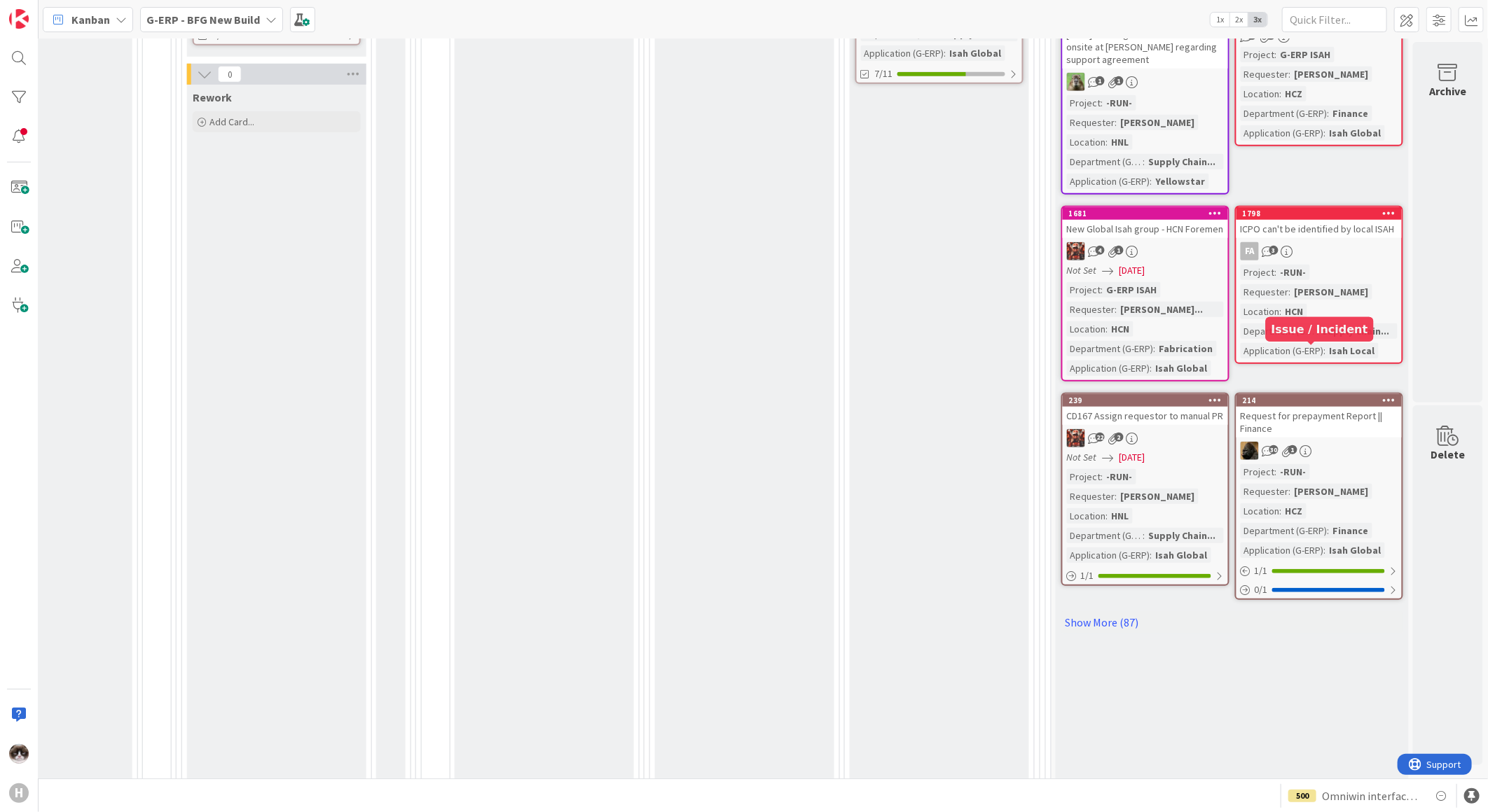
scroll to position [622, 921]
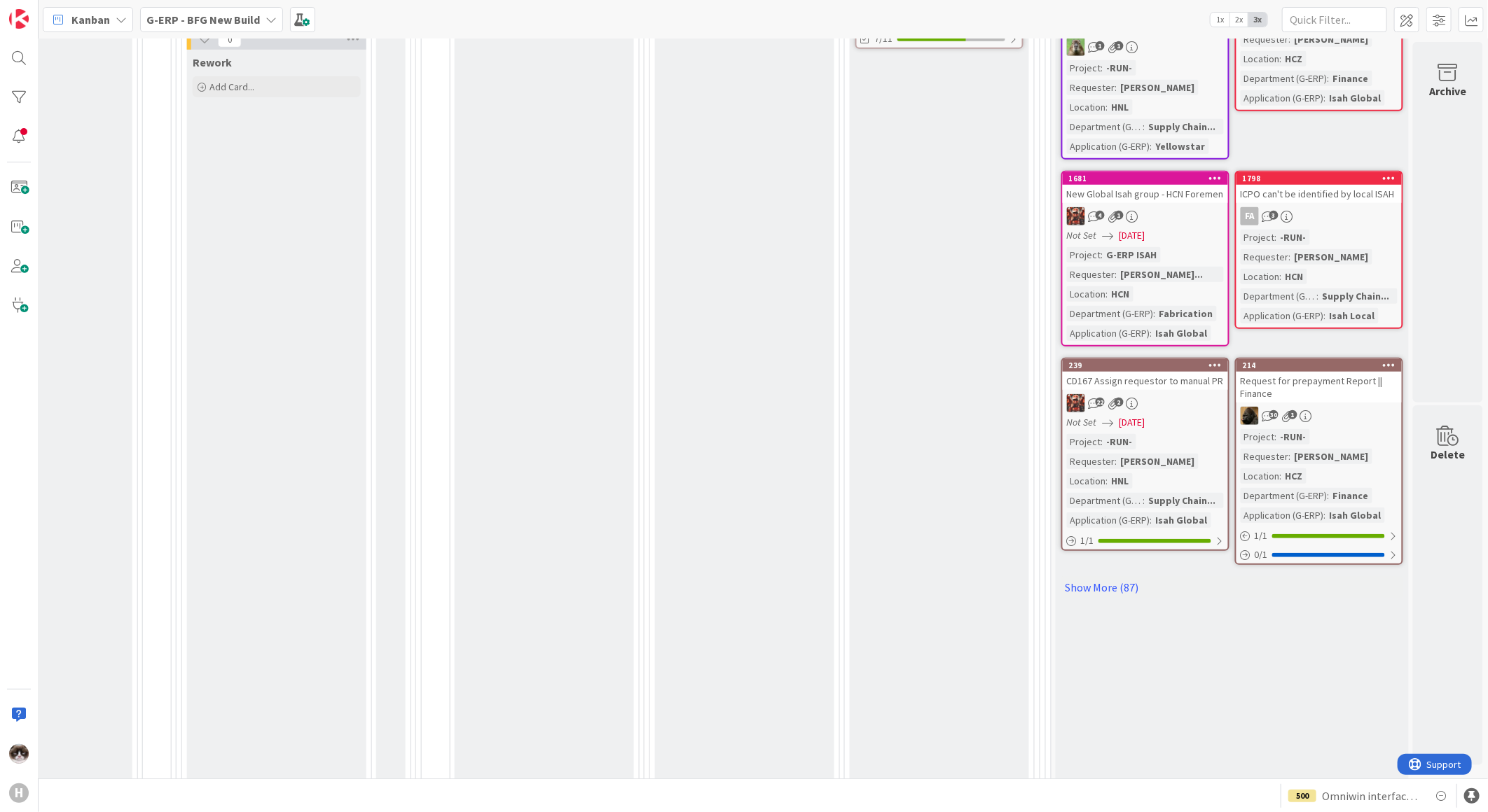
drag, startPoint x: 1127, startPoint y: 576, endPoint x: 1245, endPoint y: 564, distance: 118.6
click at [1127, 576] on link "Show More (87)" at bounding box center [1232, 587] width 342 height 23
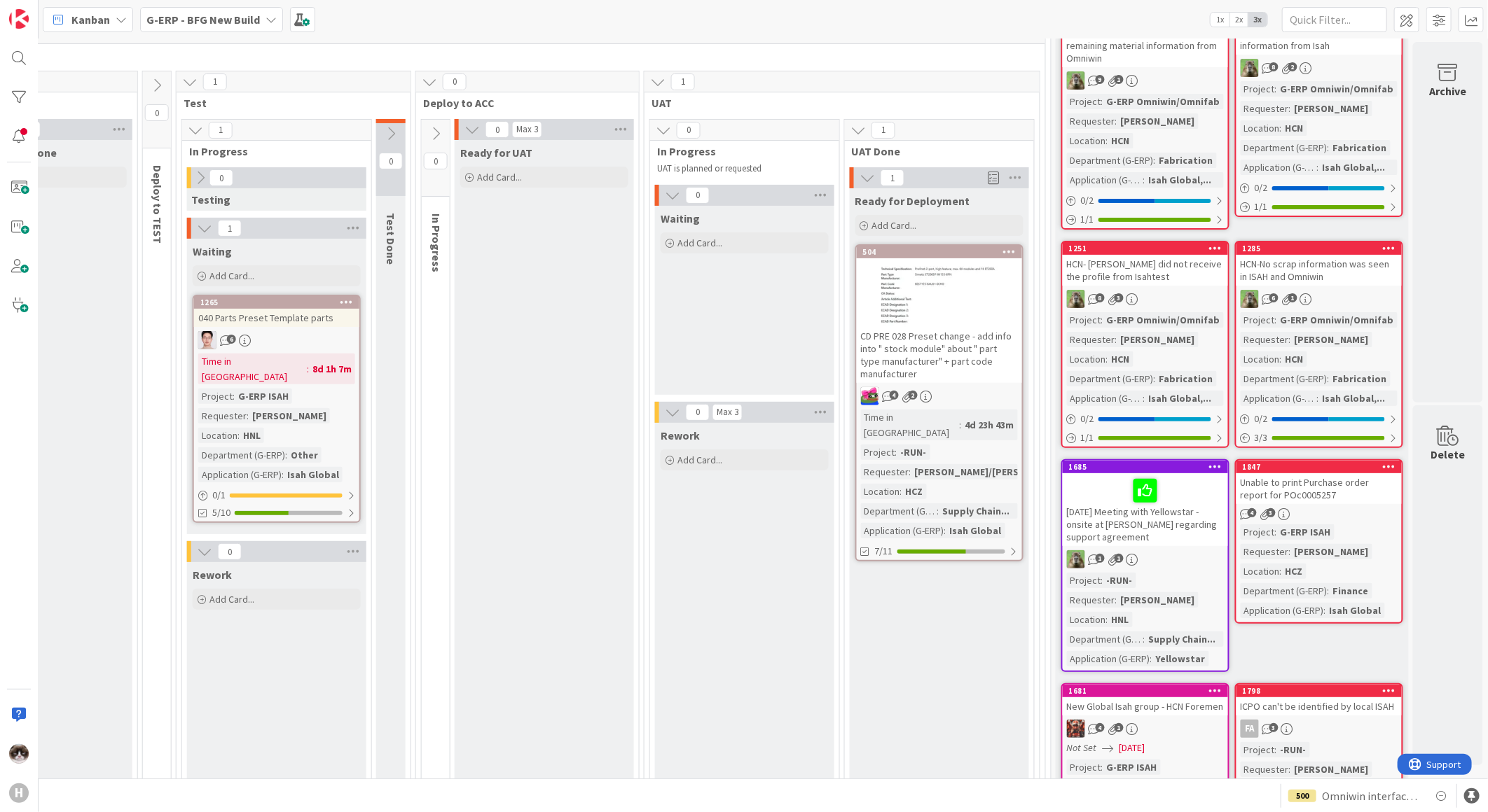
scroll to position [234, 921]
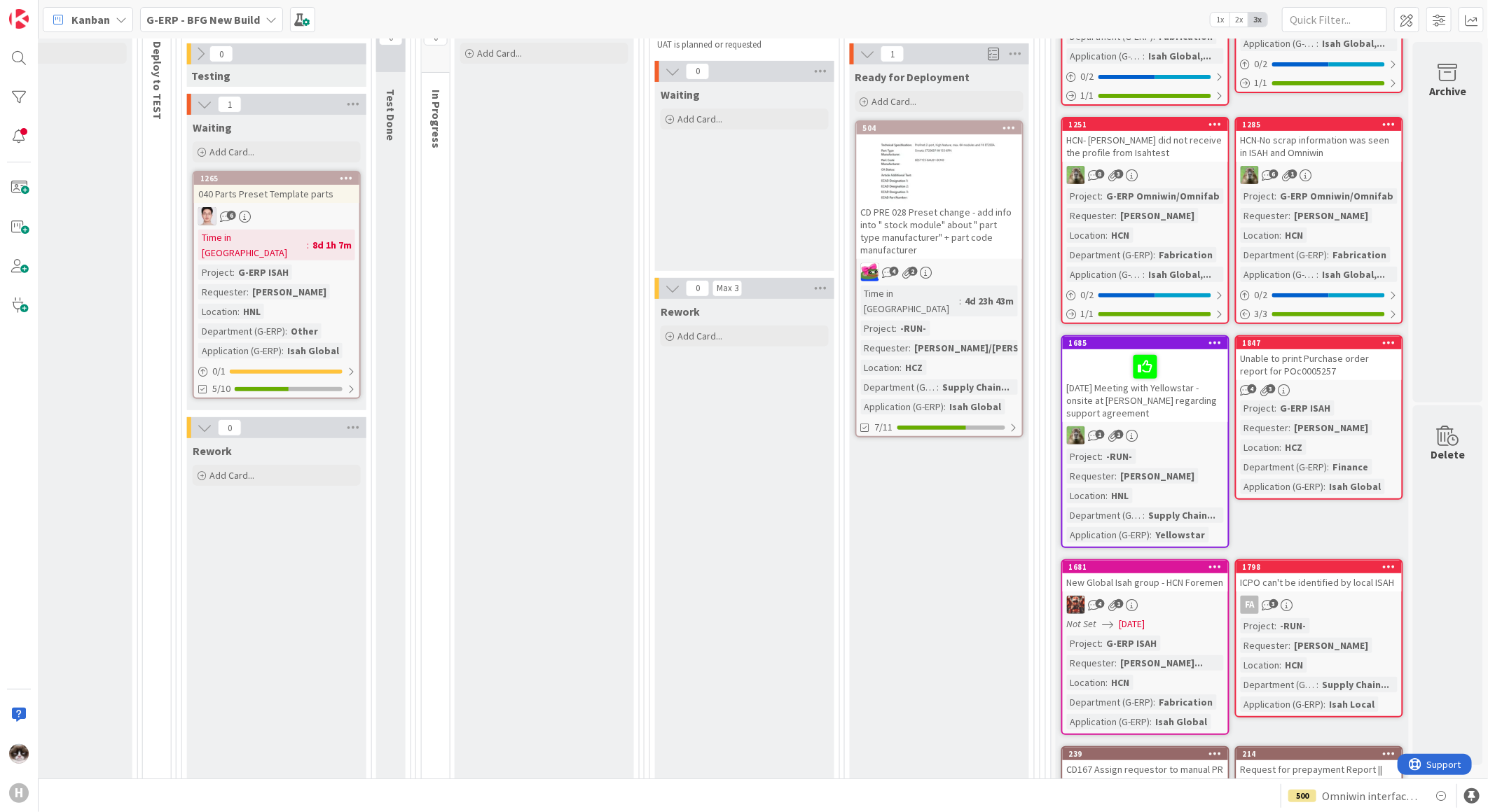
click at [1326, 384] on div "4 3" at bounding box center [1319, 390] width 165 height 12
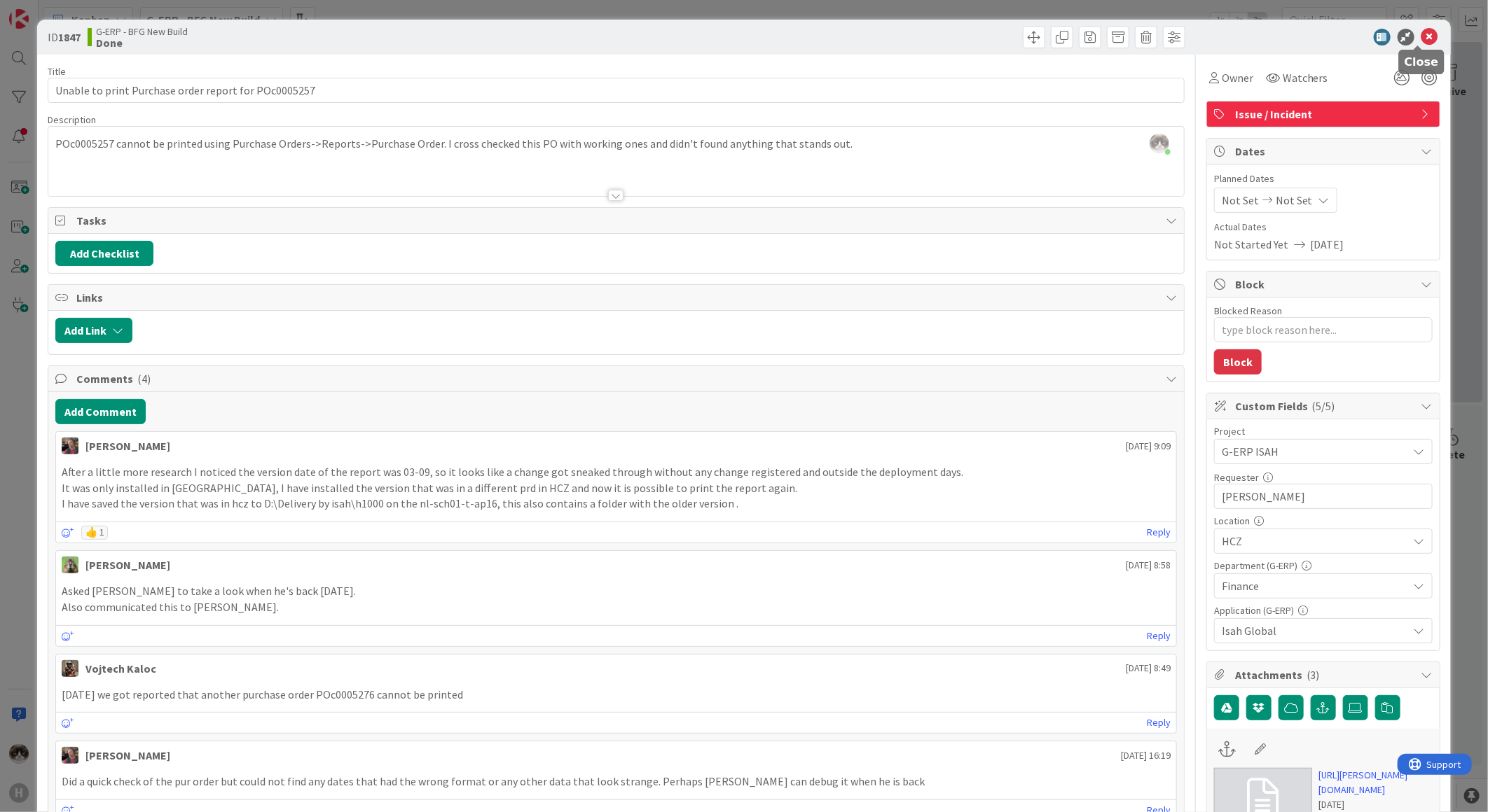
drag, startPoint x: 1420, startPoint y: 37, endPoint x: 1403, endPoint y: 206, distance: 169.9
click at [1421, 37] on icon at bounding box center [1429, 37] width 17 height 17
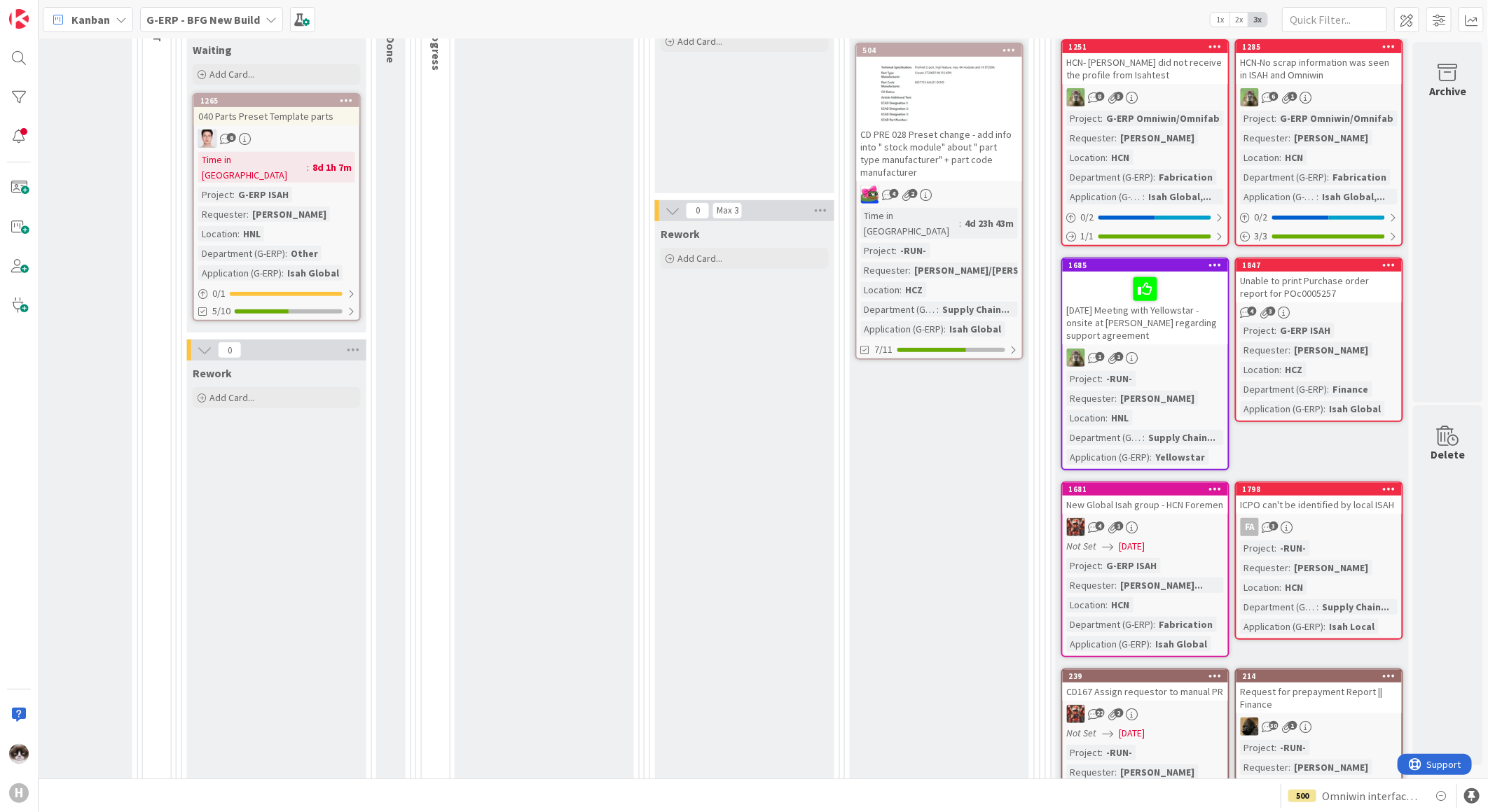
scroll to position [0, 921]
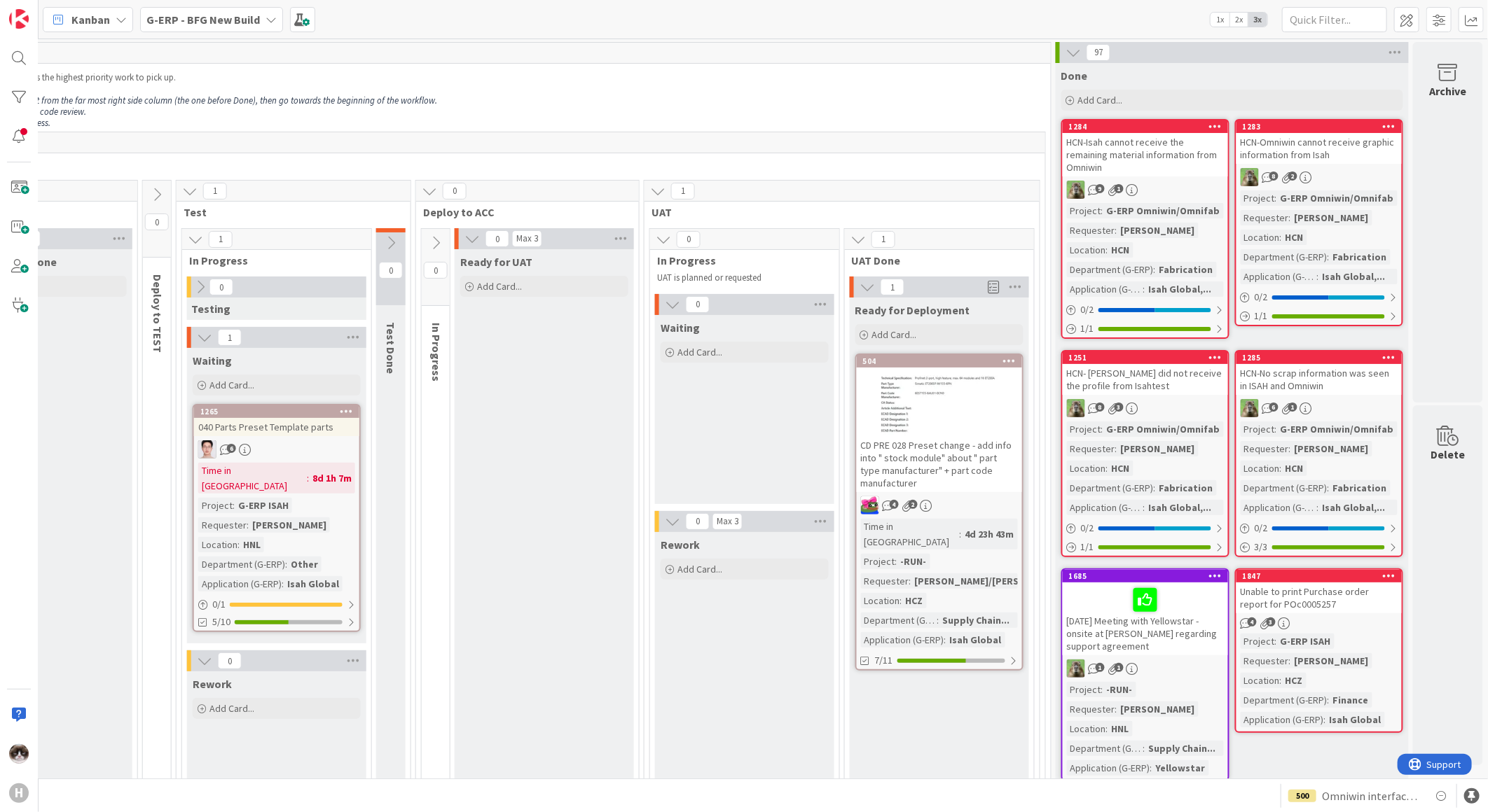
click at [241, 9] on div "G-ERP - BFG New Build" at bounding box center [212, 20] width 143 height 25
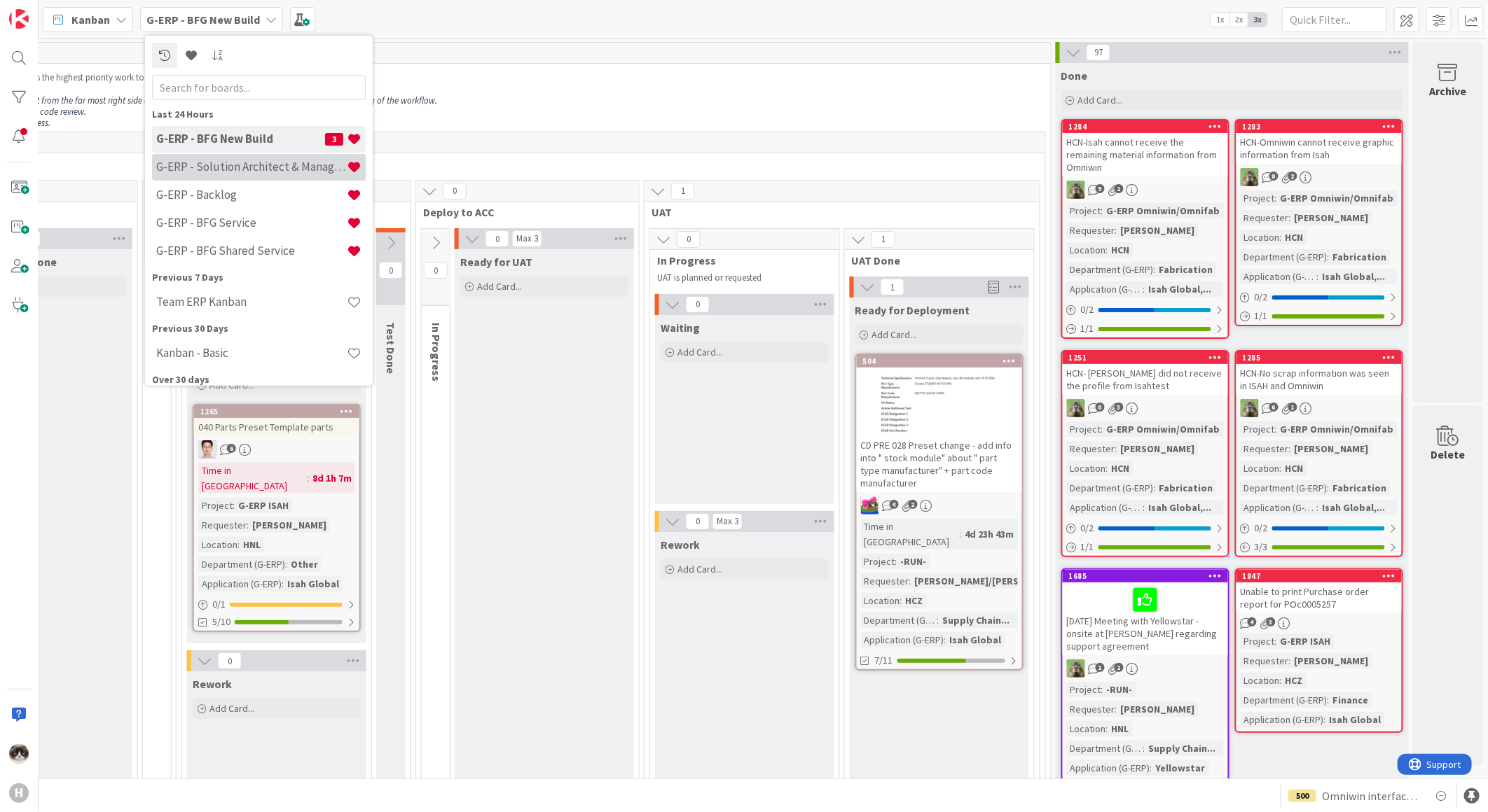
click at [275, 159] on h4 "G-ERP - Solution Architect & Management" at bounding box center [252, 166] width 190 height 14
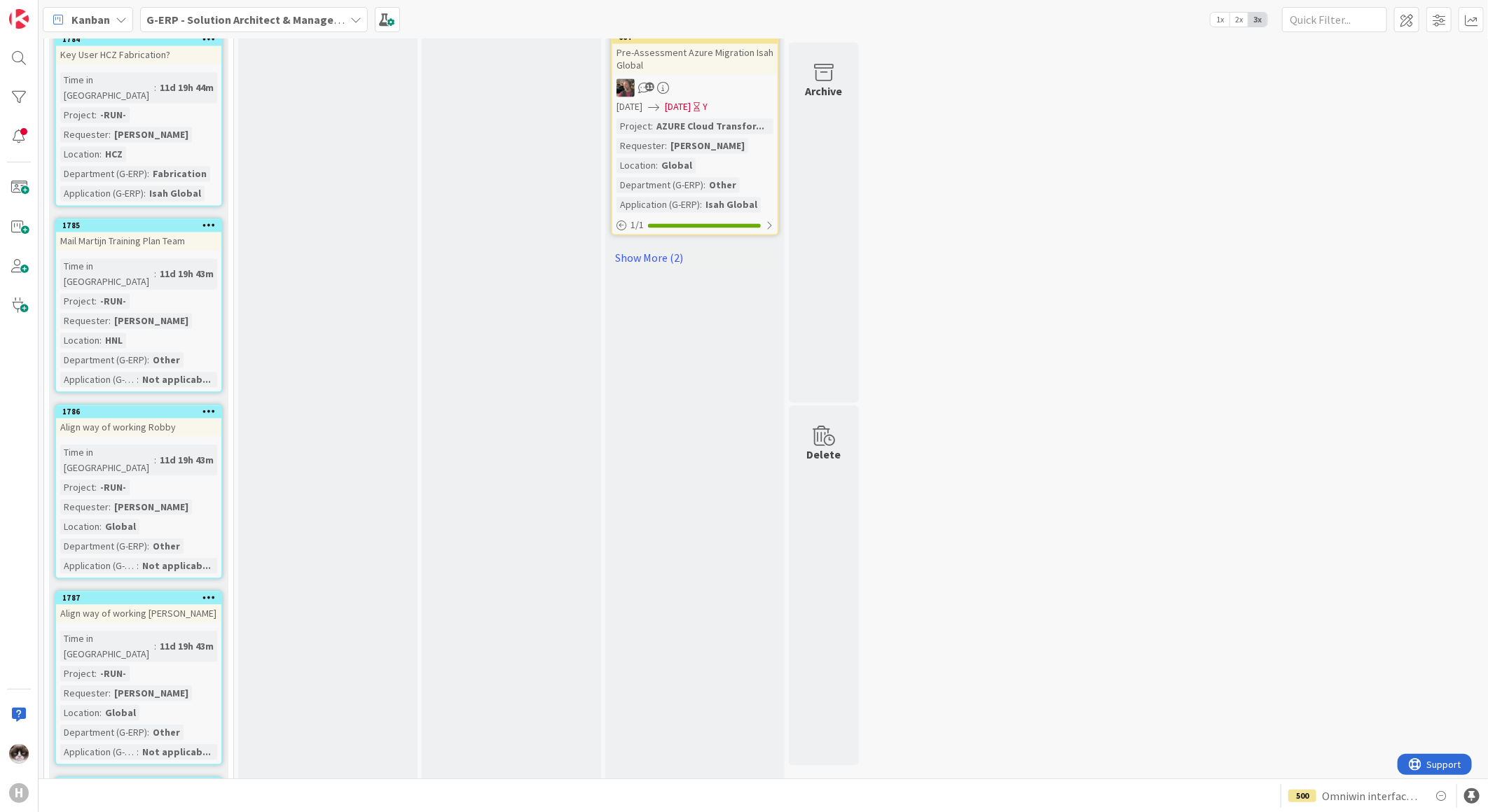
scroll to position [1634, 0]
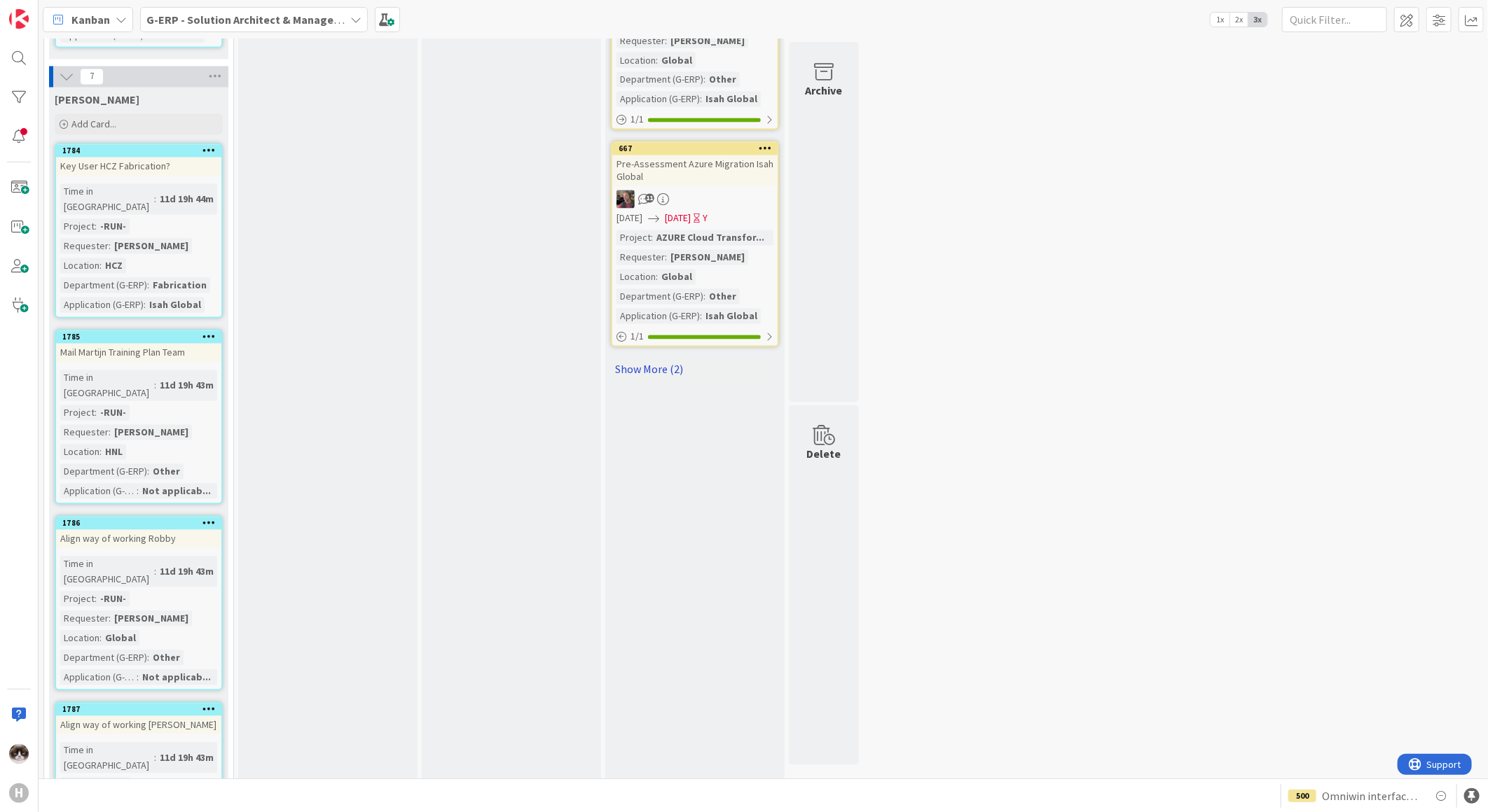
click at [660, 359] on link "Show More (2)" at bounding box center [694, 370] width 168 height 23
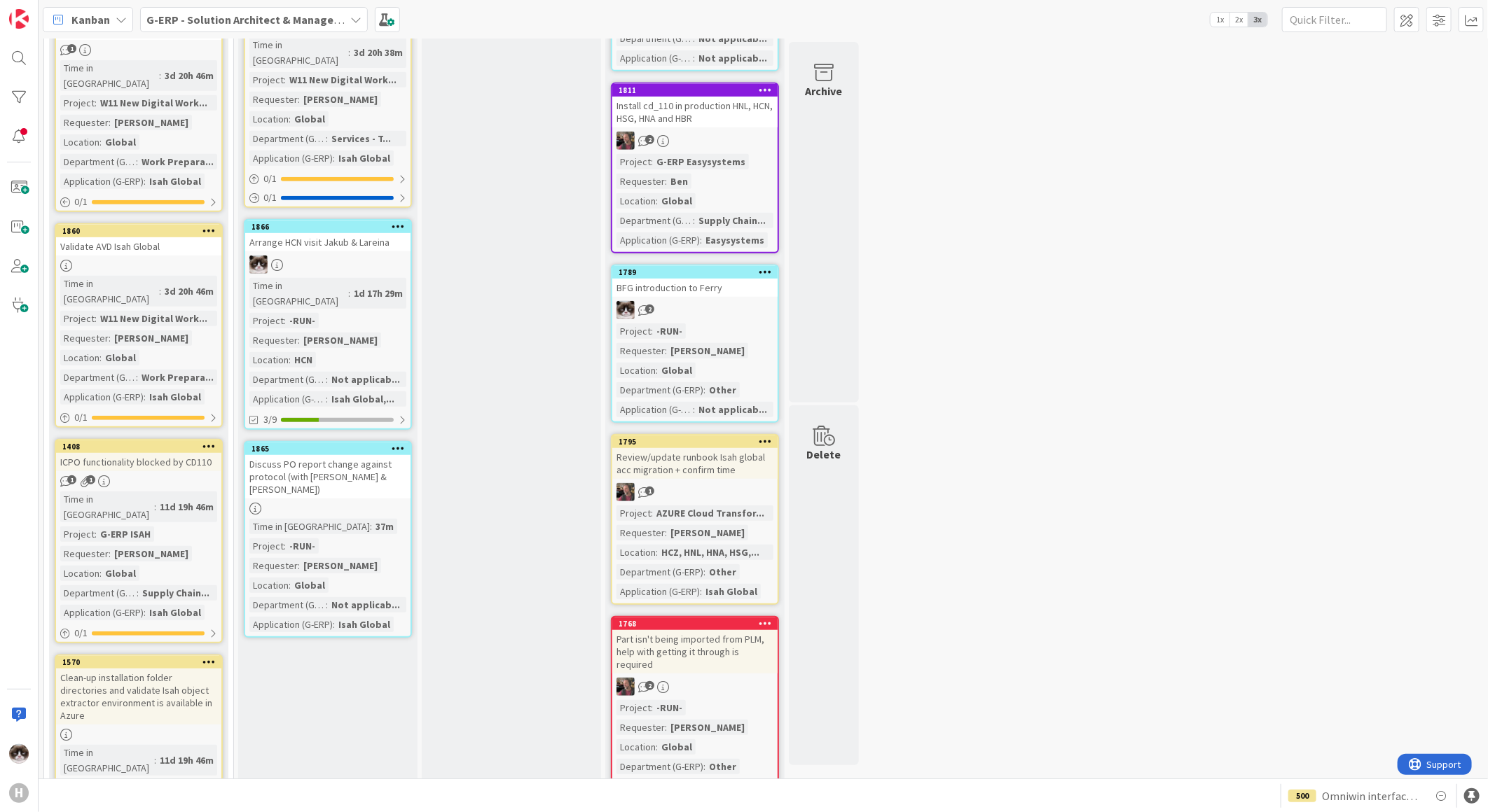
scroll to position [0, 0]
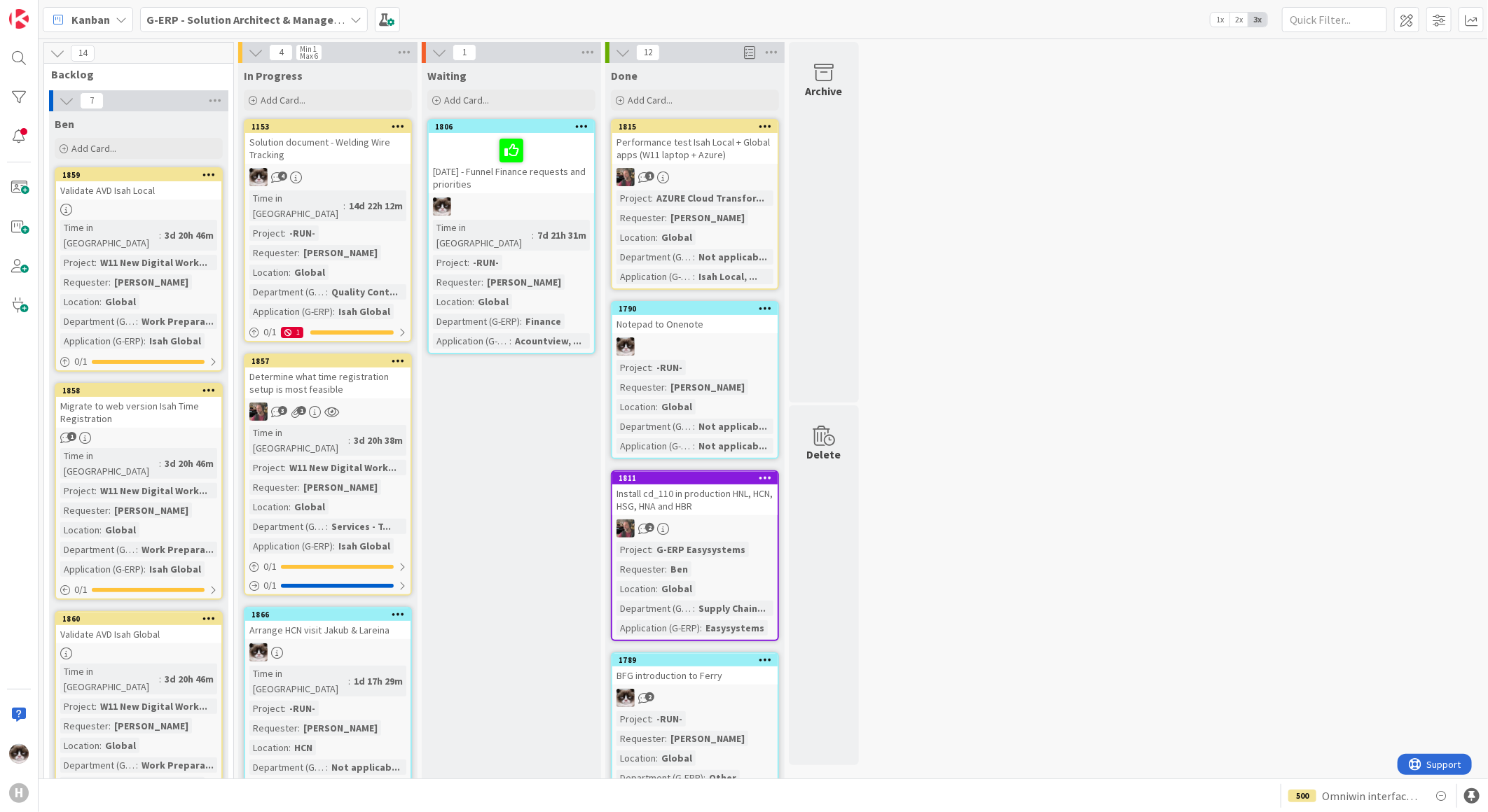
click at [184, 12] on b "G-ERP - Solution Architect & Management" at bounding box center [253, 19] width 214 height 14
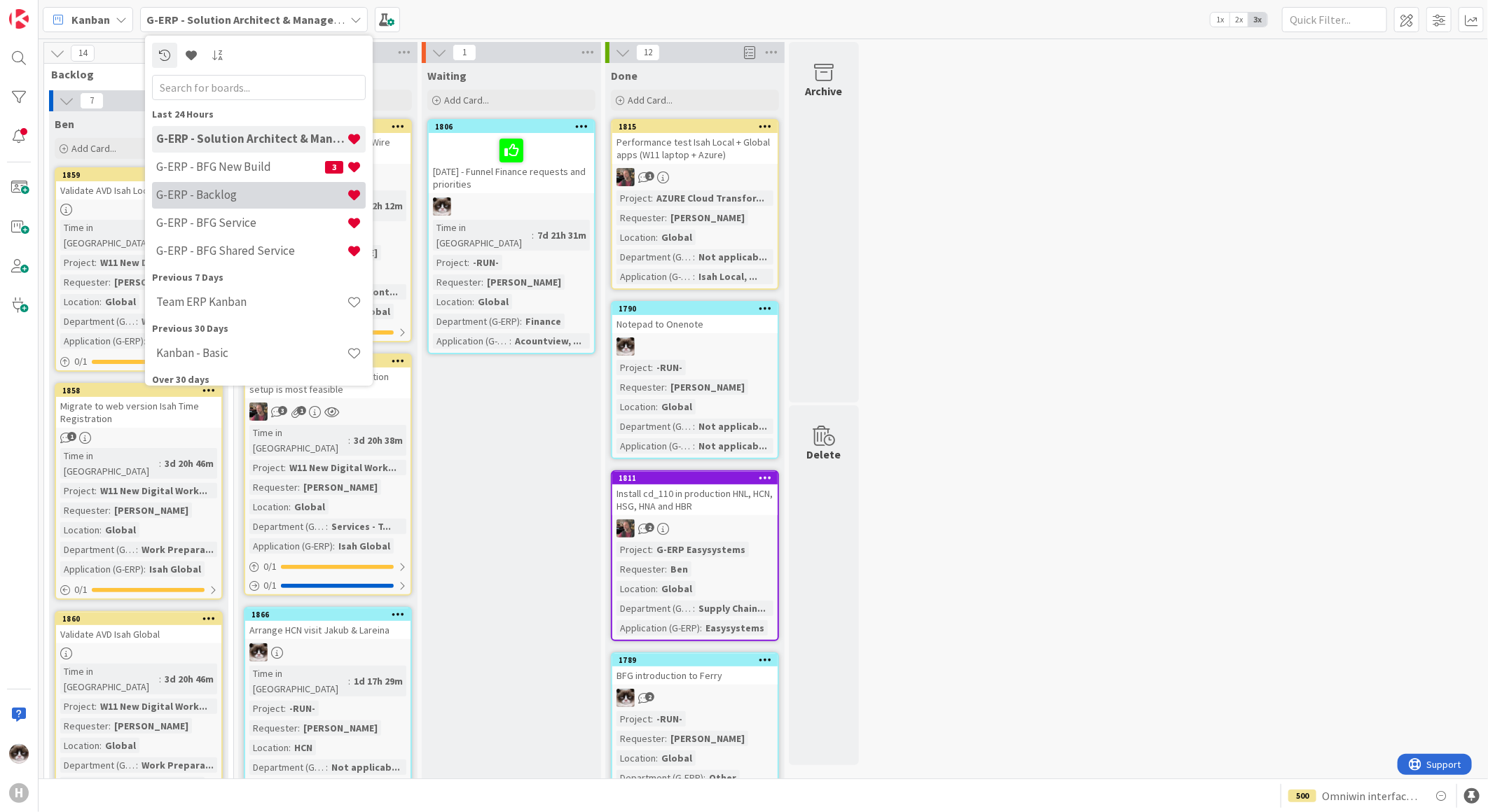
click at [199, 190] on h4 "G-ERP - Backlog" at bounding box center [252, 194] width 190 height 14
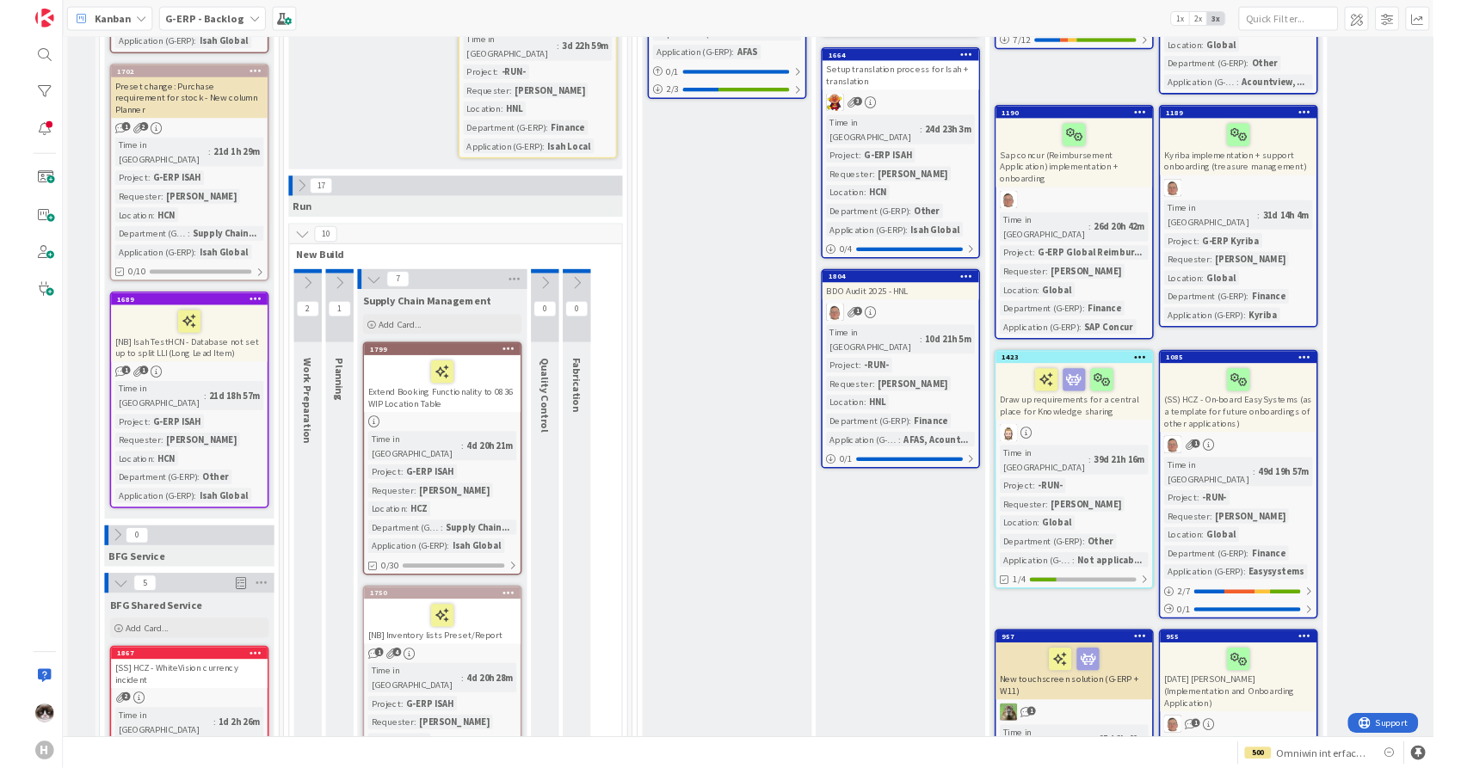
scroll to position [1243, 0]
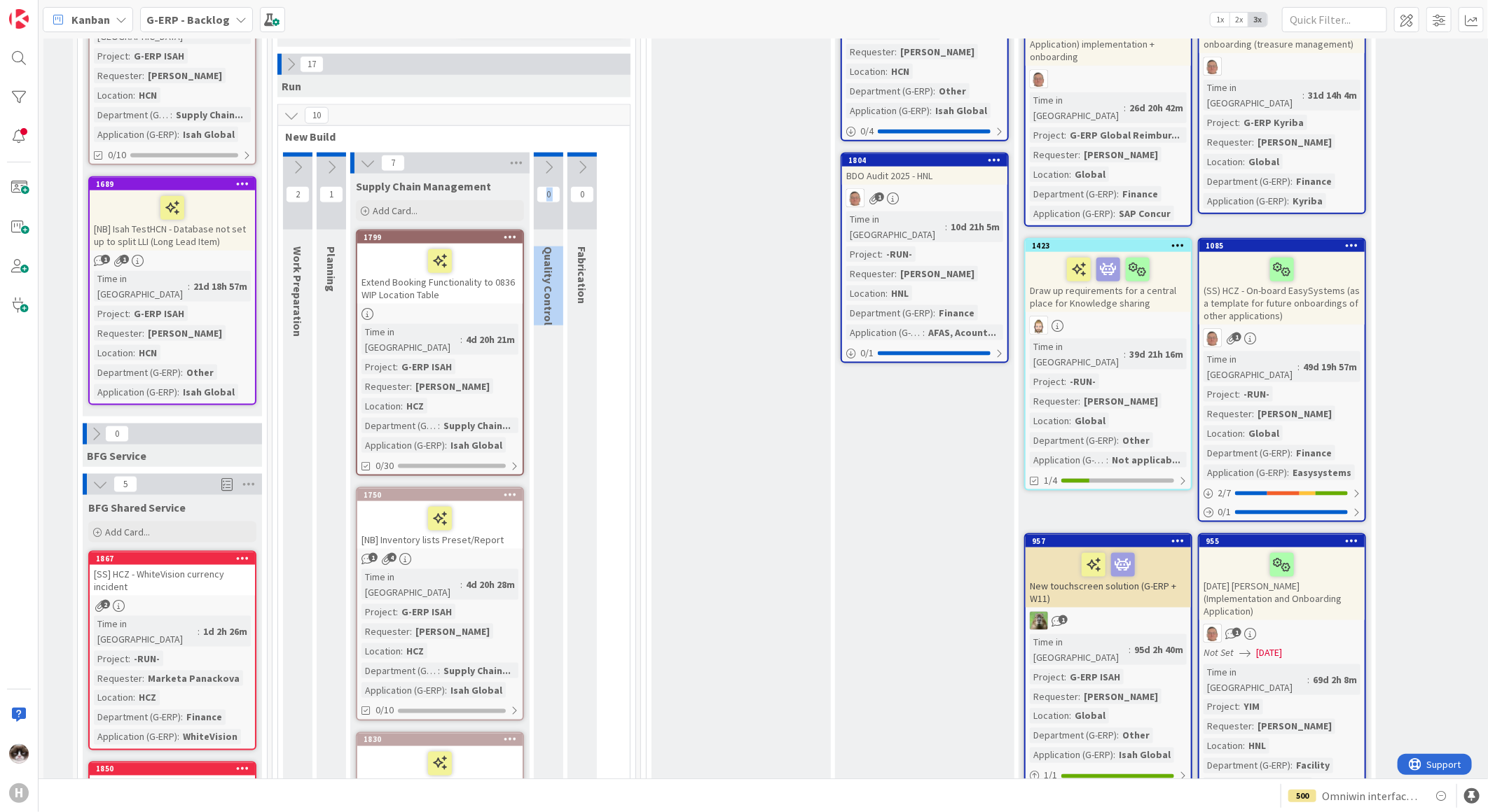
drag, startPoint x: 558, startPoint y: 313, endPoint x: 628, endPoint y: 257, distance: 89.6
drag, startPoint x: 628, startPoint y: 257, endPoint x: 711, endPoint y: 331, distance: 111.2
click at [711, 331] on div "To Be Refined Add Card... 761 Automate clean-up logs and transfer shares 1 1 Ti…" at bounding box center [741, 583] width 179 height 2867
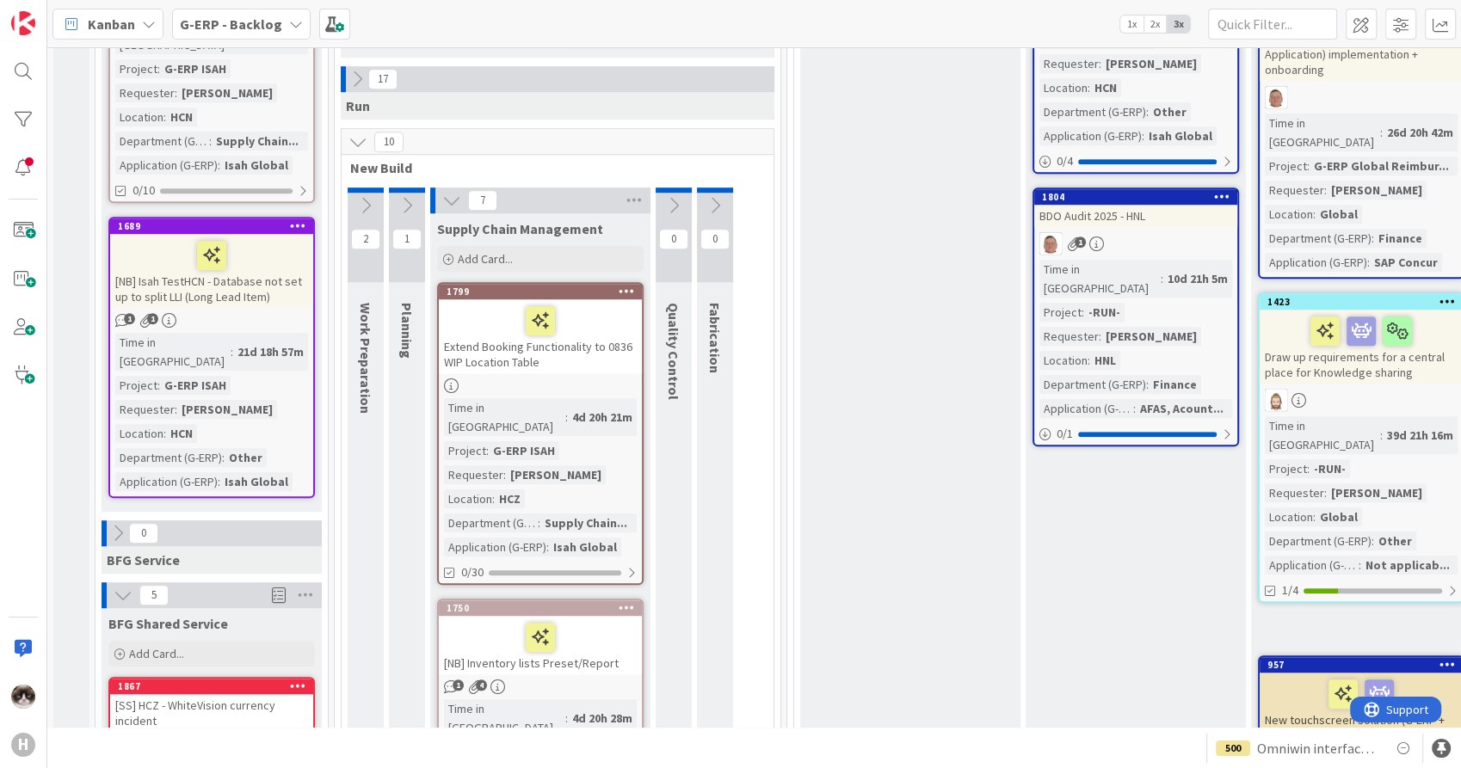
scroll to position [0, 0]
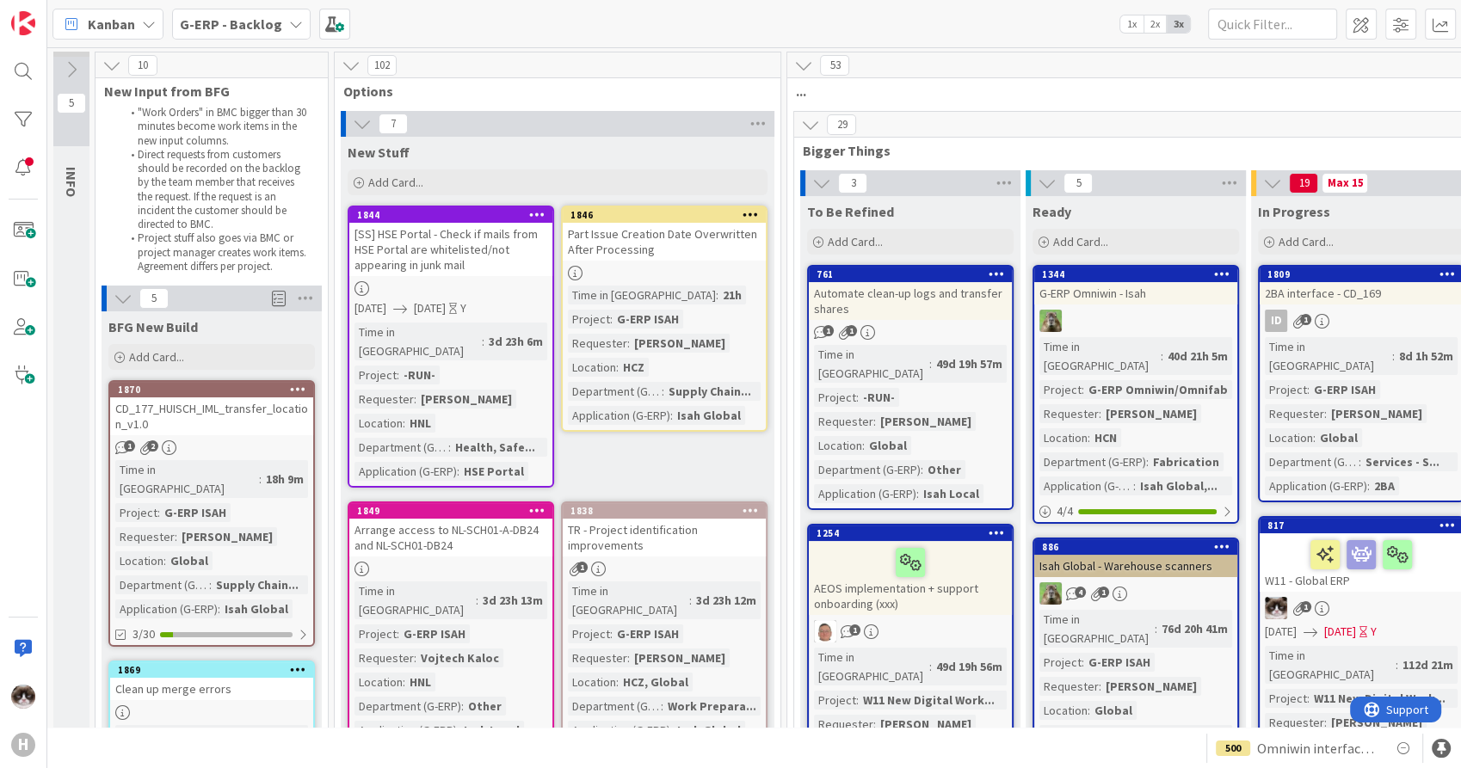
click at [236, 29] on b "G-ERP - Backlog" at bounding box center [231, 23] width 102 height 17
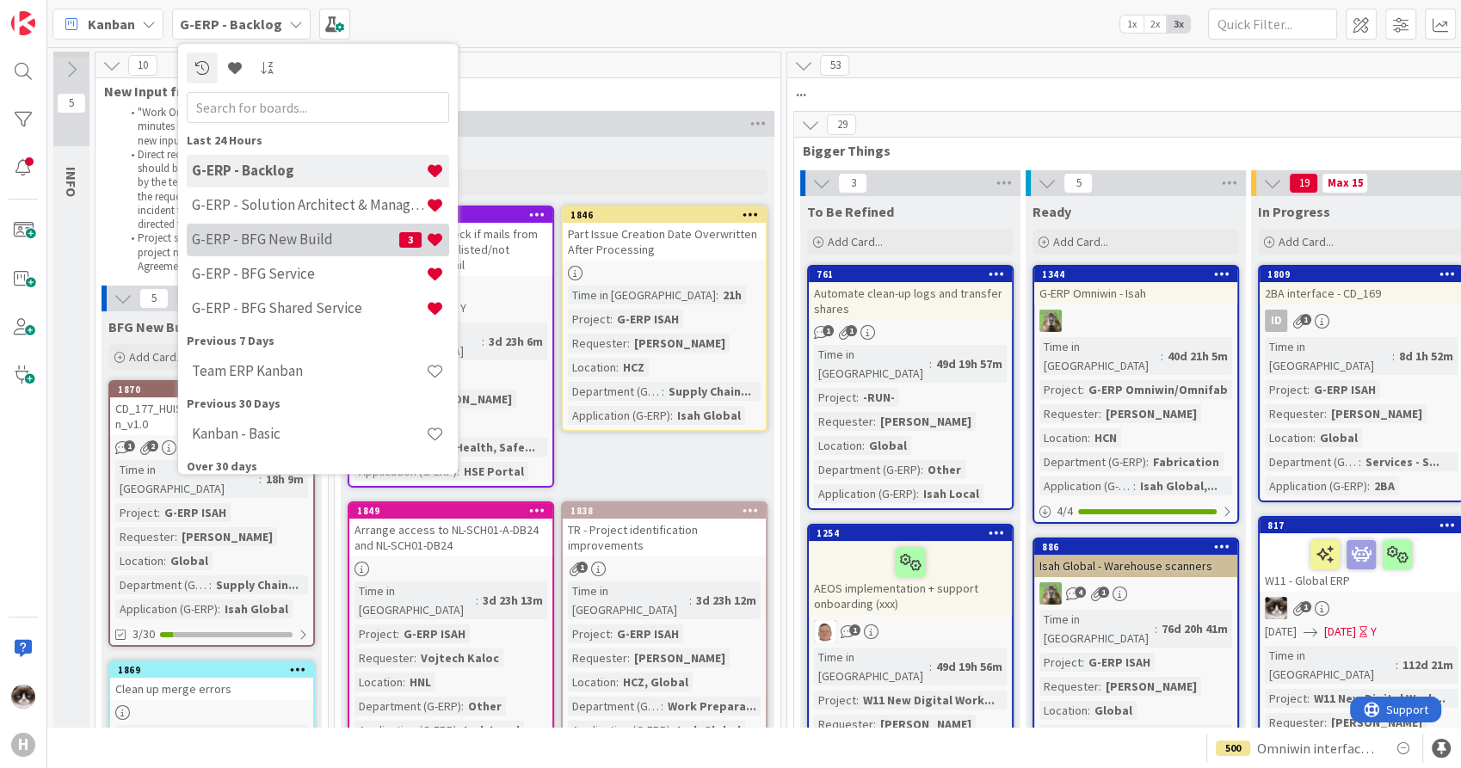
click at [341, 237] on h4 "G-ERP - BFG New Build" at bounding box center [295, 239] width 207 height 17
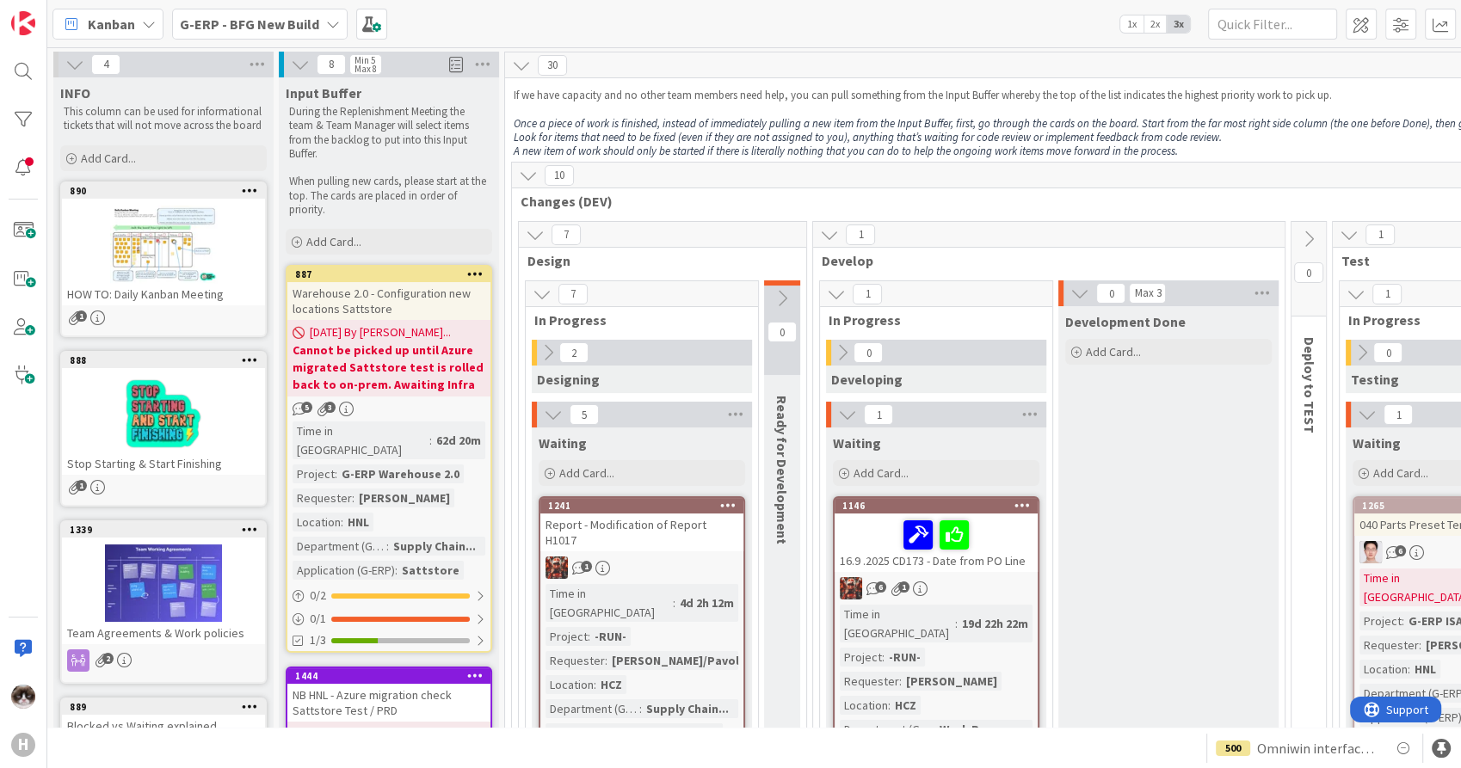
click at [318, 28] on div "G-ERP - BFG New Build" at bounding box center [260, 24] width 176 height 31
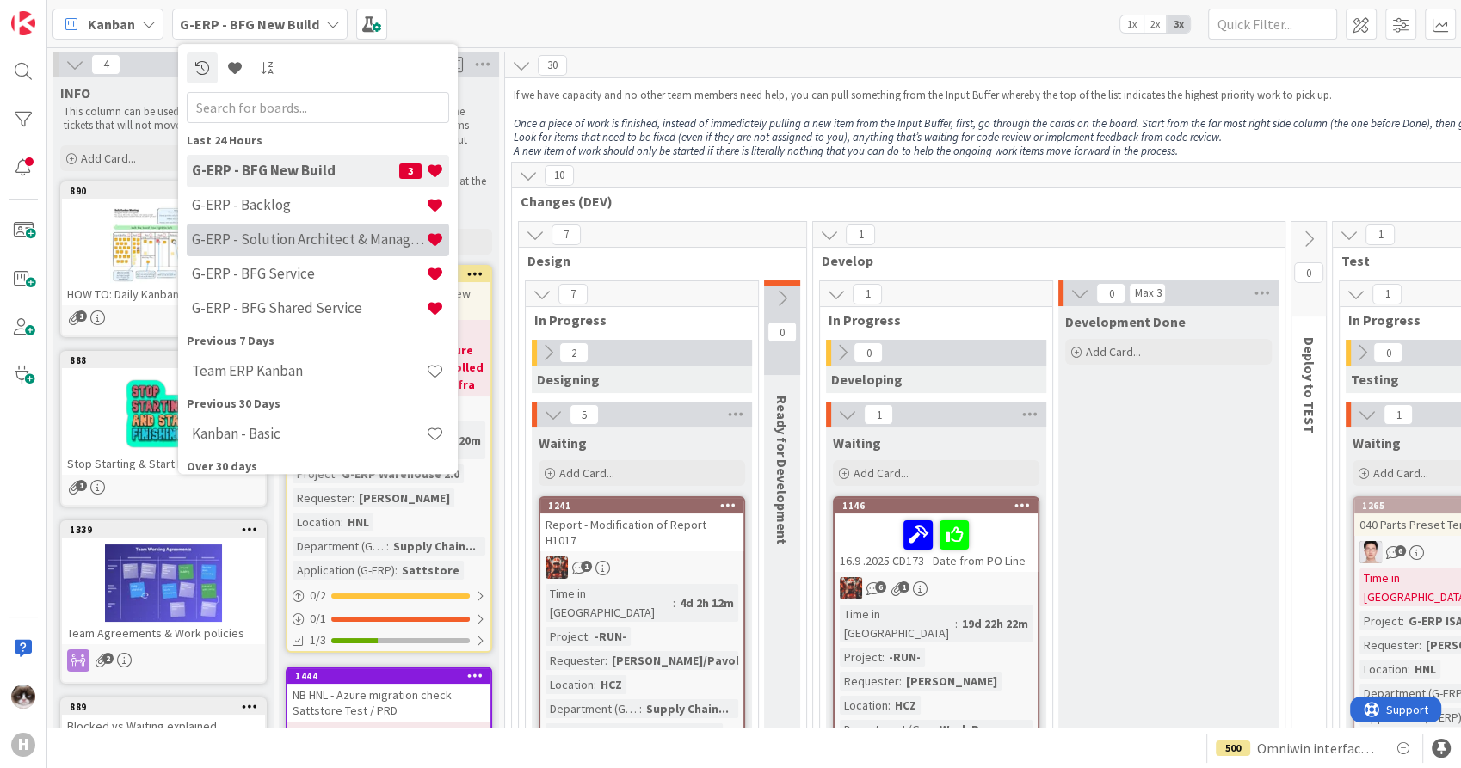
click at [356, 247] on h4 "G-ERP - Solution Architect & Management" at bounding box center [309, 239] width 234 height 17
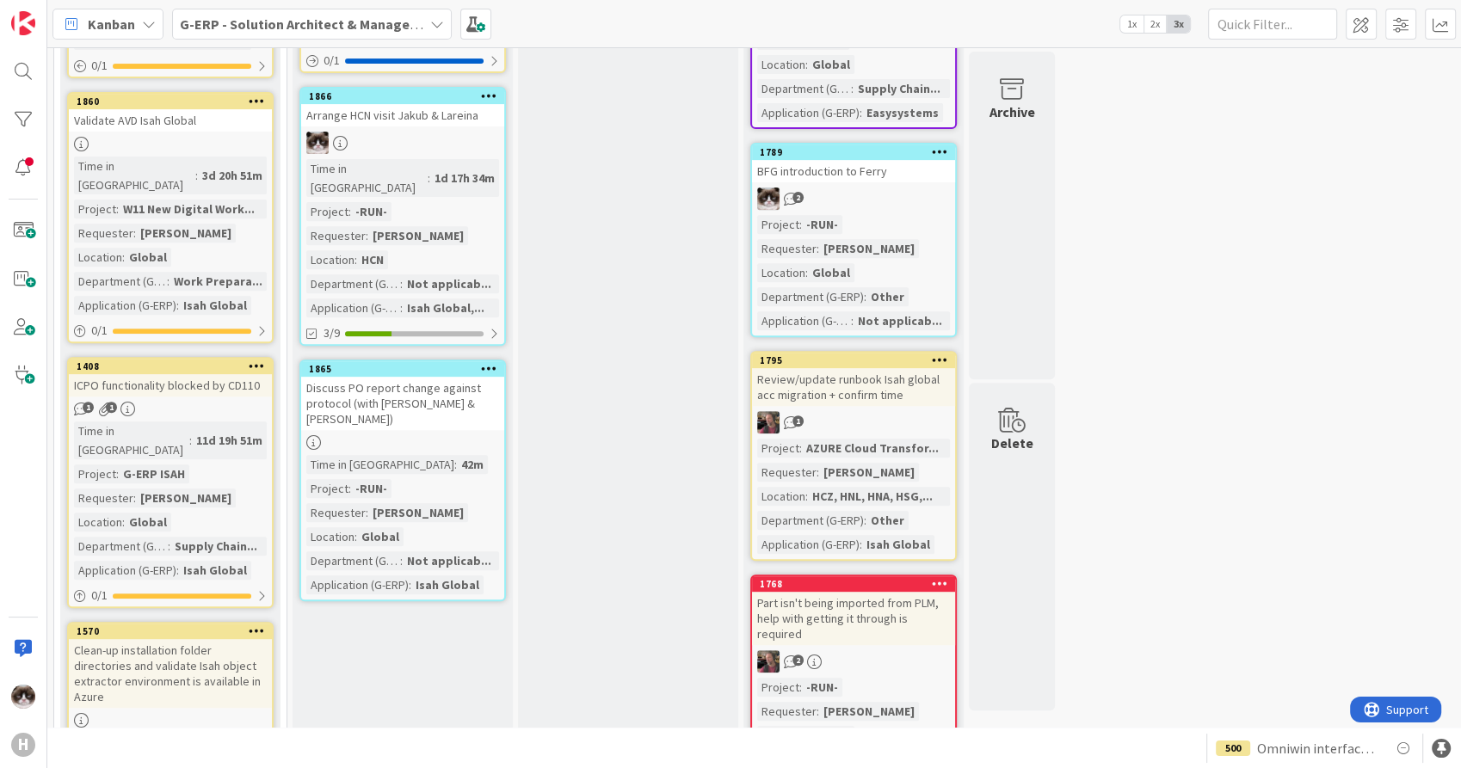
scroll to position [663, 0]
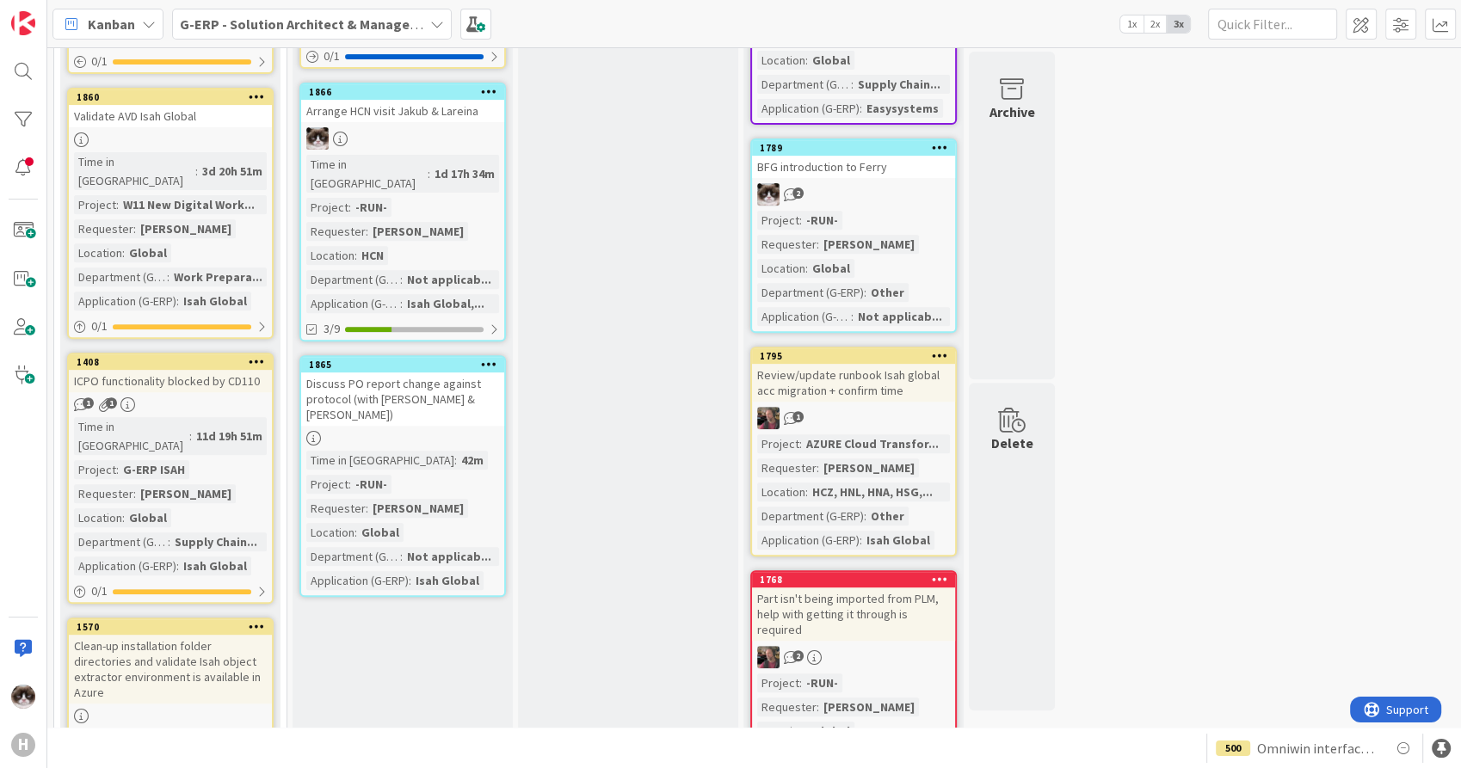
drag, startPoint x: 1425, startPoint y: 220, endPoint x: 1440, endPoint y: 179, distance: 43.8
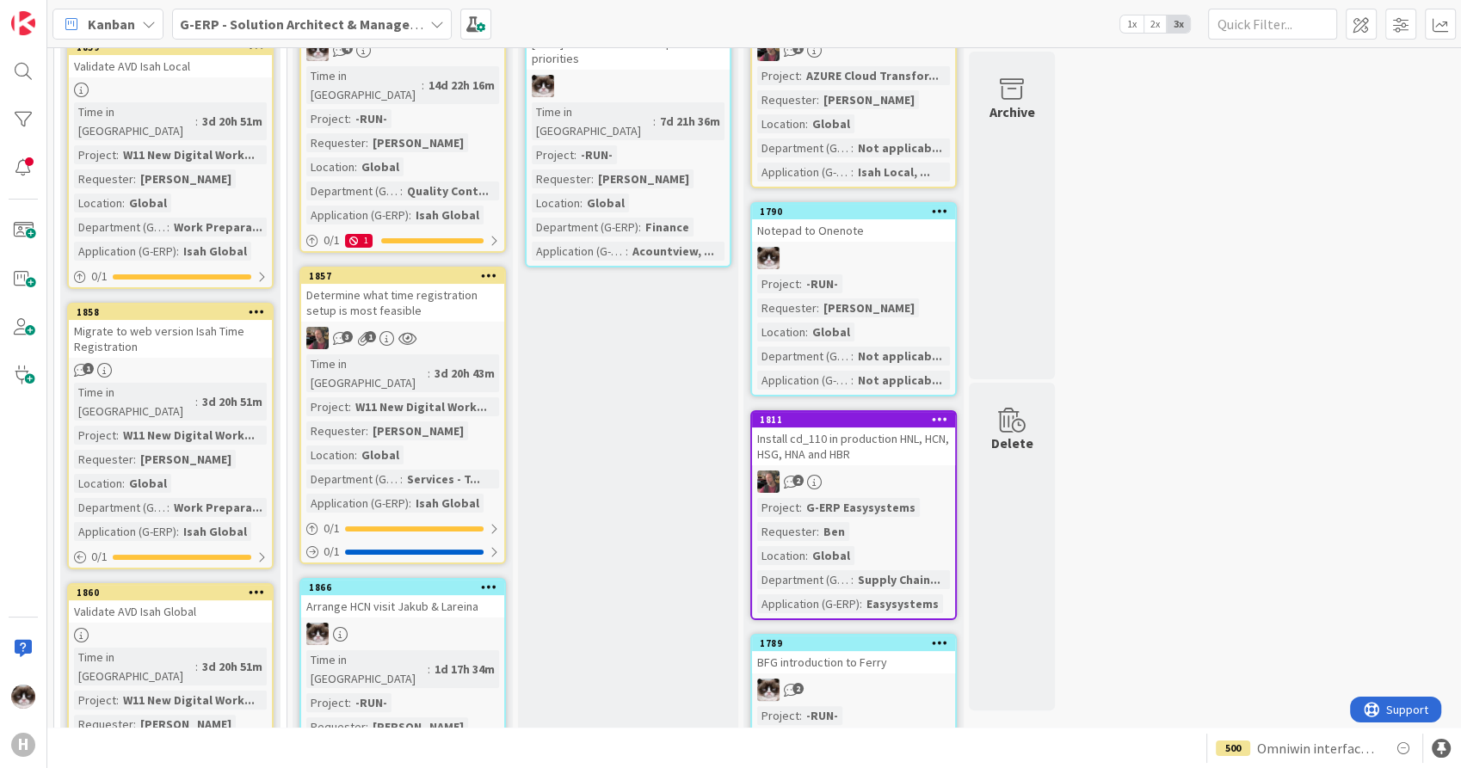
scroll to position [0, 0]
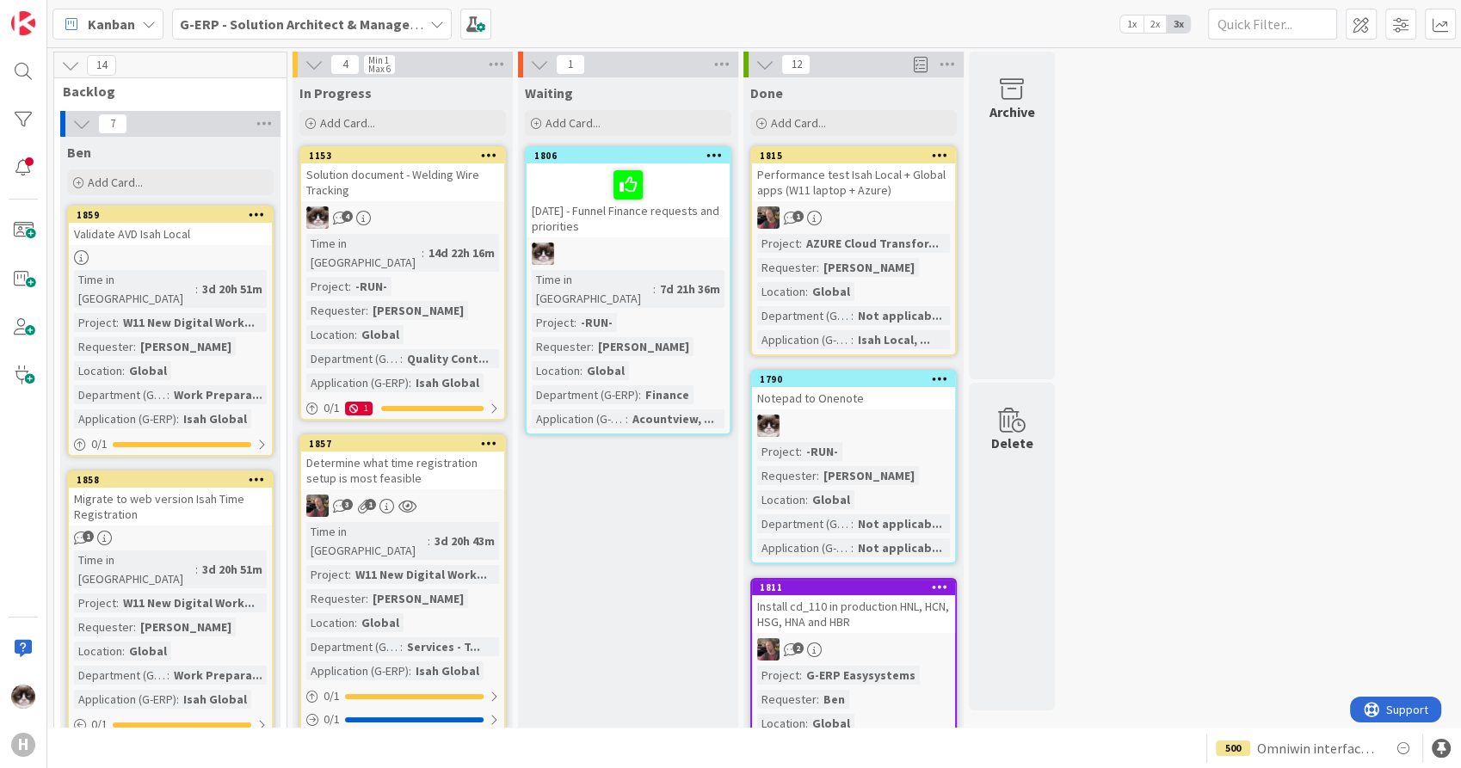
click at [225, 245] on link "1859 Validate AVD Isah Local Time in Column : 3d 20h 51m Project : W11 New Digi…" at bounding box center [170, 331] width 207 height 251
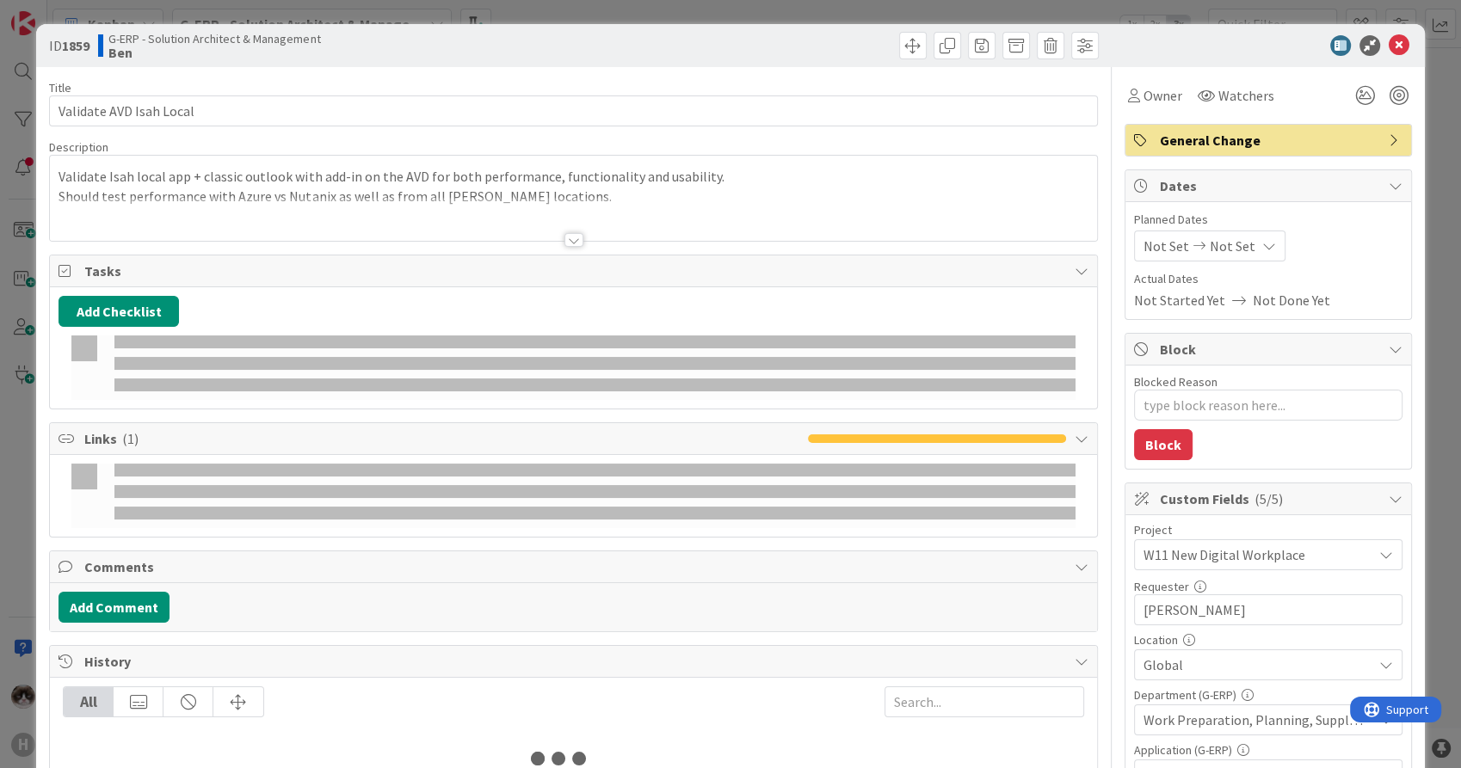
type textarea "x"
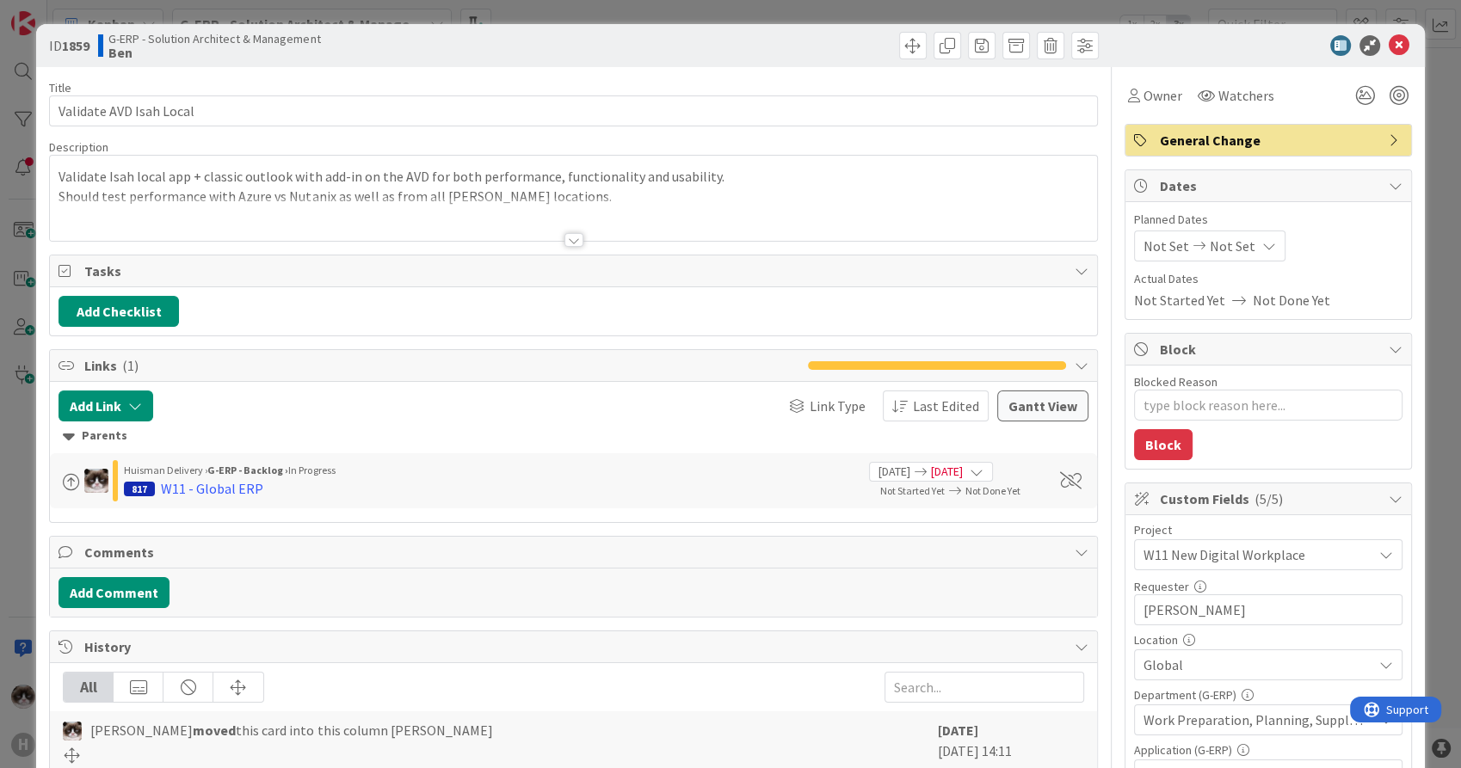
click at [564, 237] on div at bounding box center [573, 240] width 19 height 14
